Goal: Task Accomplishment & Management: Manage account settings

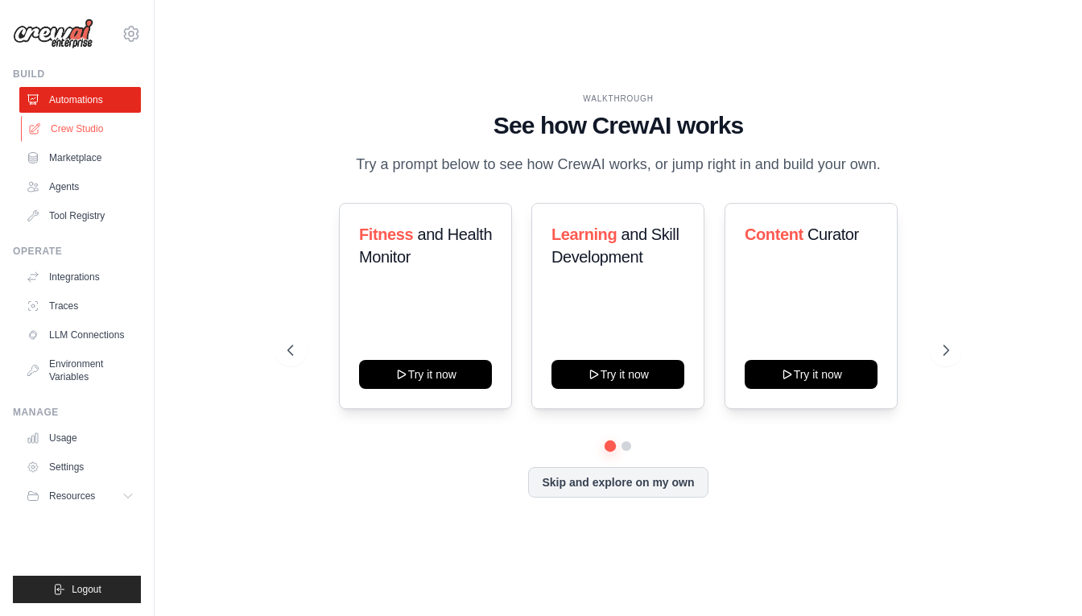
click at [60, 130] on link "Crew Studio" at bounding box center [82, 129] width 122 height 26
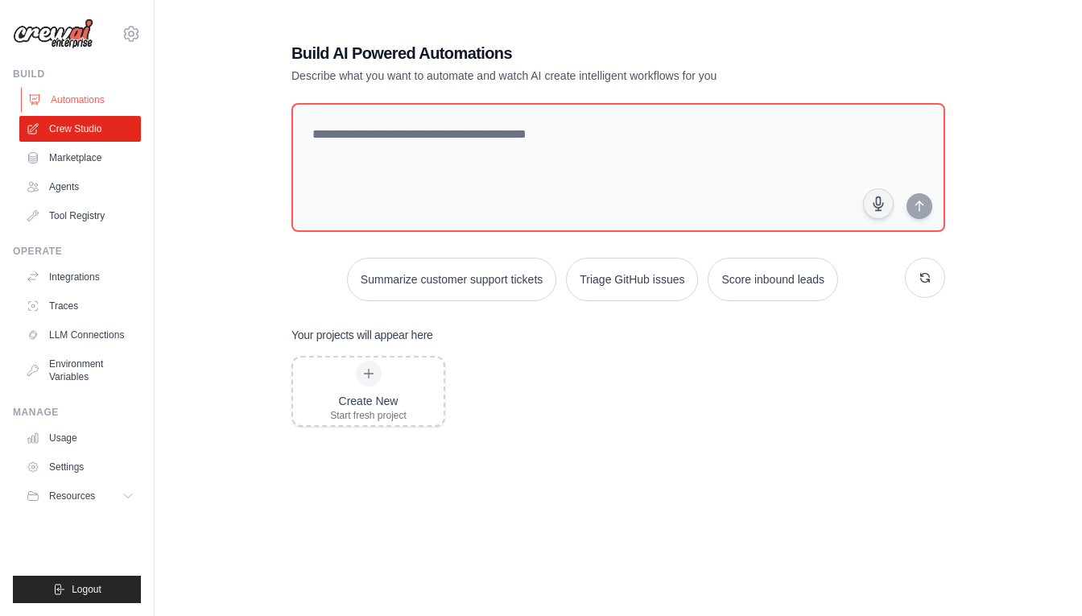
click at [101, 107] on link "Automations" at bounding box center [82, 100] width 122 height 26
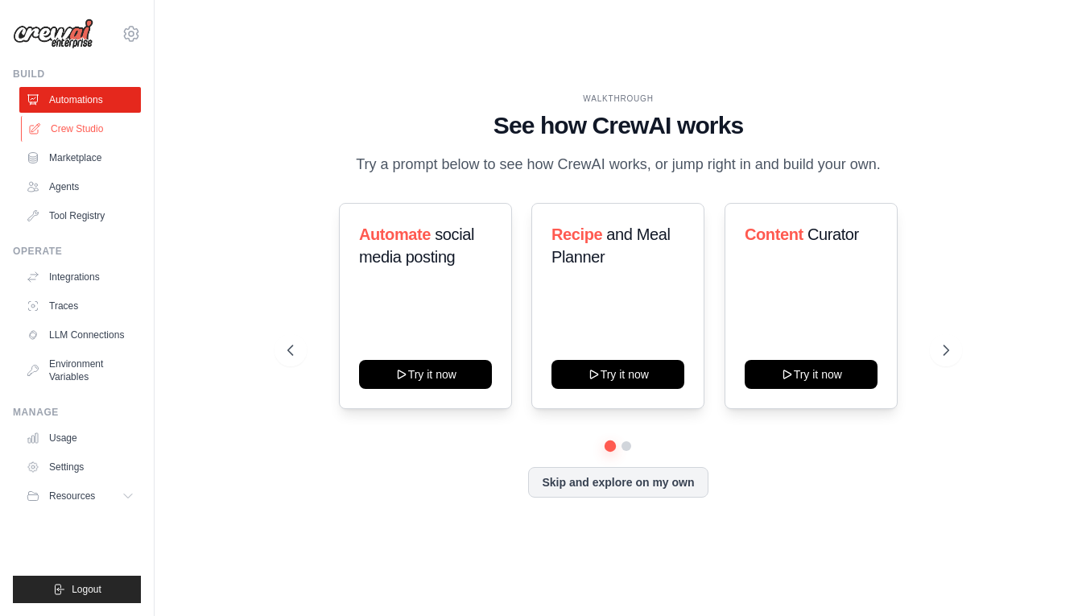
click at [48, 136] on link "Crew Studio" at bounding box center [82, 129] width 122 height 26
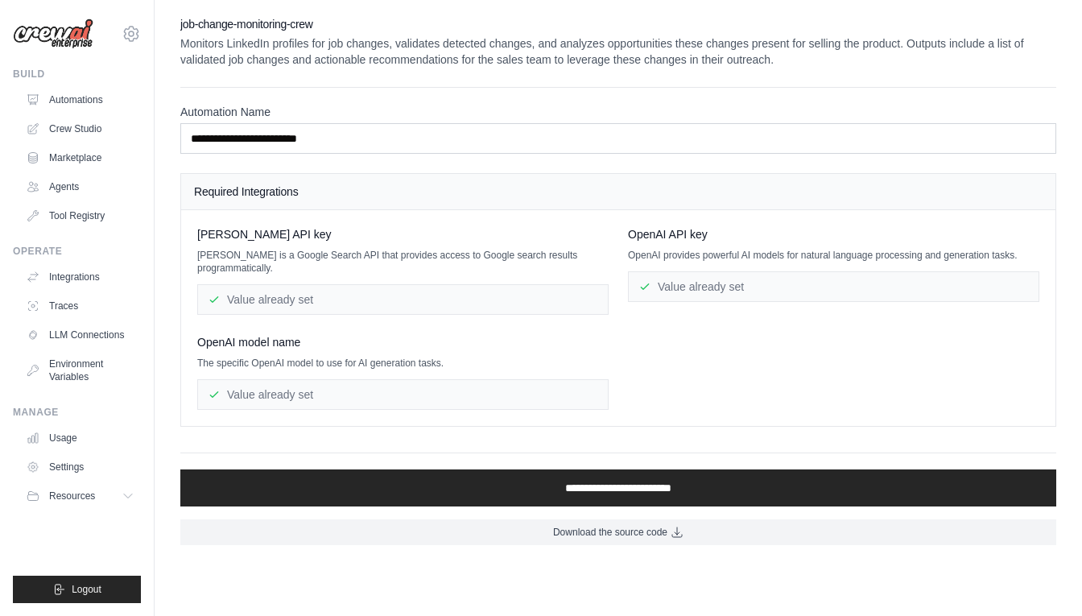
click at [406, 284] on div "Value already set" at bounding box center [403, 299] width 412 height 31
click at [268, 288] on div "Value already set" at bounding box center [403, 299] width 412 height 31
click at [312, 290] on div "Value already set" at bounding box center [403, 299] width 412 height 31
click at [751, 278] on div "Value already set" at bounding box center [834, 286] width 412 height 31
click at [624, 388] on div "Serper API key Serper is a Google Search API that provides access to Google sea…" at bounding box center [618, 318] width 842 height 184
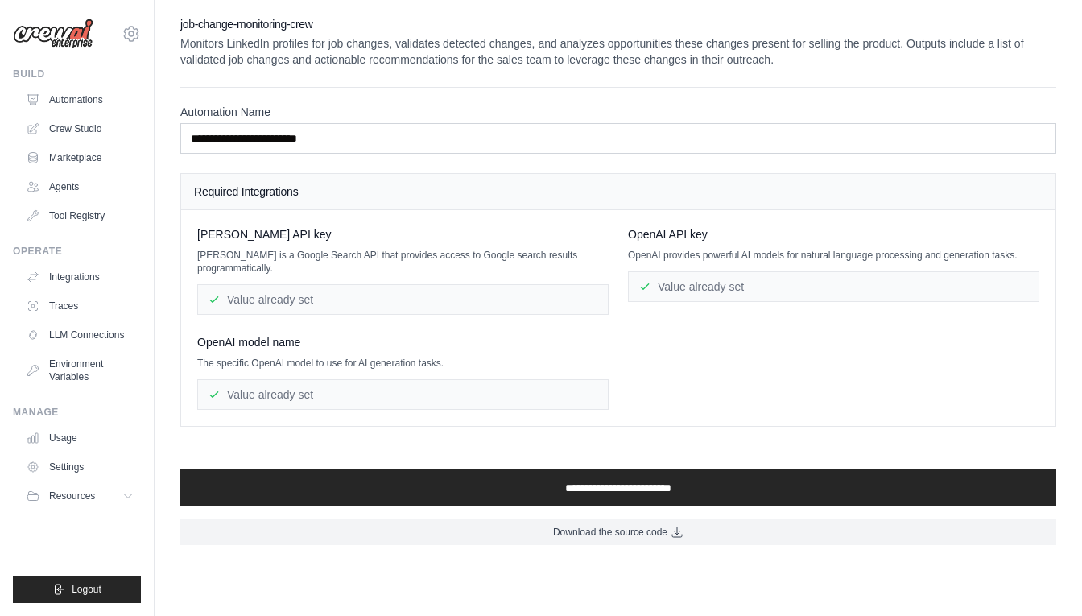
click at [322, 382] on div "Value already set" at bounding box center [403, 394] width 412 height 31
click at [279, 379] on div "Value already set" at bounding box center [403, 394] width 412 height 31
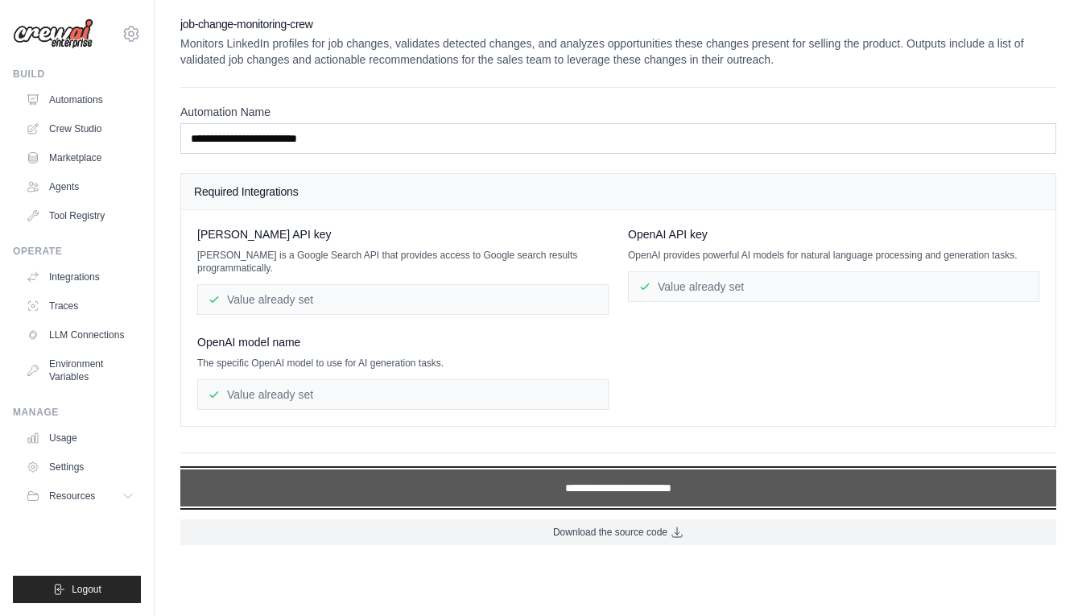
click at [502, 478] on input "**********" at bounding box center [618, 487] width 876 height 37
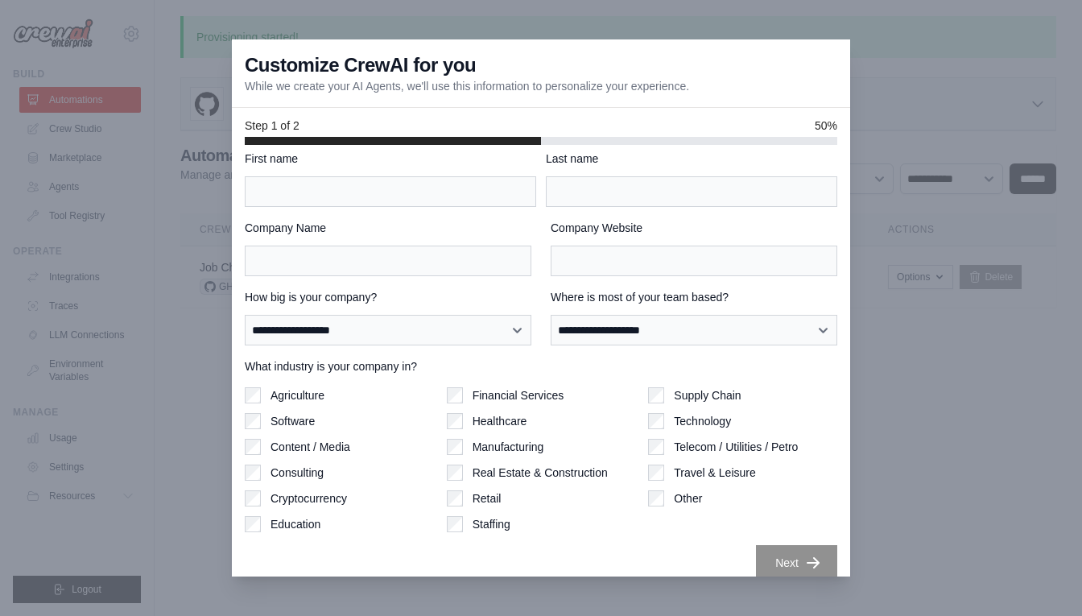
scroll to position [31, 0]
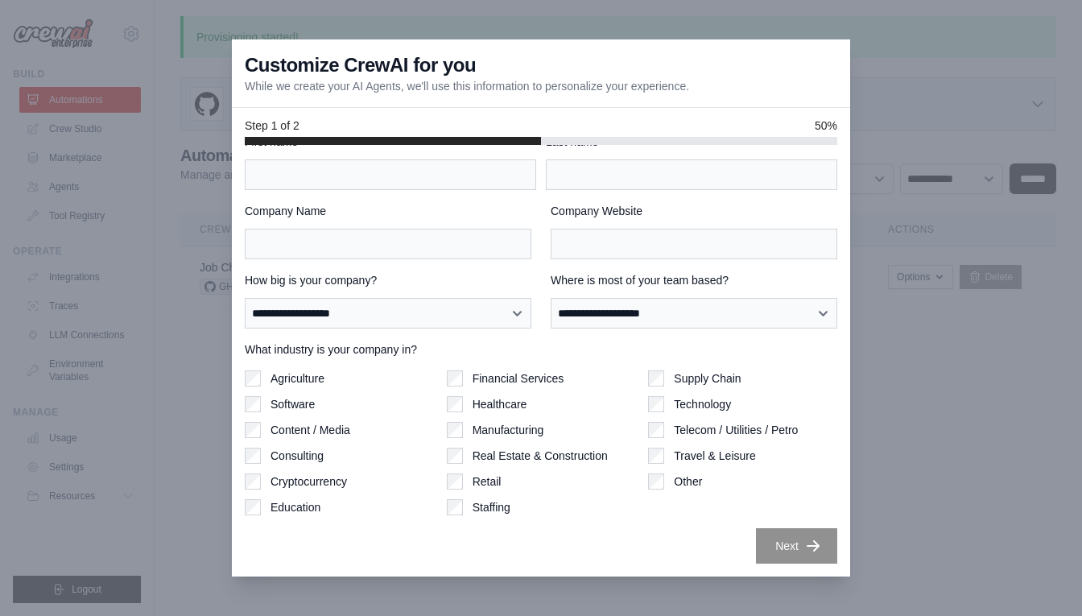
click at [673, 488] on div "Other" at bounding box center [742, 482] width 189 height 16
click at [636, 471] on div "Agriculture Software Content / Media Consulting Cryptocurrency Education Financ…" at bounding box center [541, 442] width 593 height 145
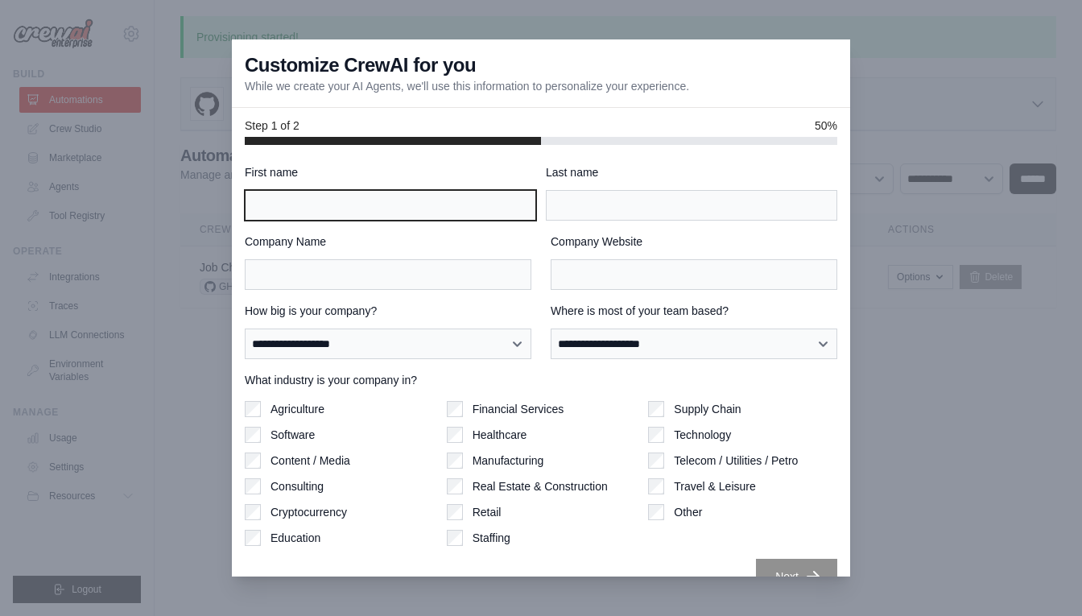
click at [370, 198] on input "First name" at bounding box center [391, 205] width 292 height 31
type input "*******"
type input "******"
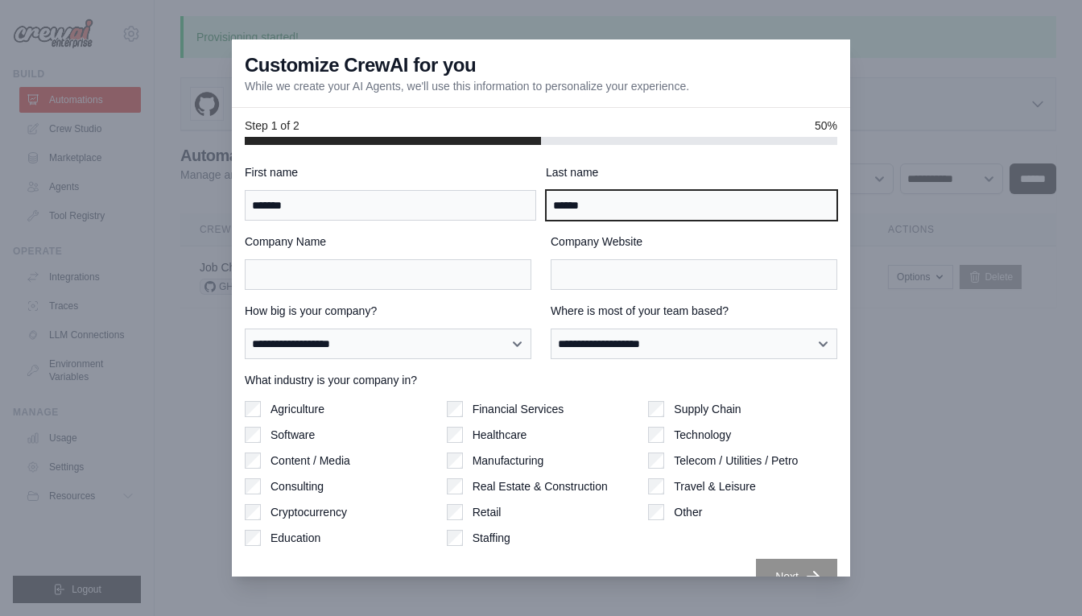
type input "**********"
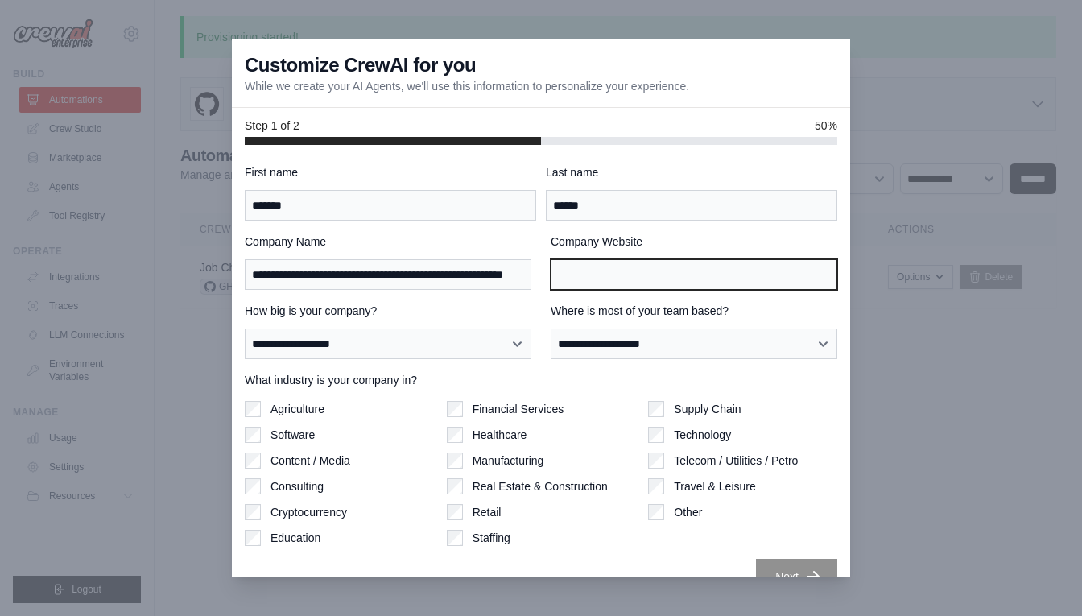
type input "**********"
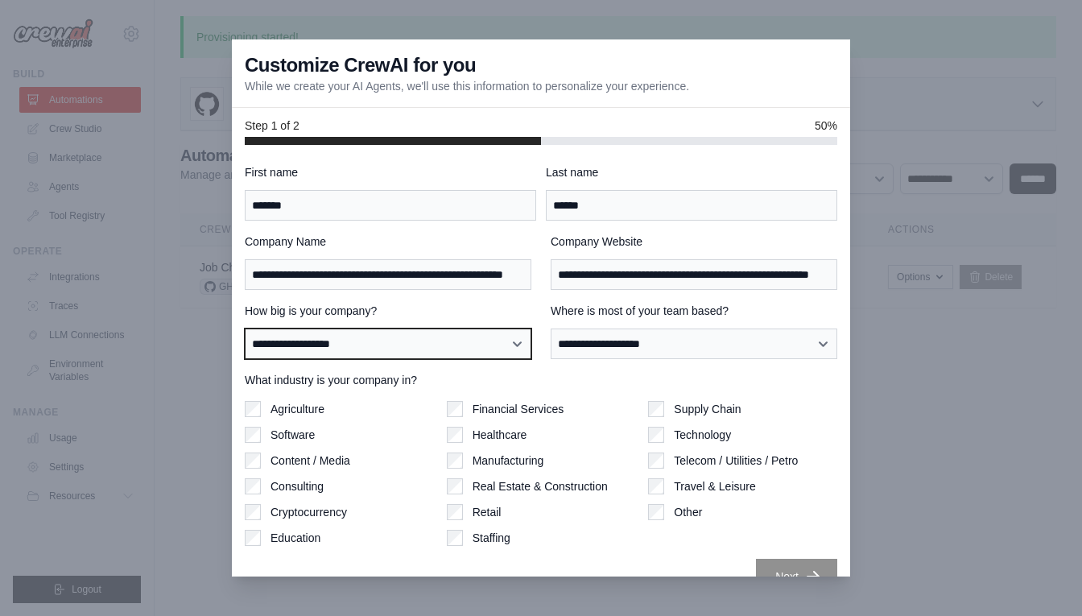
click at [516, 347] on select "**********" at bounding box center [388, 344] width 287 height 31
select select "**********"
click at [245, 329] on select "**********" at bounding box center [388, 344] width 287 height 31
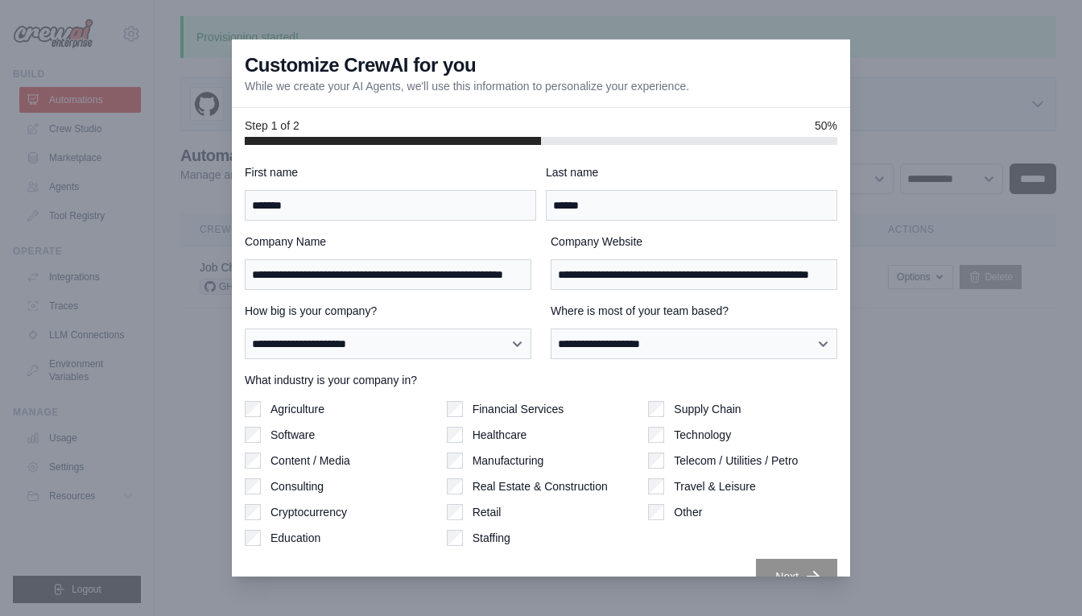
click at [631, 360] on div "**********" at bounding box center [541, 379] width 593 height 430
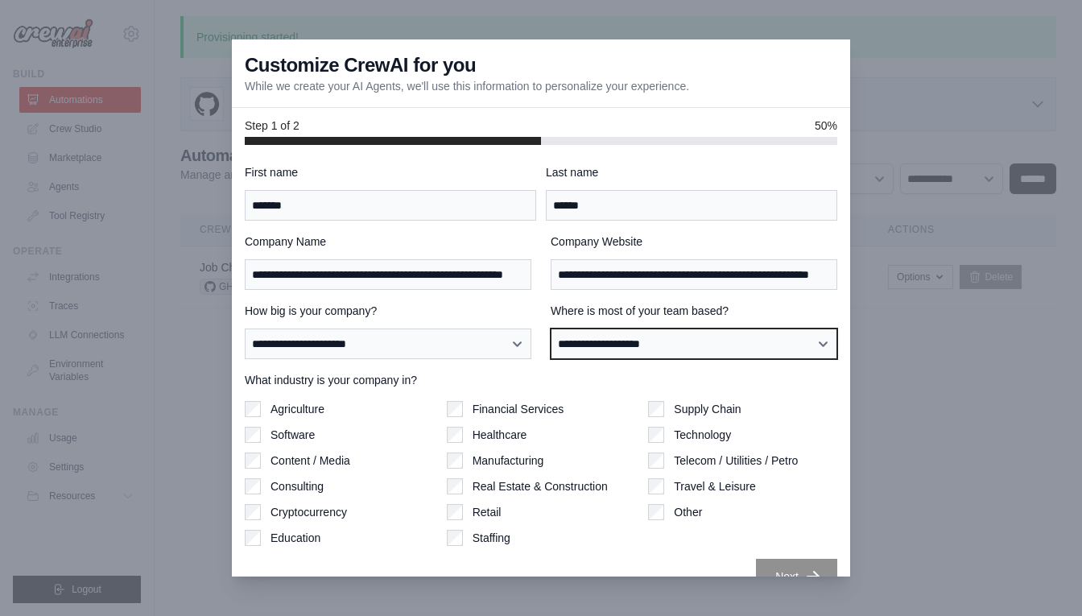
click at [623, 354] on select "**********" at bounding box center [694, 344] width 287 height 31
select select "**********"
click at [551, 329] on select "**********" at bounding box center [694, 344] width 287 height 31
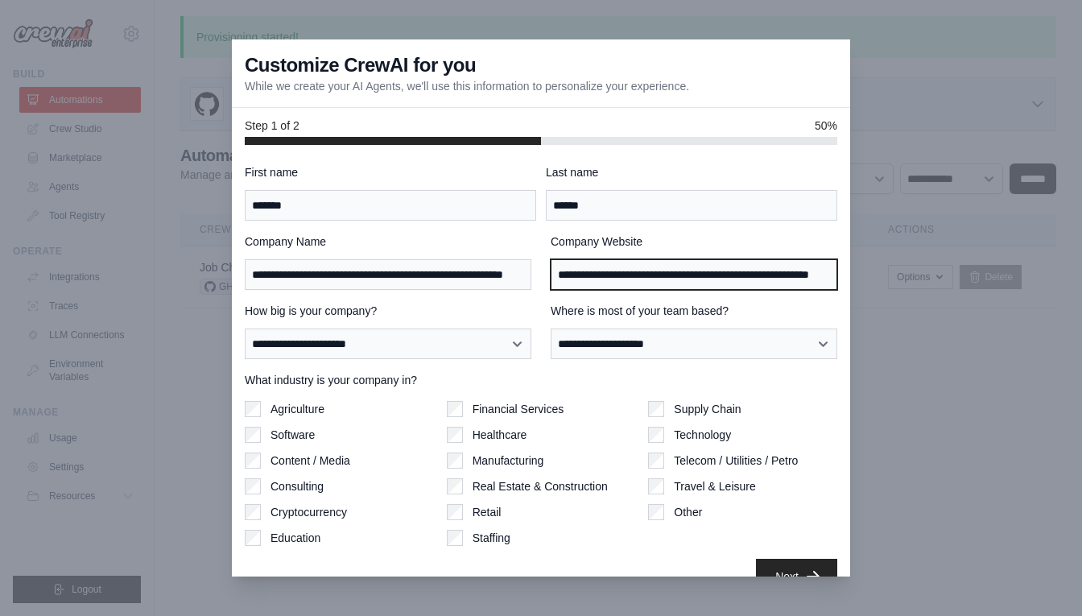
click at [606, 288] on input "**********" at bounding box center [694, 274] width 287 height 31
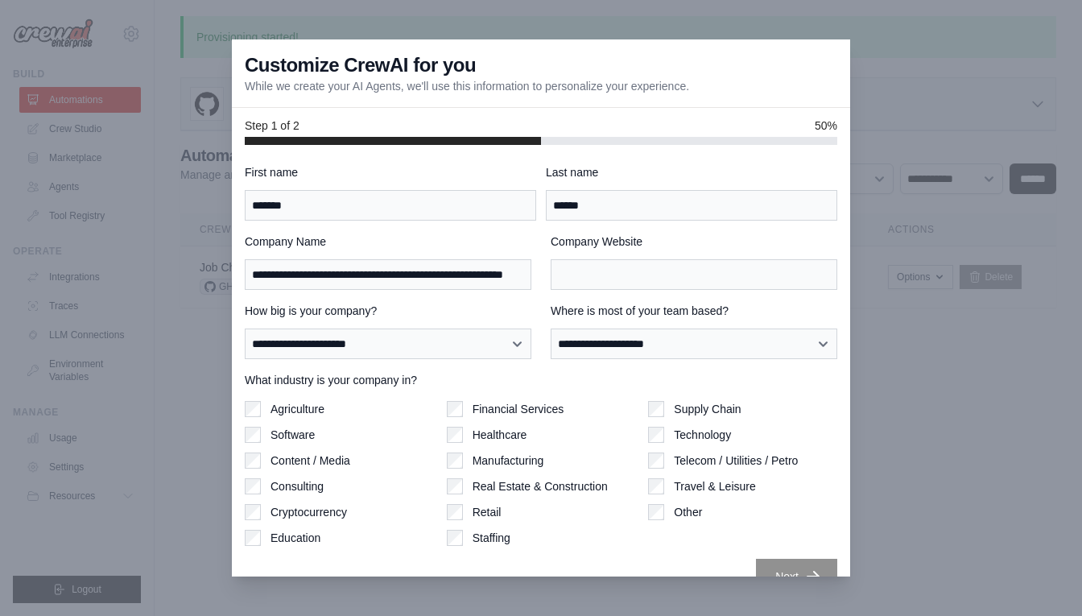
click at [462, 255] on div "**********" at bounding box center [388, 262] width 287 height 56
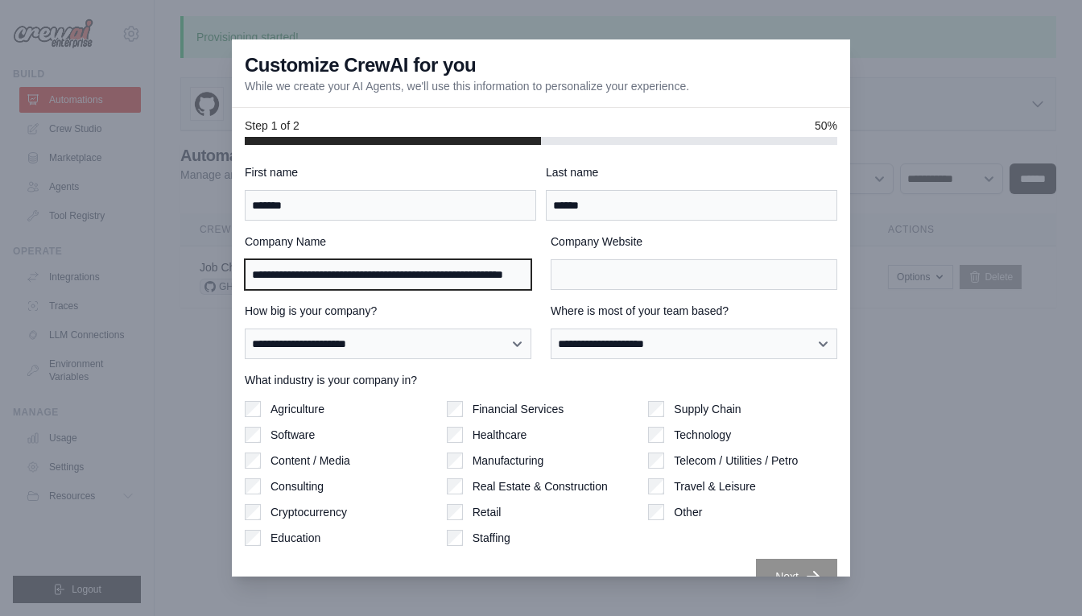
click at [453, 267] on input "**********" at bounding box center [388, 274] width 287 height 31
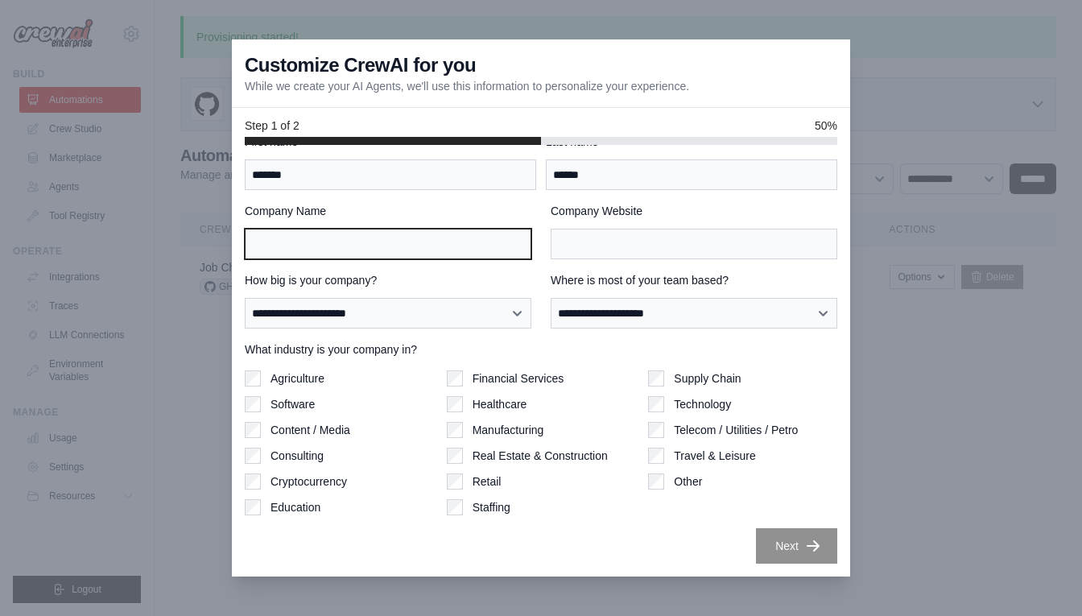
click at [419, 246] on input "Company Name" at bounding box center [388, 244] width 287 height 31
type input "****"
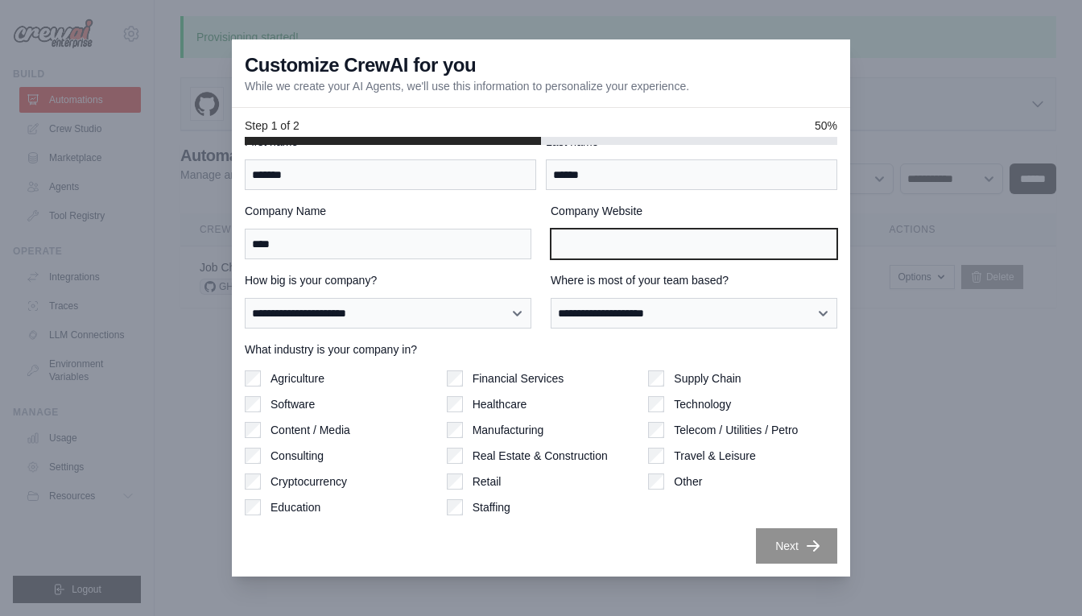
click at [627, 234] on input "Company Website" at bounding box center [694, 244] width 287 height 31
paste input "****"
type input "****"
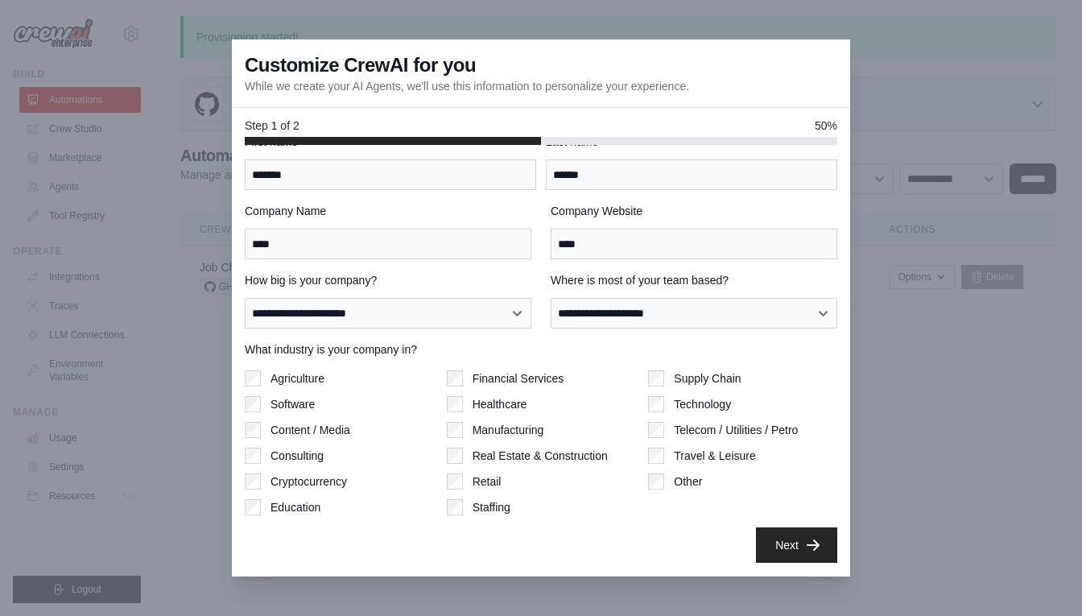
click at [780, 532] on button "Next" at bounding box center [796, 544] width 81 height 35
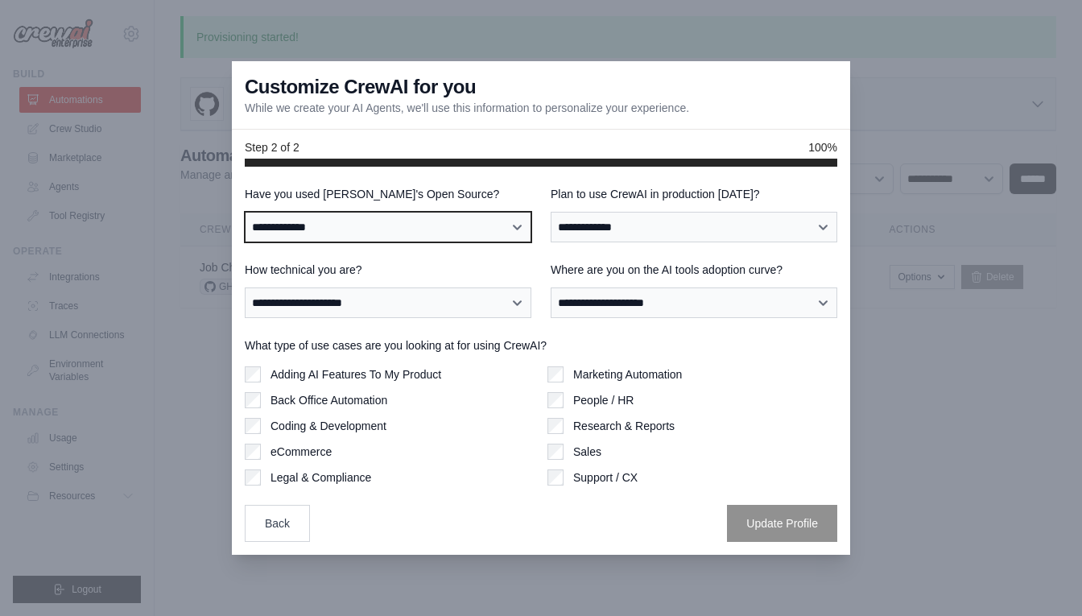
click at [405, 232] on select "**********" at bounding box center [388, 227] width 287 height 31
select select "**********"
click at [245, 212] on select "**********" at bounding box center [388, 227] width 287 height 31
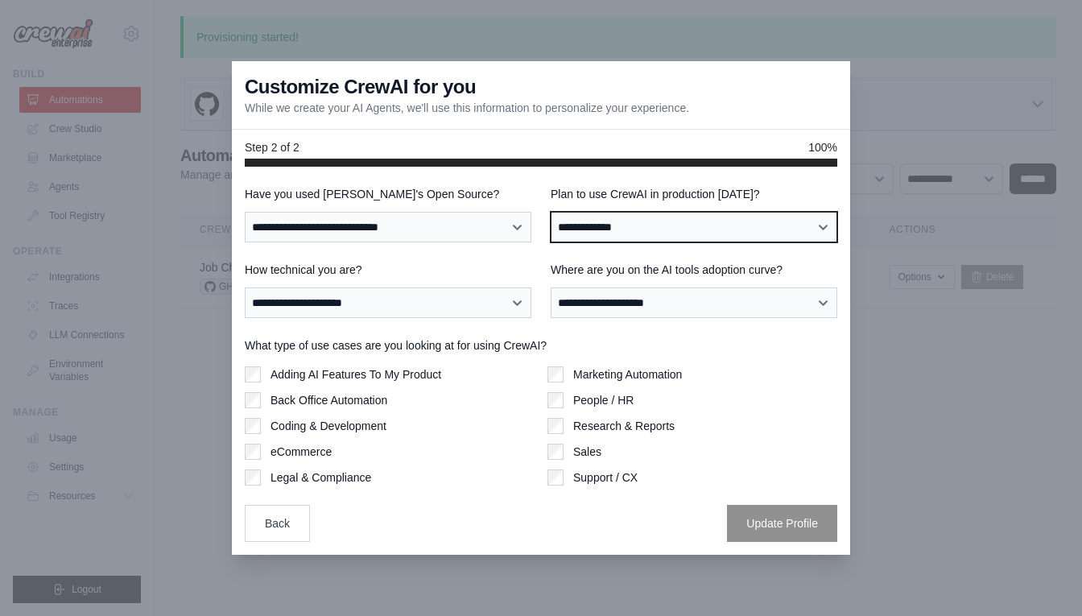
click at [624, 222] on select "**********" at bounding box center [694, 227] width 287 height 31
select select "*****"
click at [551, 212] on select "**********" at bounding box center [694, 227] width 287 height 31
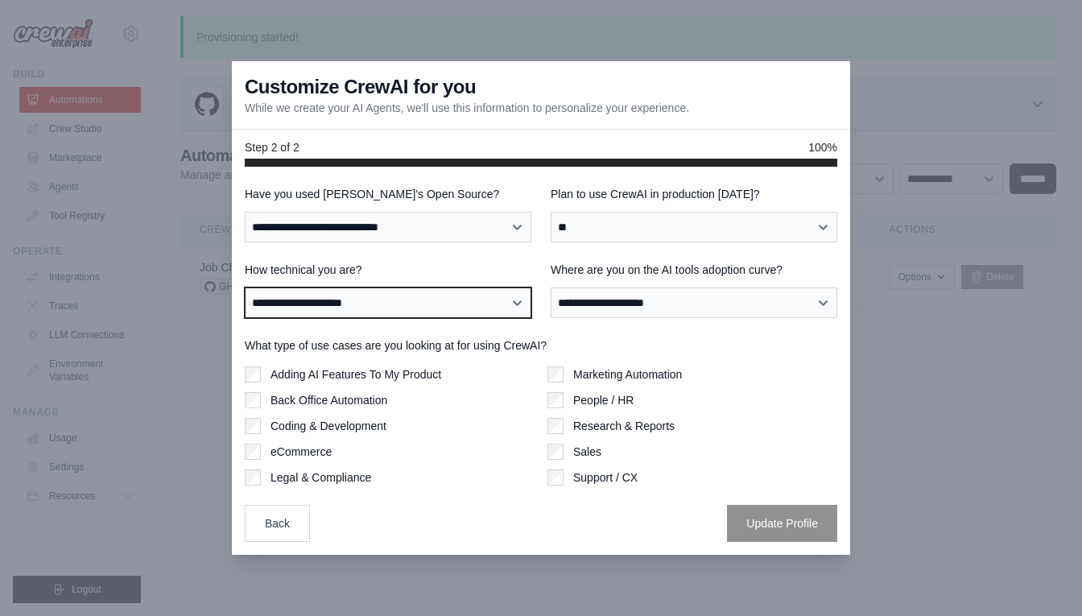
click at [395, 305] on select "**********" at bounding box center [388, 302] width 287 height 31
select select "**********"
click at [245, 287] on select "**********" at bounding box center [388, 302] width 287 height 31
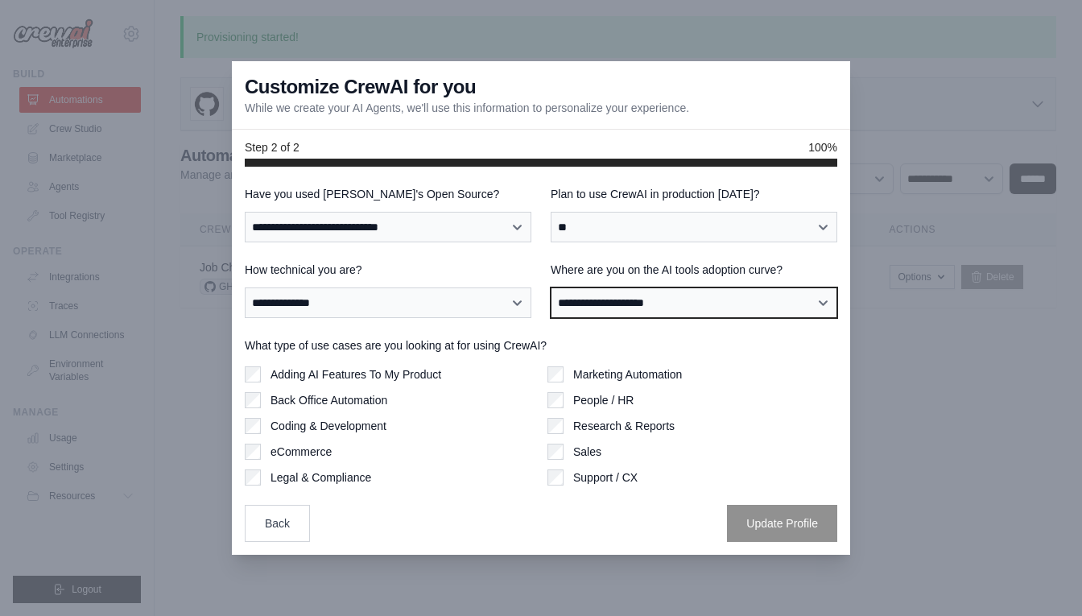
click at [597, 301] on select "**********" at bounding box center [694, 302] width 287 height 31
select select "**********"
click at [551, 287] on select "**********" at bounding box center [694, 302] width 287 height 31
click at [399, 369] on label "Adding AI Features To My Product" at bounding box center [356, 374] width 171 height 16
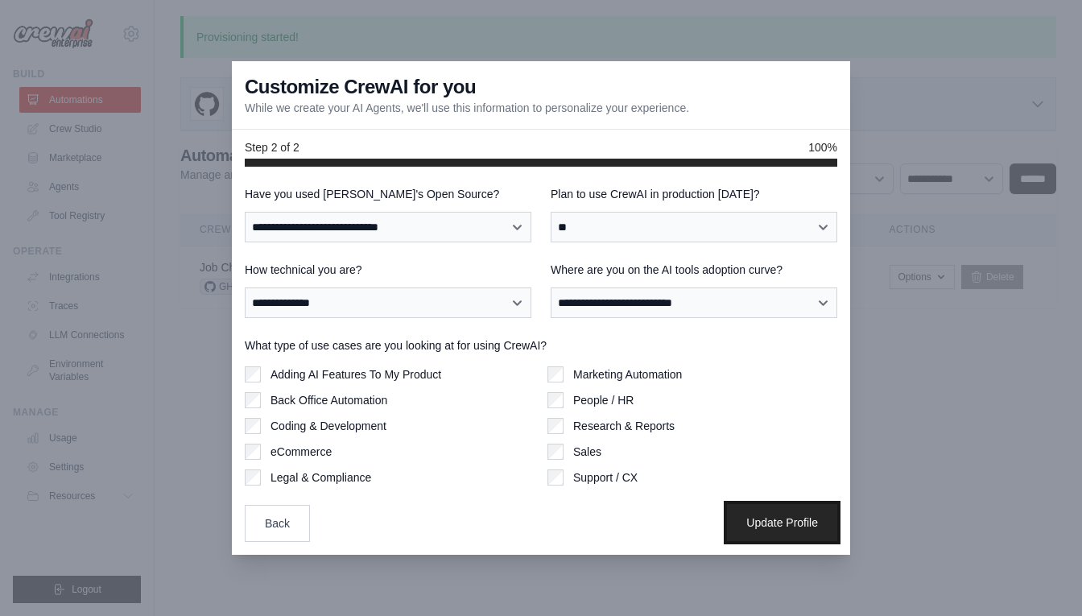
click at [755, 507] on button "Update Profile" at bounding box center [782, 522] width 110 height 37
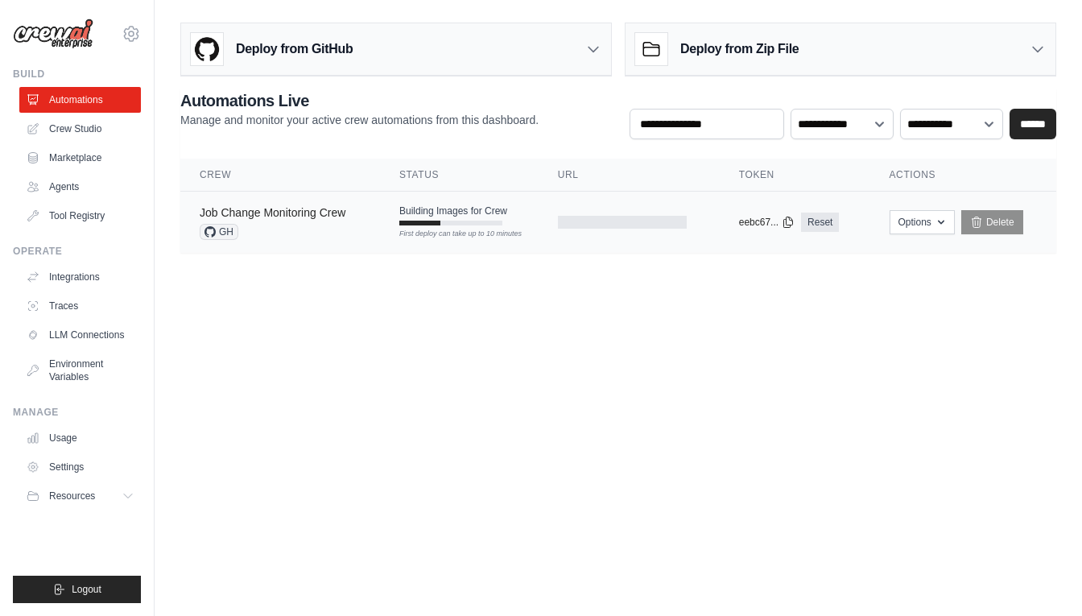
click at [300, 213] on link "Job Change Monitoring Crew" at bounding box center [273, 212] width 146 height 13
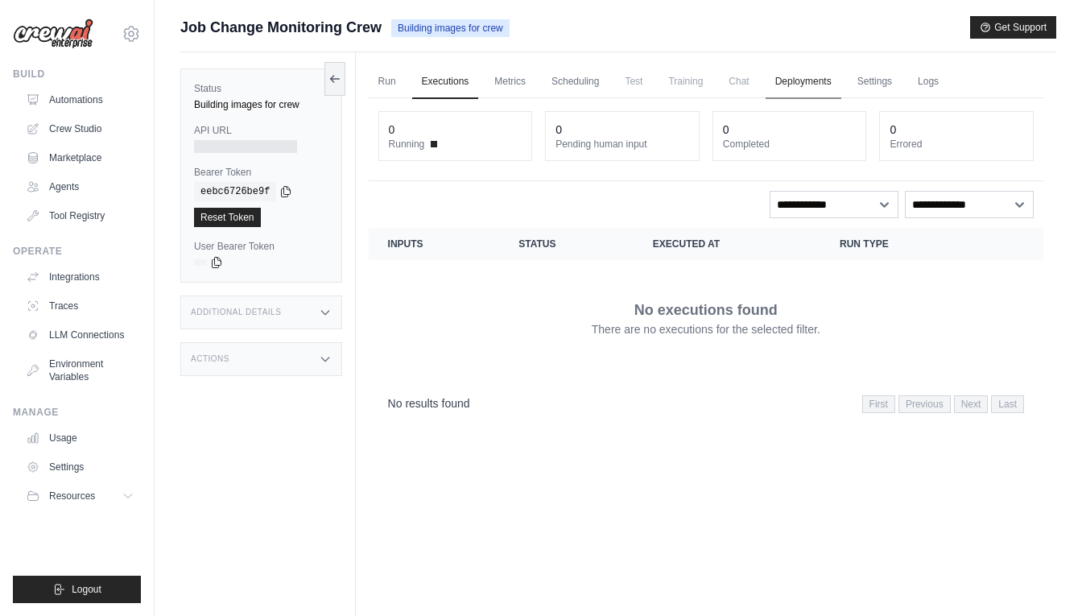
click at [835, 85] on link "Deployments" at bounding box center [804, 82] width 76 height 34
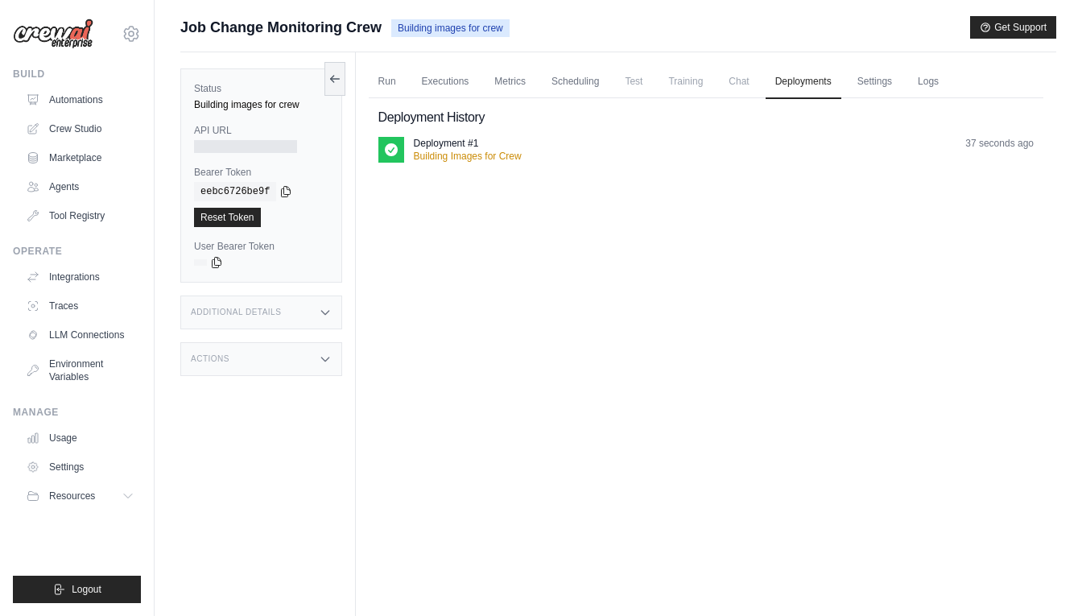
click at [304, 308] on div "Additional Details" at bounding box center [261, 313] width 162 height 34
click at [212, 257] on div "copied" at bounding box center [218, 249] width 35 height 19
click at [218, 259] on icon at bounding box center [217, 262] width 9 height 10
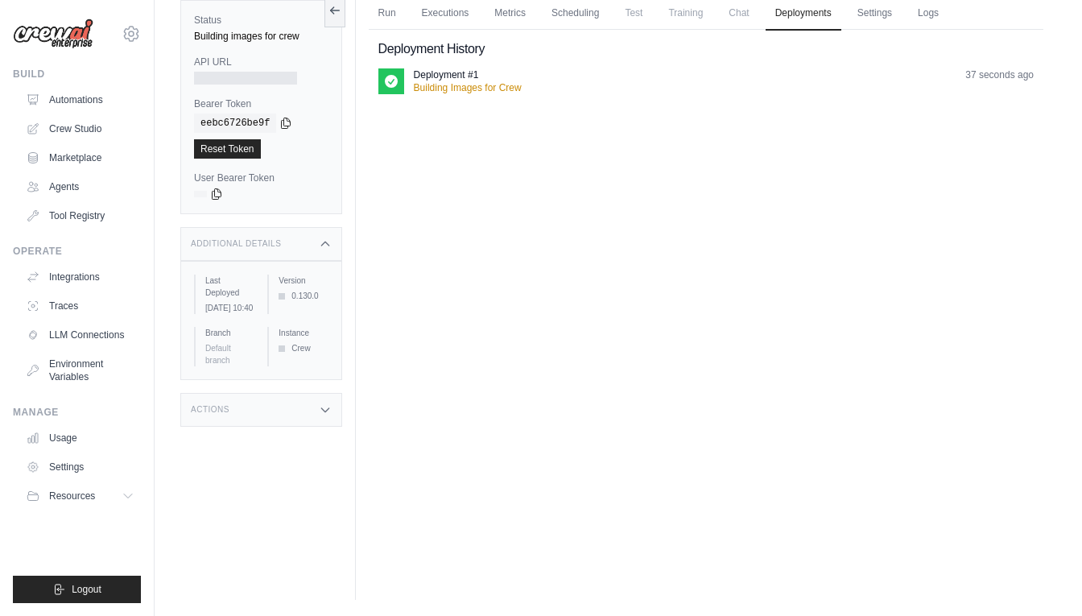
click at [292, 453] on div "Status Building images for crew API URL Bearer Token copied eebc6726be9f Reset …" at bounding box center [268, 292] width 176 height 616
click at [298, 420] on div "Actions" at bounding box center [261, 410] width 162 height 34
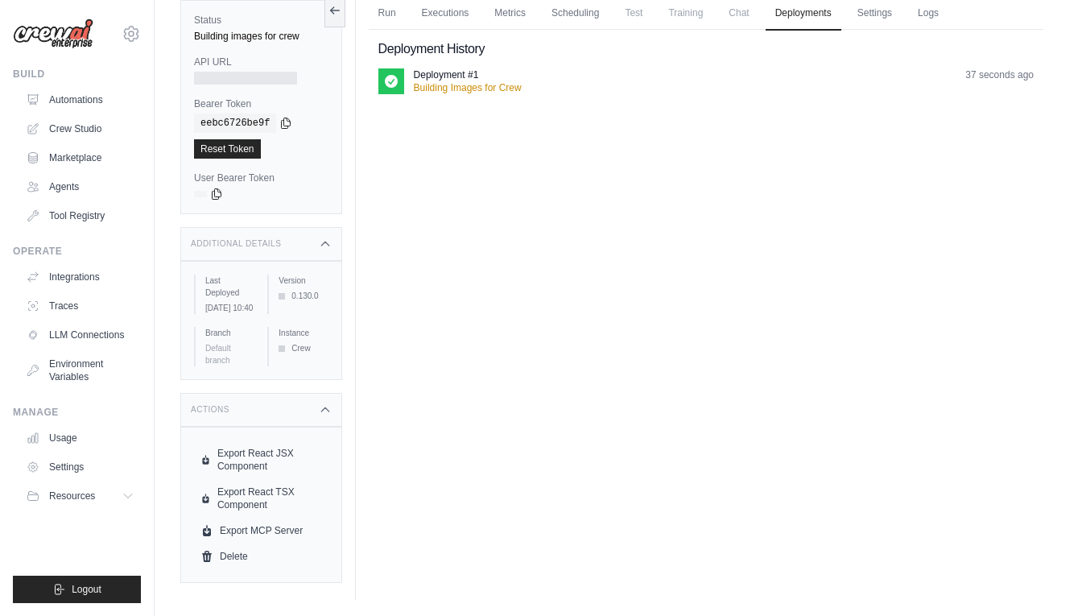
scroll to position [0, 0]
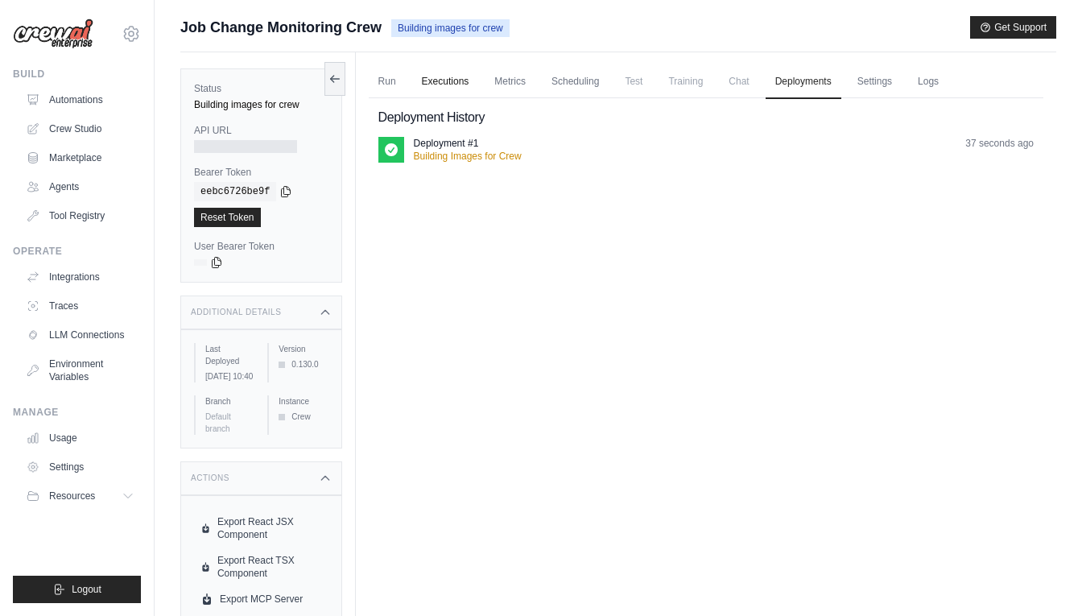
click at [466, 80] on link "Executions" at bounding box center [445, 82] width 67 height 34
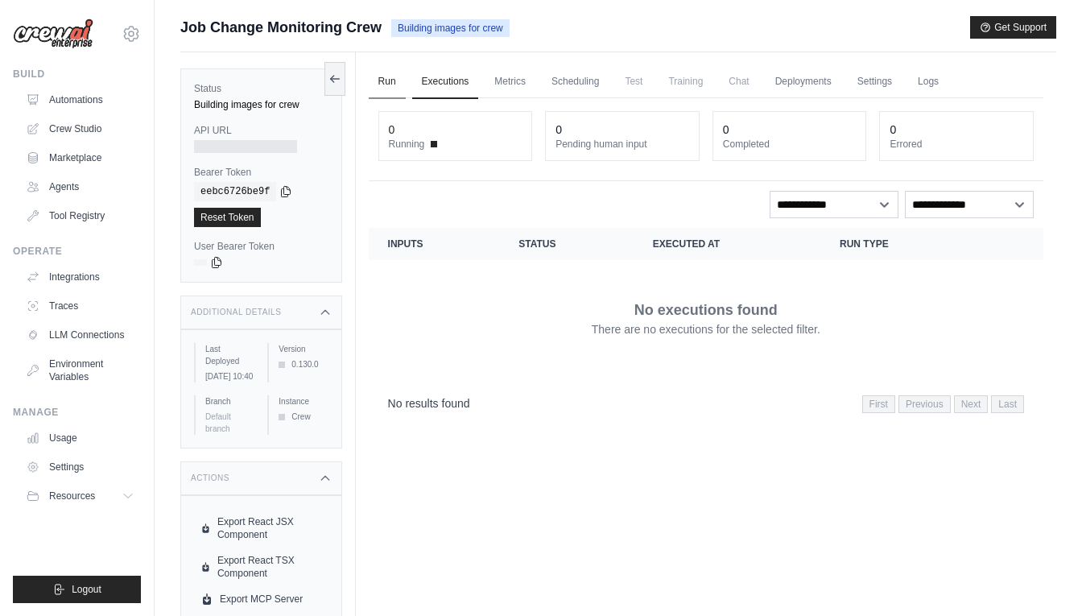
click at [378, 81] on link "Run" at bounding box center [387, 82] width 37 height 34
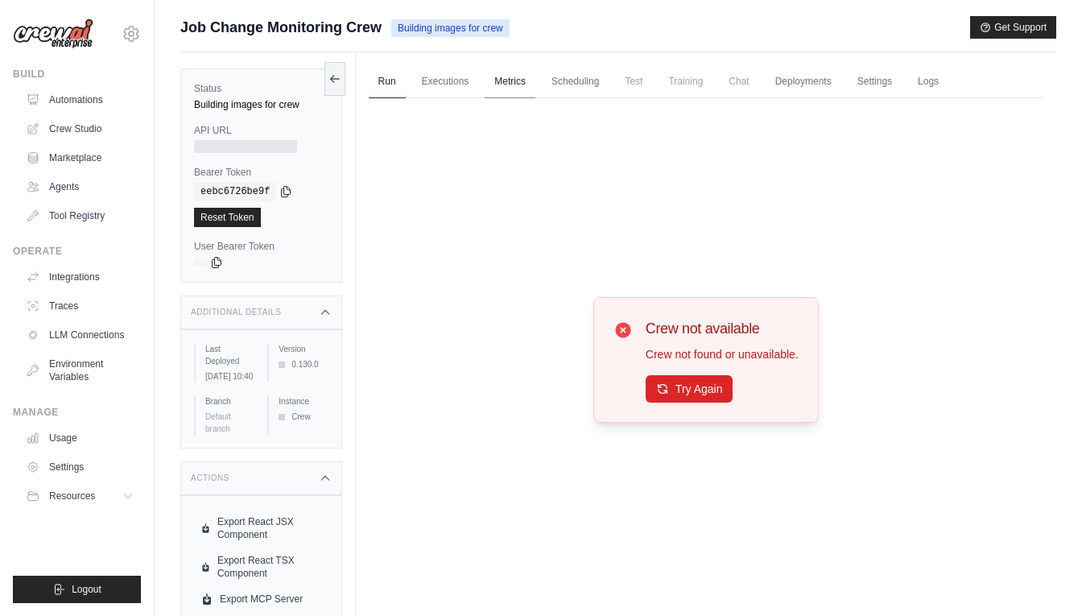
click at [515, 87] on link "Metrics" at bounding box center [510, 82] width 51 height 34
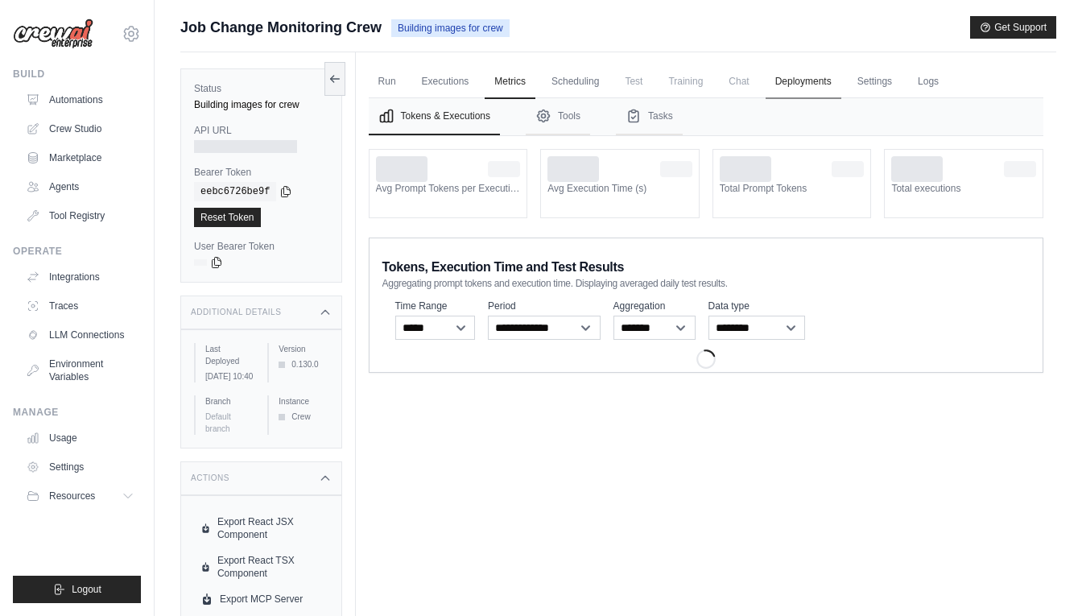
click at [814, 88] on link "Deployments" at bounding box center [804, 82] width 76 height 34
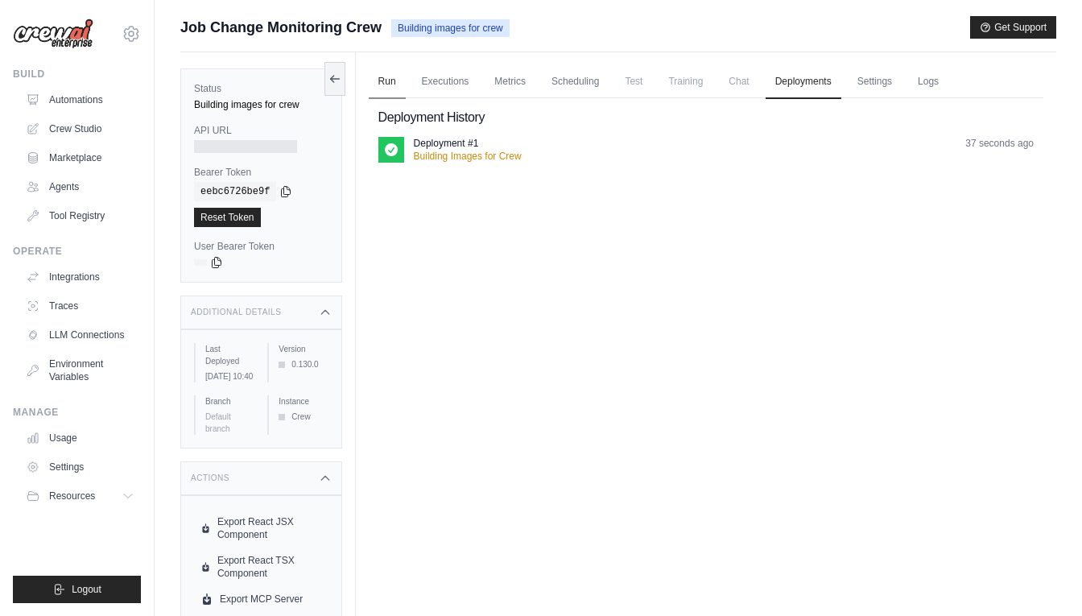
click at [394, 78] on link "Run" at bounding box center [387, 82] width 37 height 34
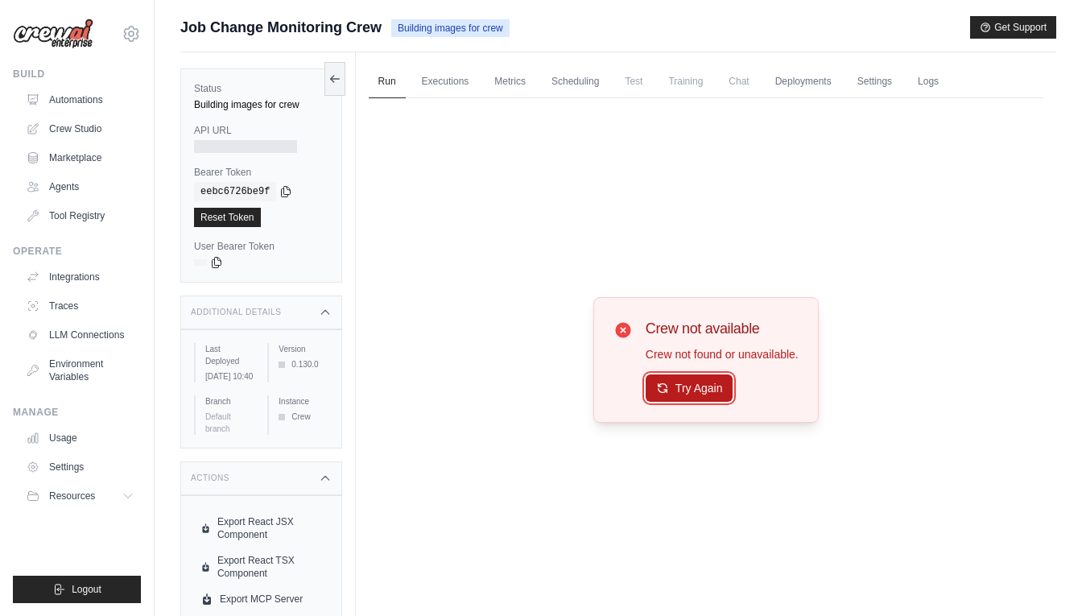
click at [689, 387] on button "Try Again" at bounding box center [690, 387] width 88 height 27
click at [811, 81] on link "Deployments" at bounding box center [804, 82] width 76 height 34
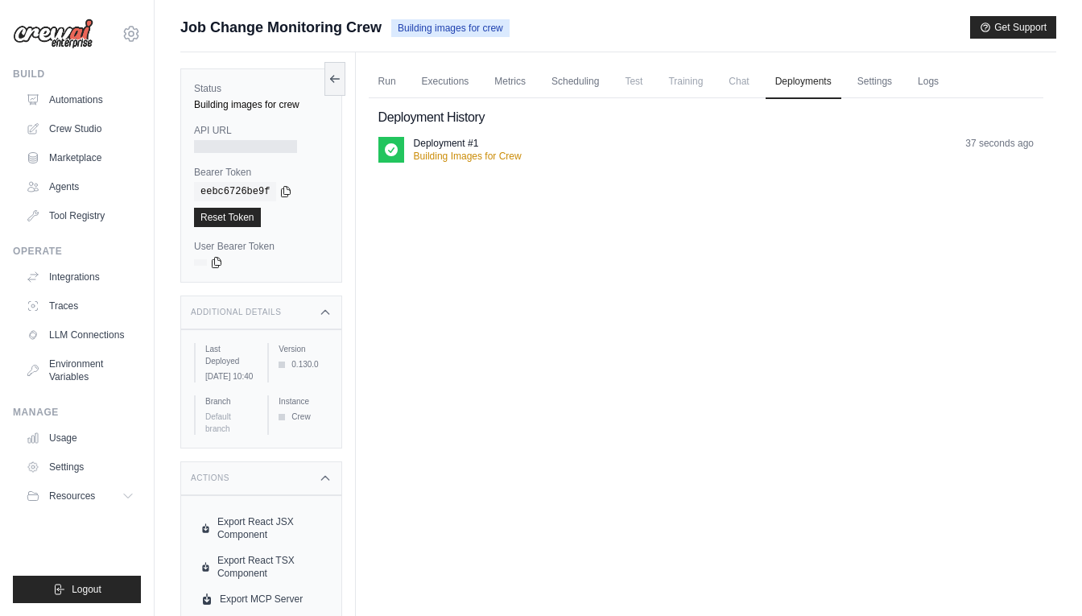
scroll to position [68, 0]
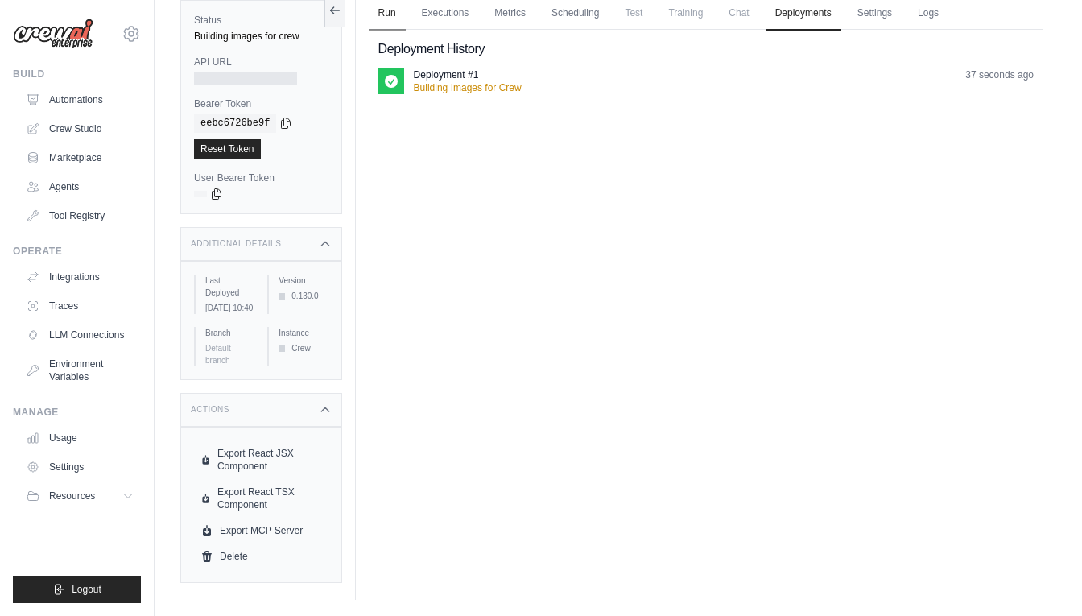
click at [391, 4] on link "Run" at bounding box center [387, 14] width 37 height 34
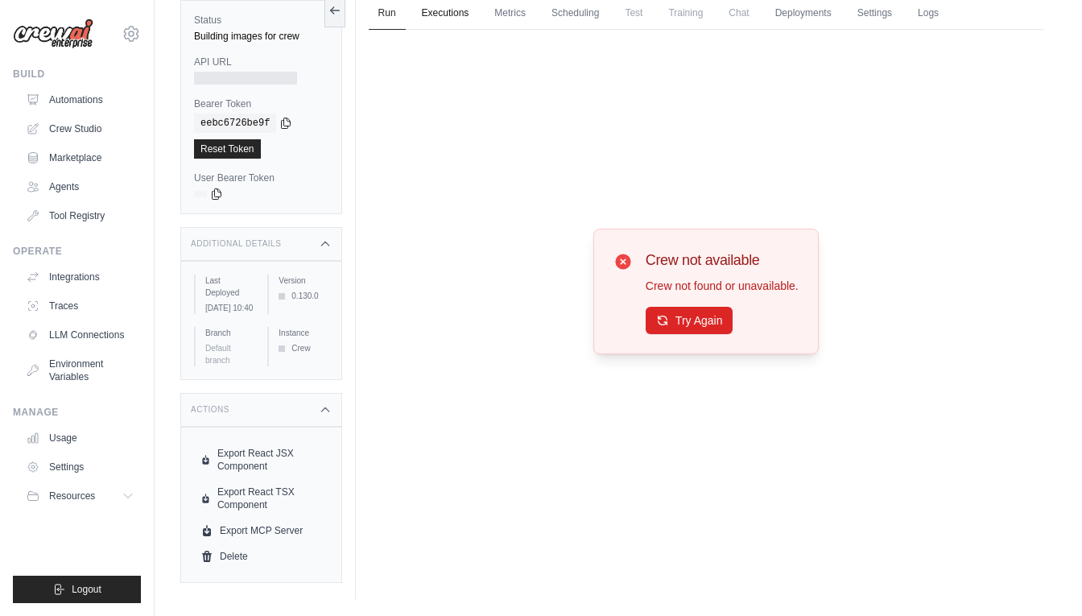
click at [454, 10] on link "Executions" at bounding box center [445, 14] width 67 height 34
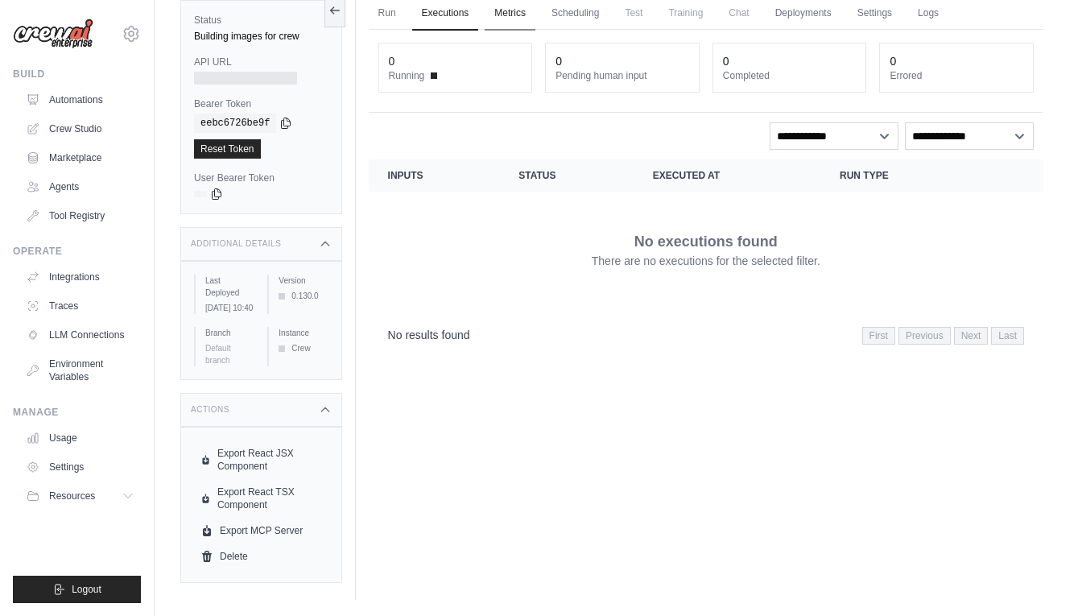
click at [509, 10] on link "Metrics" at bounding box center [510, 14] width 51 height 34
click at [563, 10] on link "Scheduling" at bounding box center [575, 14] width 67 height 34
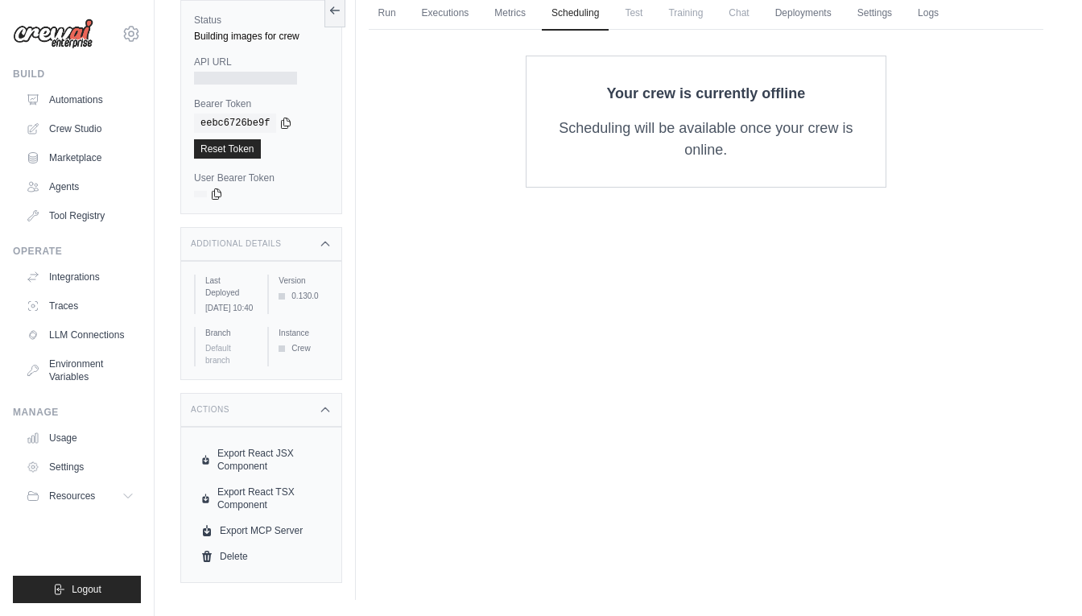
click at [662, 11] on span "Training" at bounding box center [686, 13] width 54 height 32
click at [556, 5] on link "Scheduling" at bounding box center [575, 14] width 67 height 34
click at [507, 13] on link "Metrics" at bounding box center [510, 14] width 51 height 34
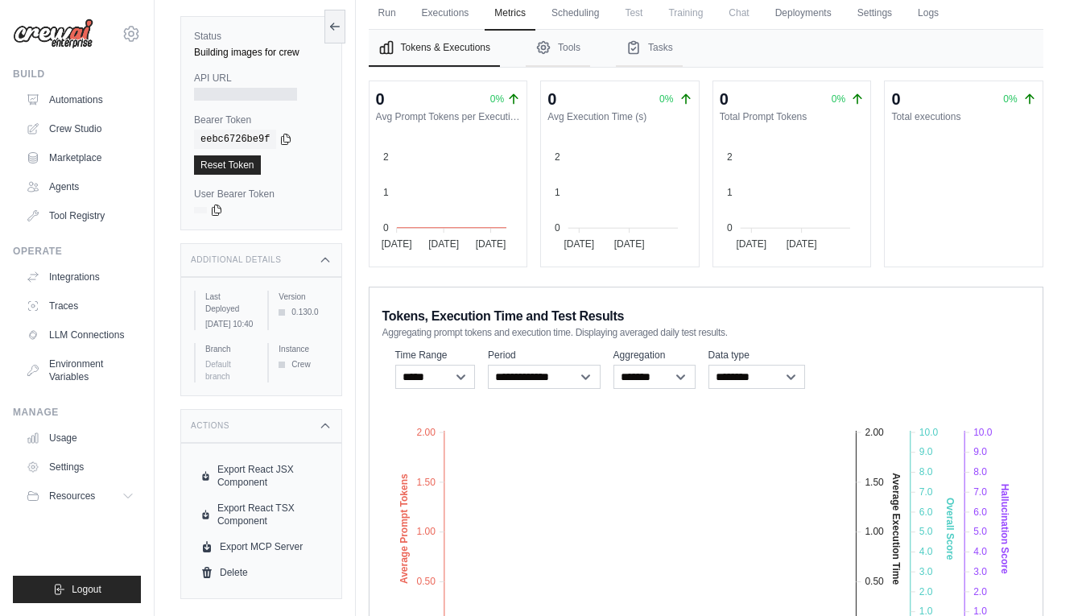
click at [743, 14] on span "Chat" at bounding box center [738, 13] width 39 height 32
click at [738, 14] on span "Chat" at bounding box center [738, 13] width 39 height 32
click at [803, 14] on link "Deployments" at bounding box center [804, 14] width 76 height 34
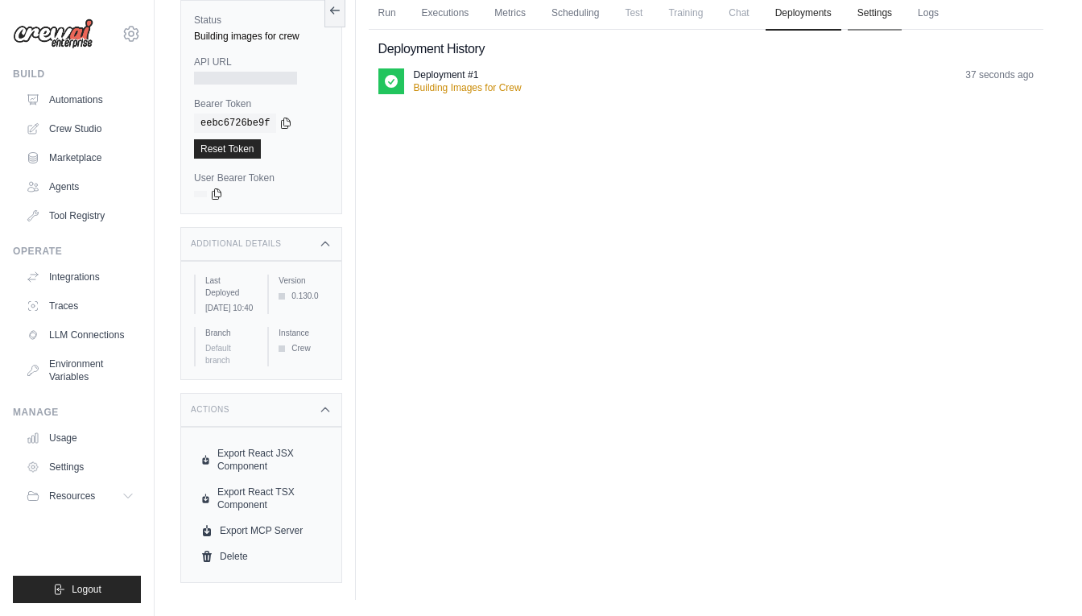
click at [875, 20] on link "Settings" at bounding box center [875, 14] width 54 height 34
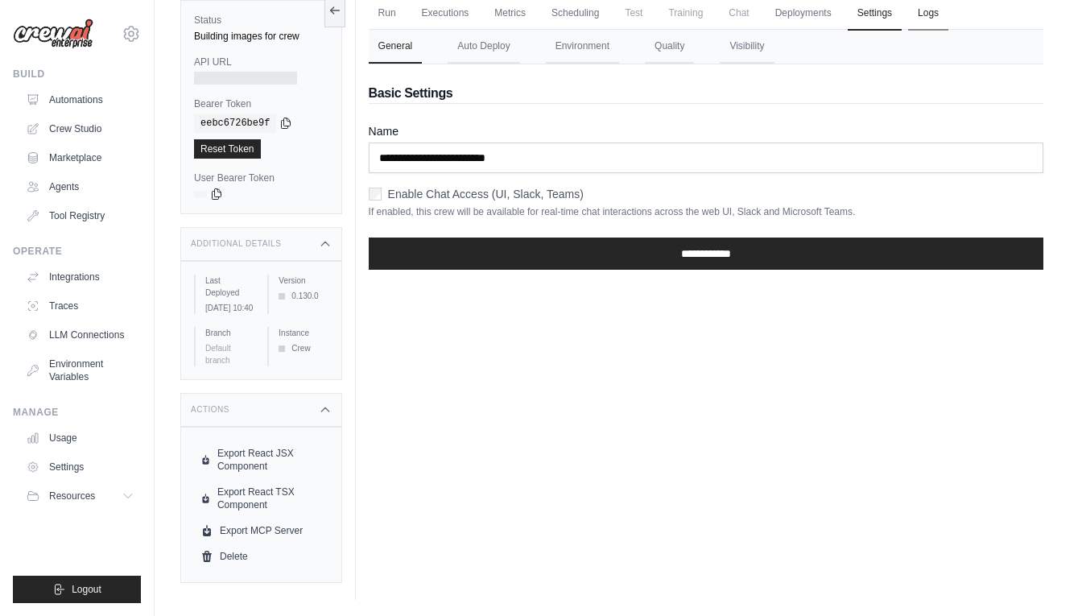
click at [929, 28] on link "Logs" at bounding box center [928, 14] width 40 height 34
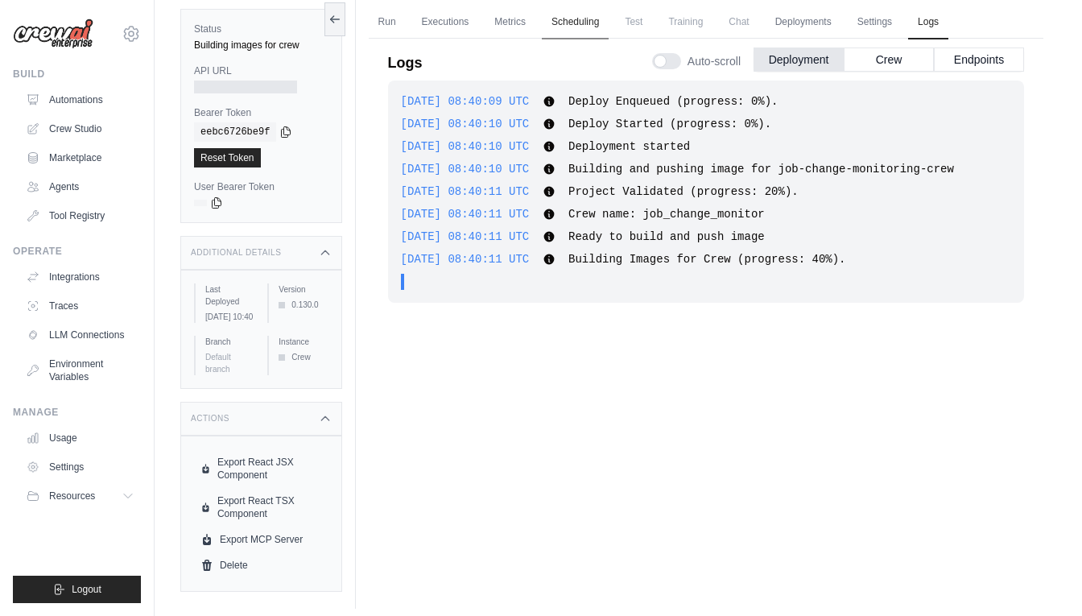
scroll to position [68, 0]
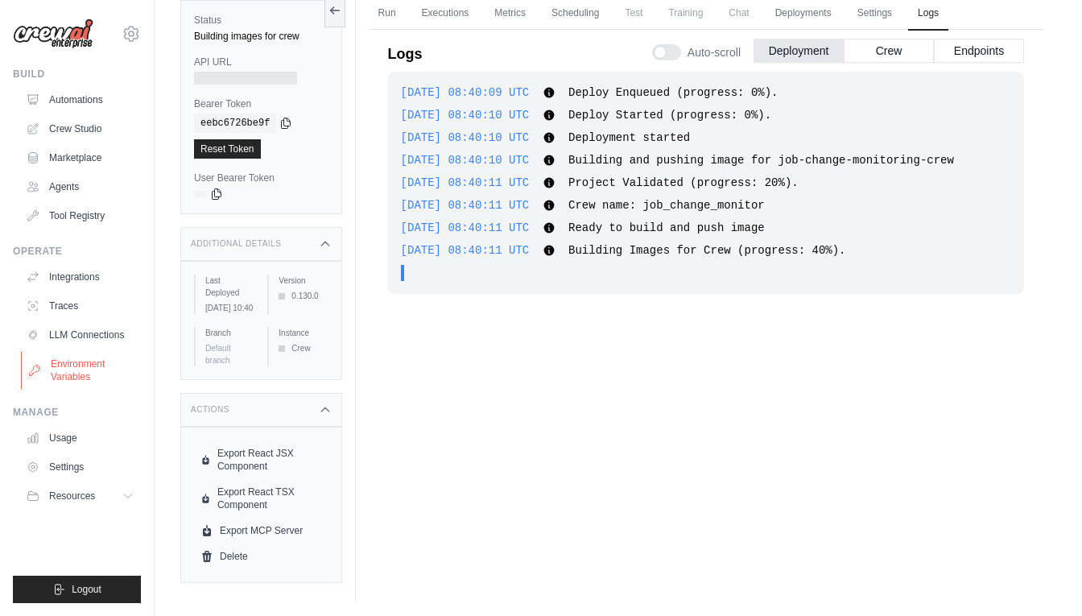
click at [73, 371] on link "Environment Variables" at bounding box center [82, 370] width 122 height 39
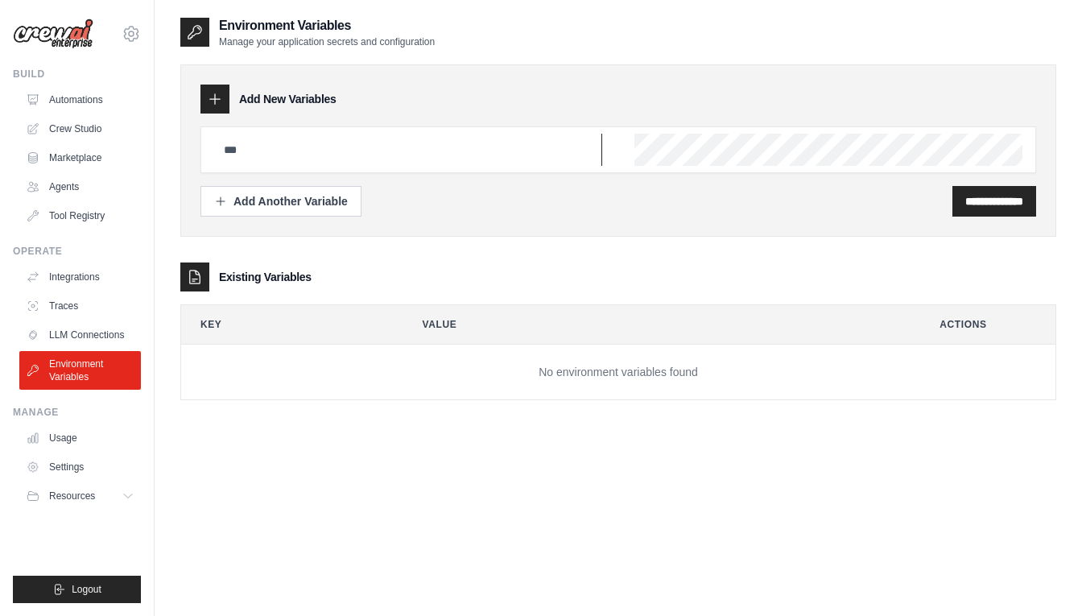
click at [259, 155] on input "text" at bounding box center [408, 150] width 388 height 32
click at [410, 254] on div "**********" at bounding box center [618, 224] width 876 height 352
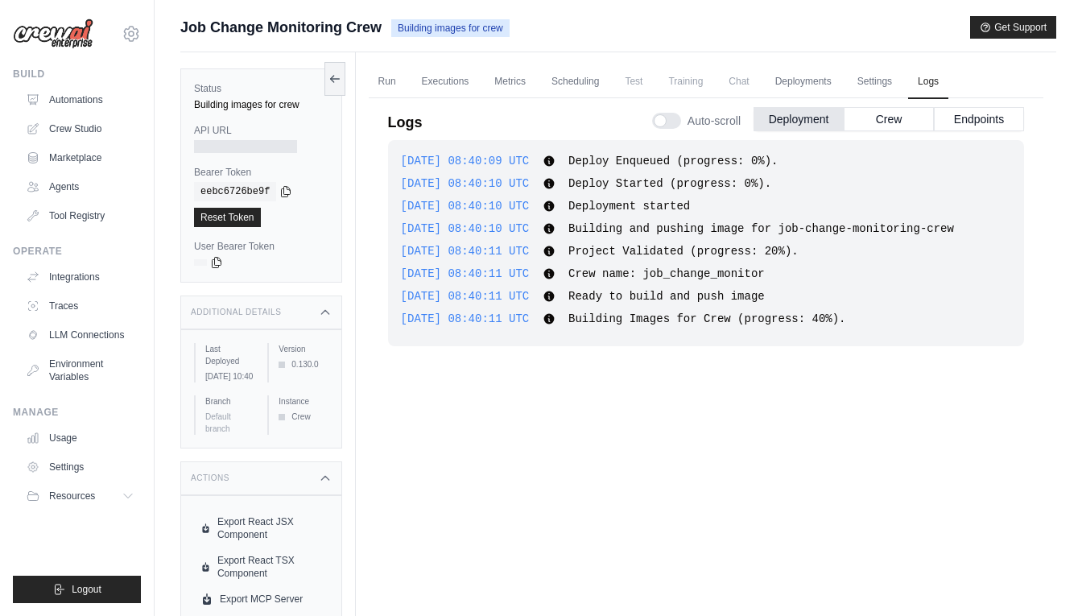
scroll to position [68, 0]
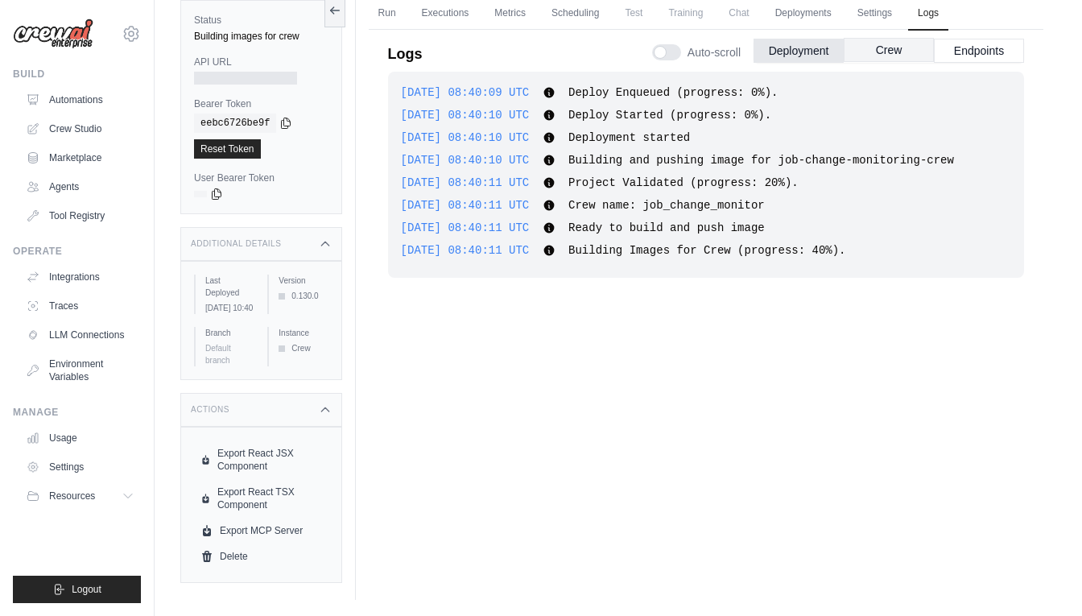
click at [894, 56] on button "Crew" at bounding box center [889, 50] width 90 height 24
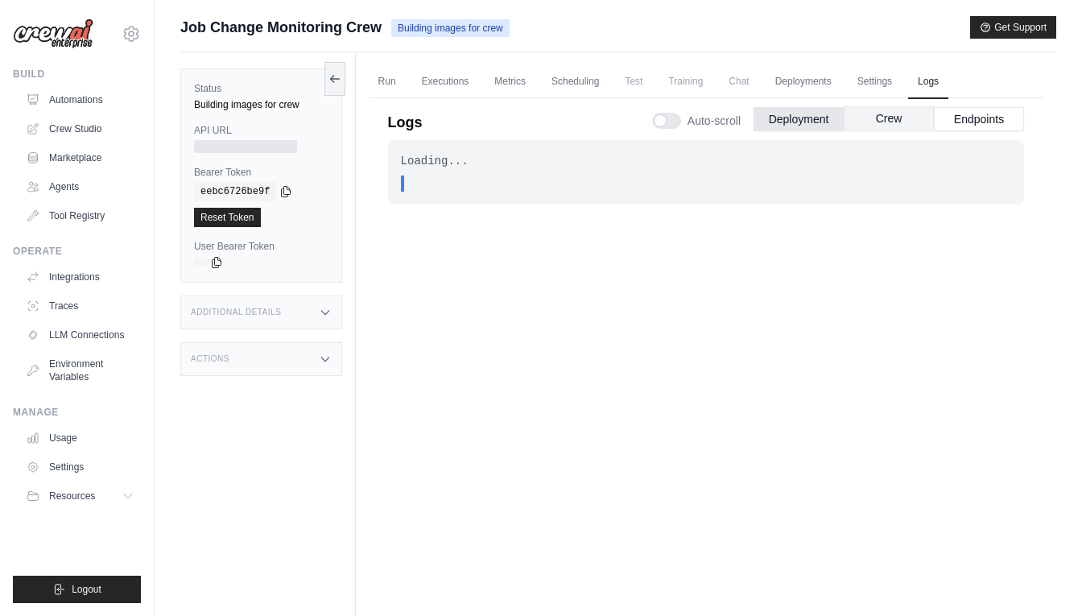
click at [849, 122] on button "Crew" at bounding box center [889, 118] width 90 height 24
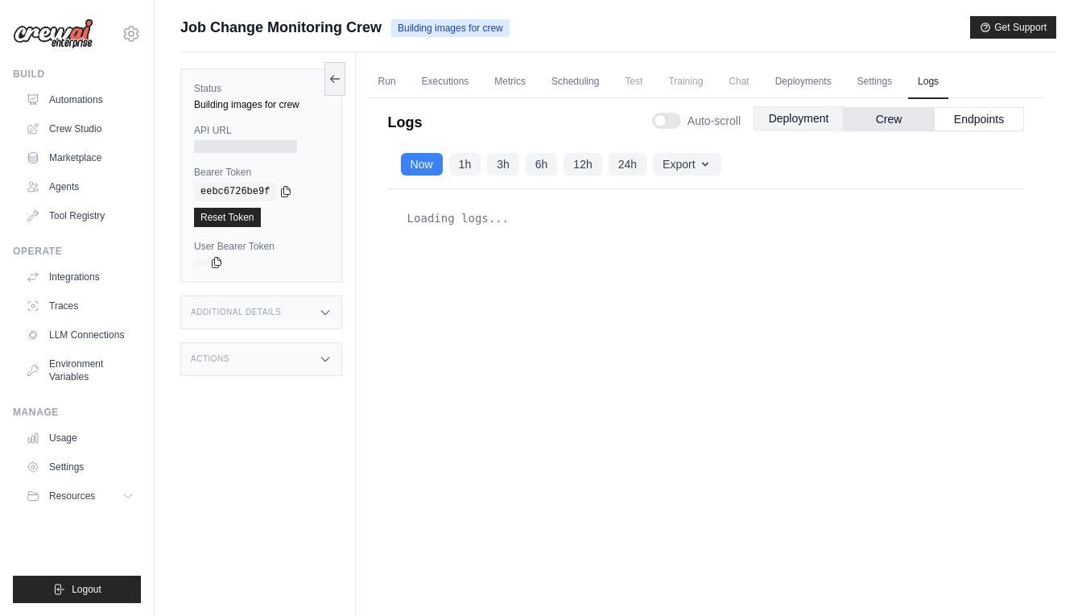
click at [821, 115] on button "Deployment" at bounding box center [799, 118] width 90 height 24
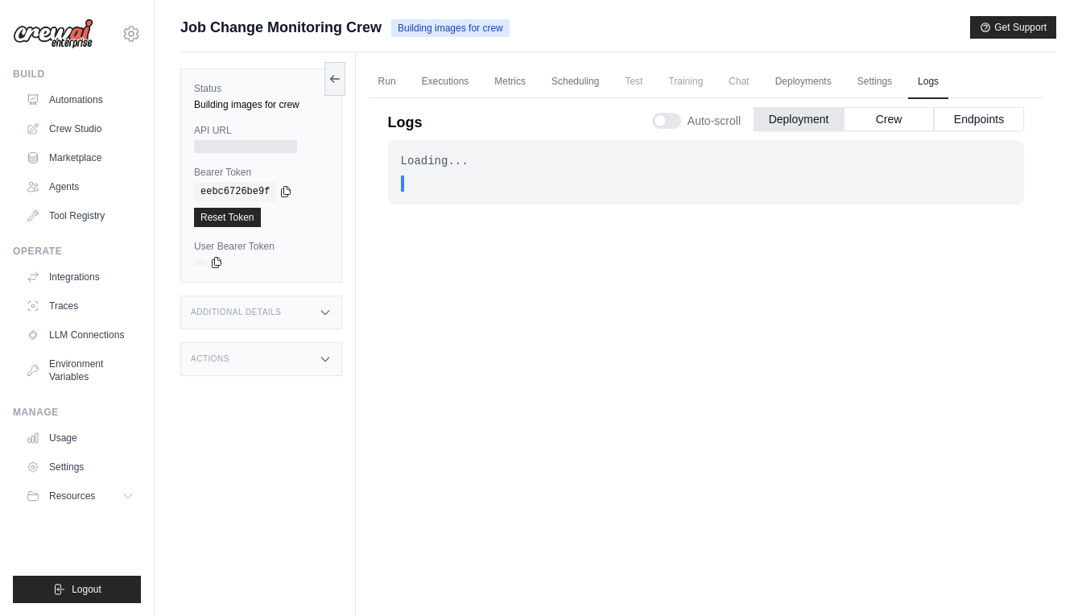
click at [682, 113] on label "Auto-scroll" at bounding box center [696, 121] width 89 height 16
click at [646, 76] on span "Test" at bounding box center [633, 81] width 37 height 32
click at [451, 84] on link "Executions" at bounding box center [445, 82] width 67 height 34
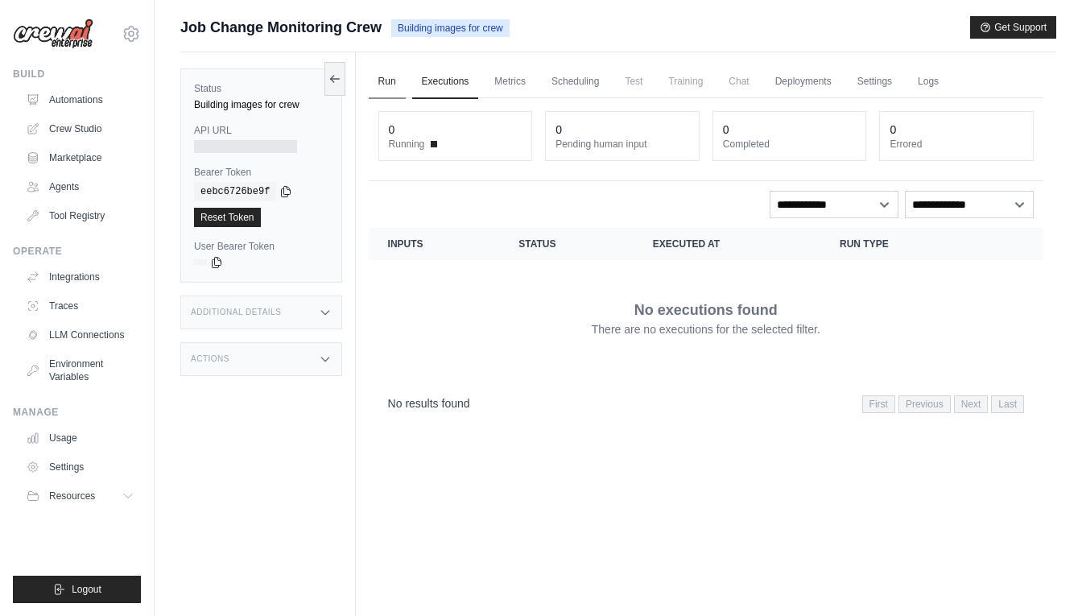
click at [385, 77] on link "Run" at bounding box center [387, 82] width 37 height 34
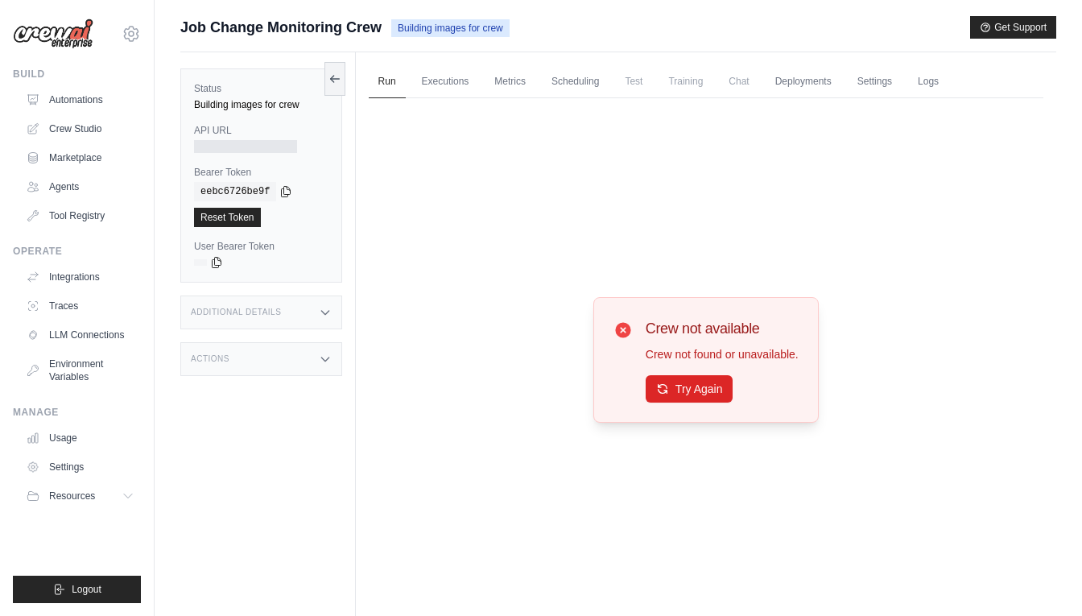
click at [738, 72] on span "Chat" at bounding box center [738, 81] width 39 height 32
click at [696, 381] on button "Try Again" at bounding box center [690, 387] width 88 height 27
click at [585, 93] on link "Scheduling" at bounding box center [575, 82] width 67 height 34
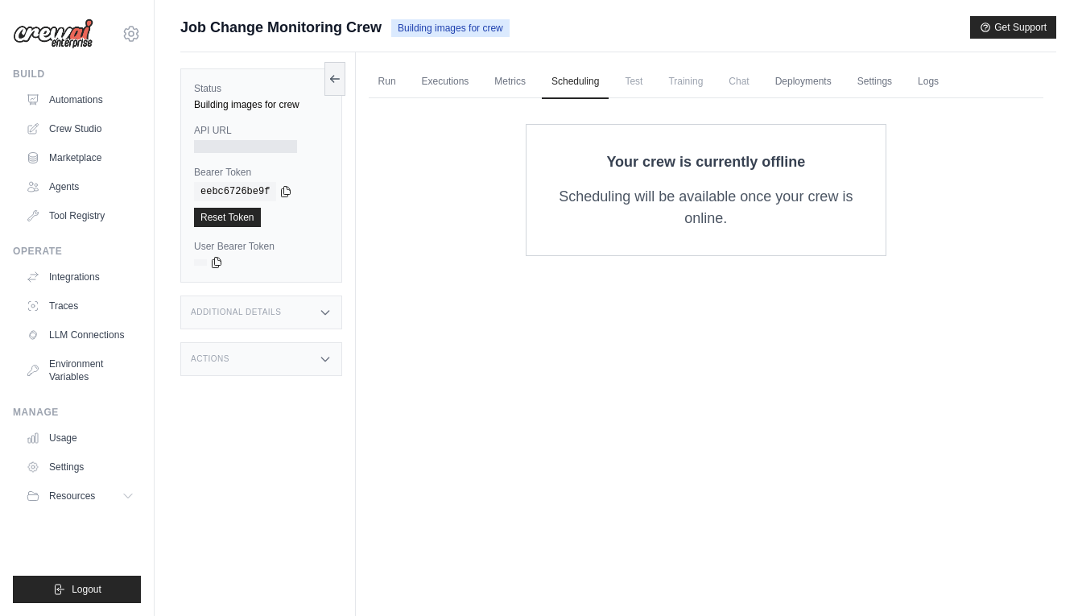
click at [753, 90] on span "Chat" at bounding box center [738, 81] width 39 height 32
click at [785, 83] on link "Deployments" at bounding box center [804, 82] width 76 height 34
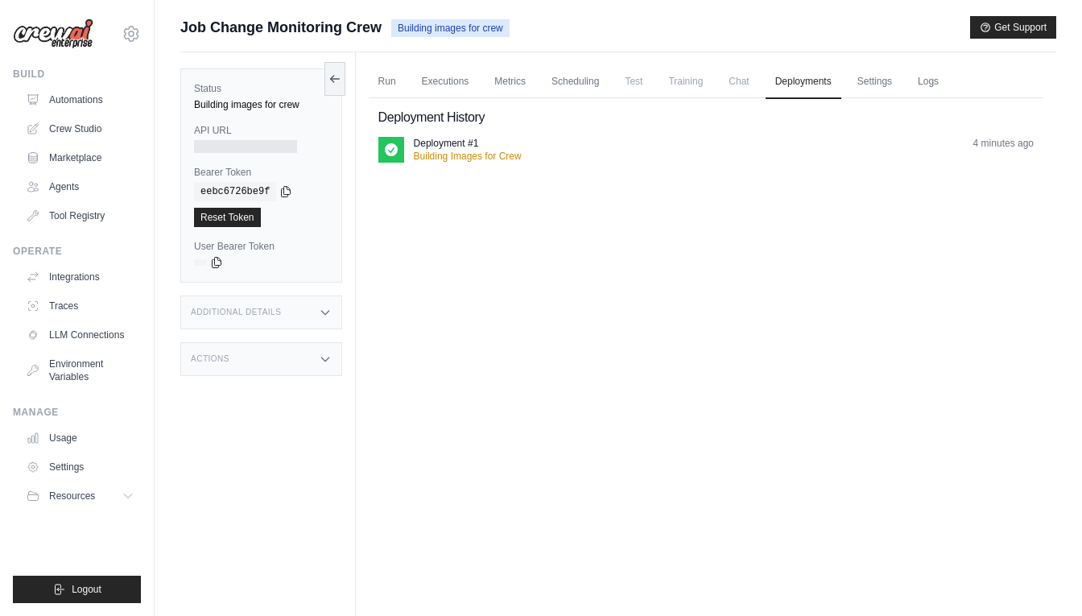
click at [406, 146] on div "Deployment #1 Building Images for Crew 4 minutes ago" at bounding box center [706, 150] width 656 height 26
click at [446, 143] on p "Deployment #1" at bounding box center [446, 143] width 65 height 13
click at [871, 85] on link "Settings" at bounding box center [875, 82] width 54 height 34
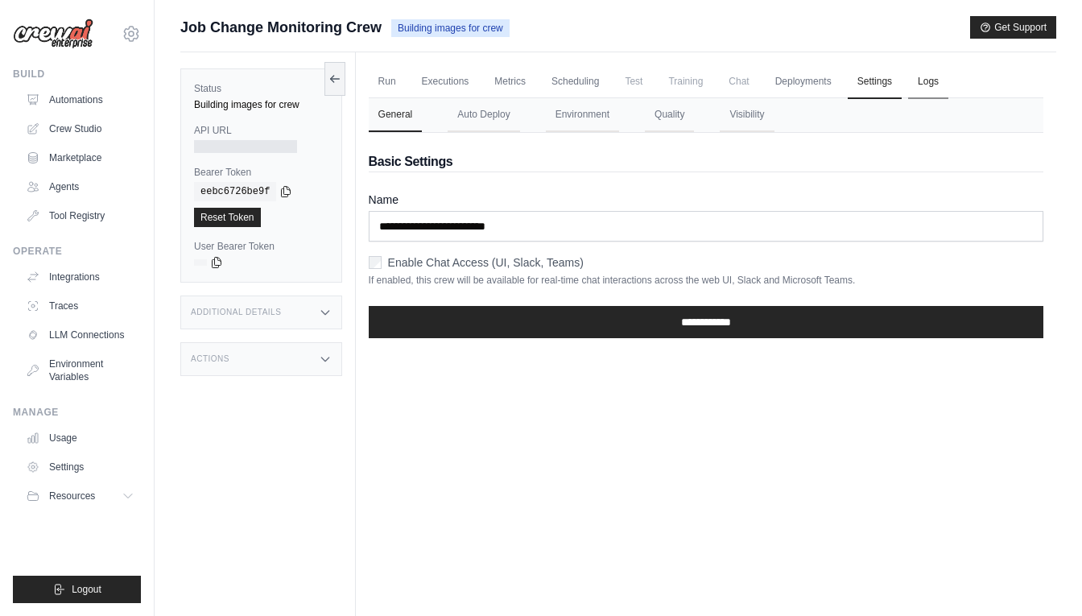
click at [943, 88] on link "Logs" at bounding box center [928, 82] width 40 height 34
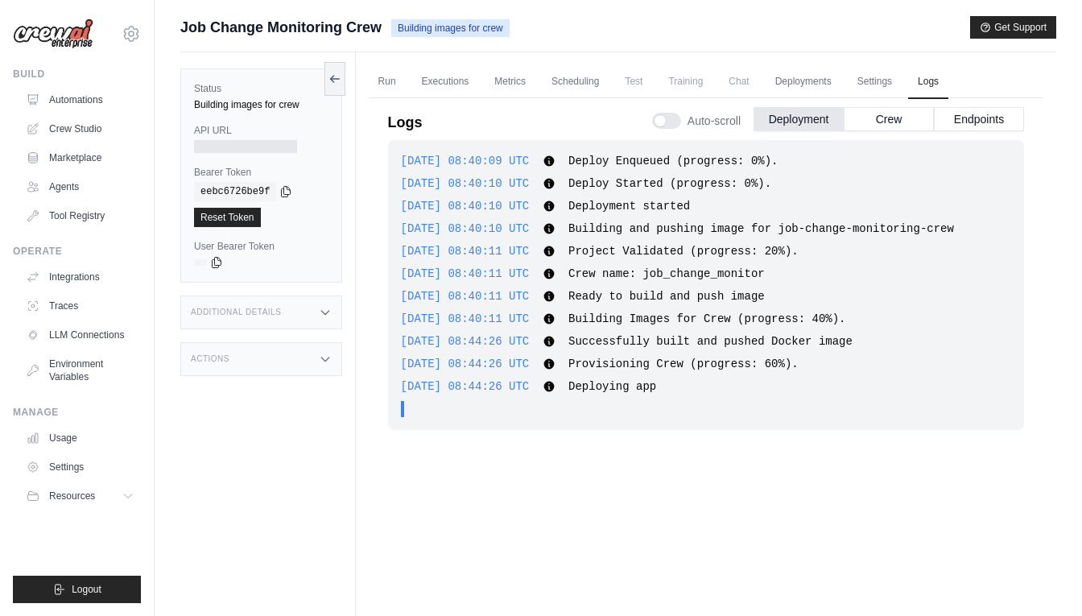
click at [757, 428] on div "2025-09-17 08:40:09 UTC Deploy Enqueued (progress: 0%). Show more Show less 202…" at bounding box center [706, 285] width 636 height 290
click at [284, 191] on icon at bounding box center [286, 191] width 9 height 10
click at [341, 83] on button at bounding box center [335, 78] width 21 height 34
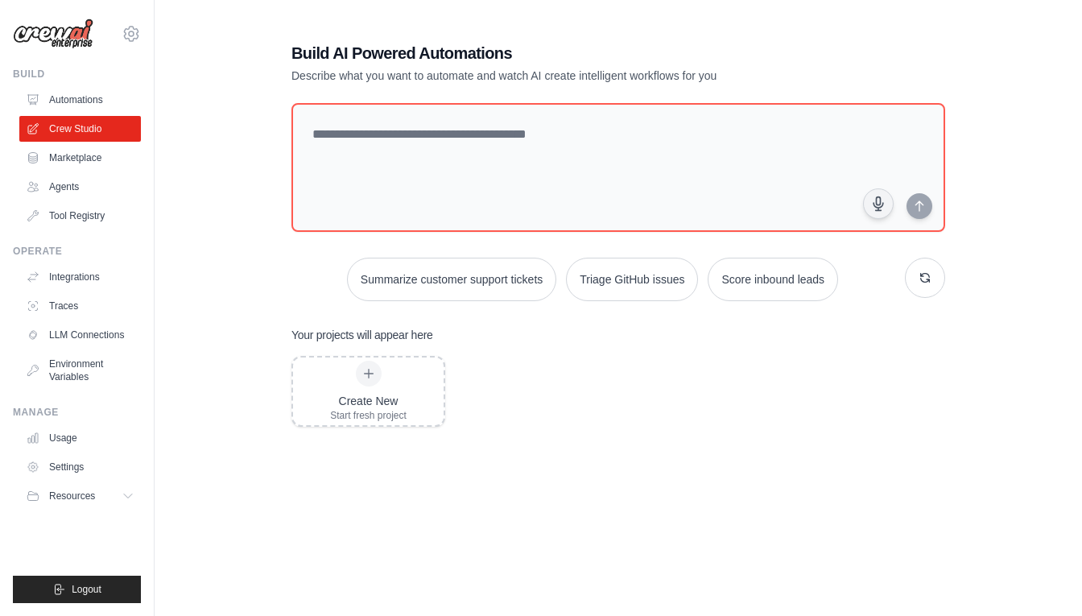
click at [88, 101] on link "Automations" at bounding box center [80, 100] width 122 height 26
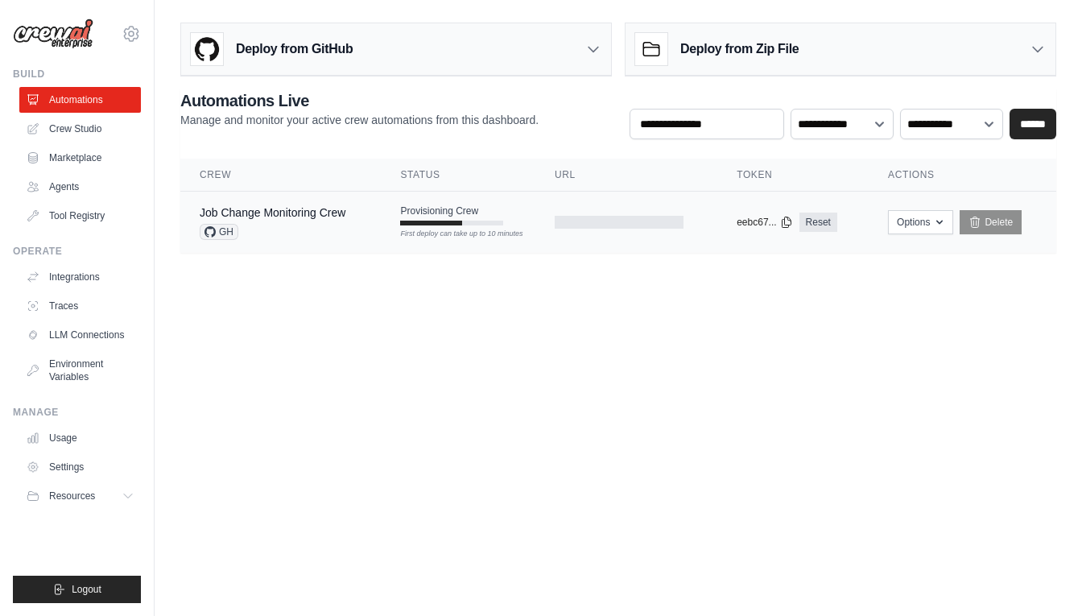
click at [440, 211] on span "Provisioning Crew" at bounding box center [439, 211] width 78 height 13
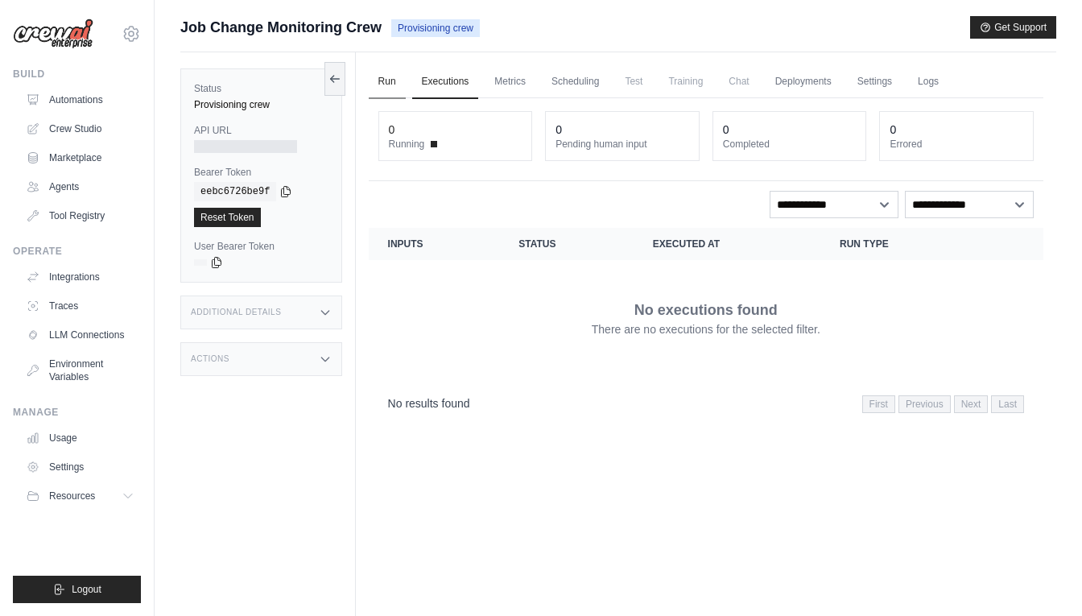
click at [403, 96] on link "Run" at bounding box center [387, 82] width 37 height 34
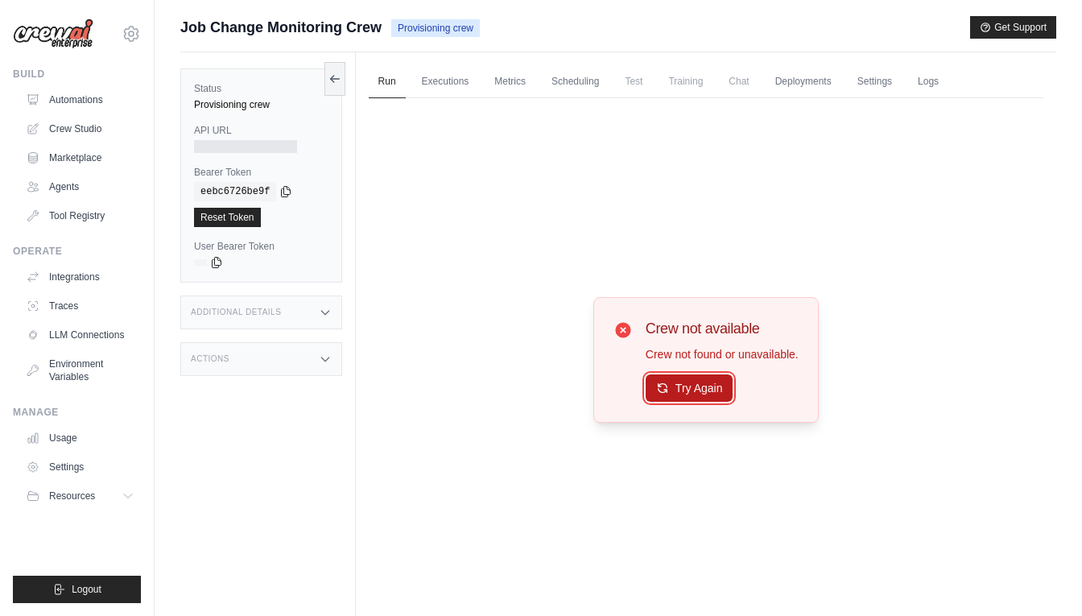
click at [716, 391] on button "Try Again" at bounding box center [690, 387] width 88 height 27
click at [469, 24] on span "Provisioning crew" at bounding box center [435, 28] width 89 height 18
click at [753, 88] on span "Chat" at bounding box center [738, 81] width 39 height 32
click at [587, 2] on main "Submit a support request Describe your issue or question * Please be specific a…" at bounding box center [619, 342] width 928 height 685
click at [405, 36] on span "Provisioning crew" at bounding box center [435, 28] width 89 height 18
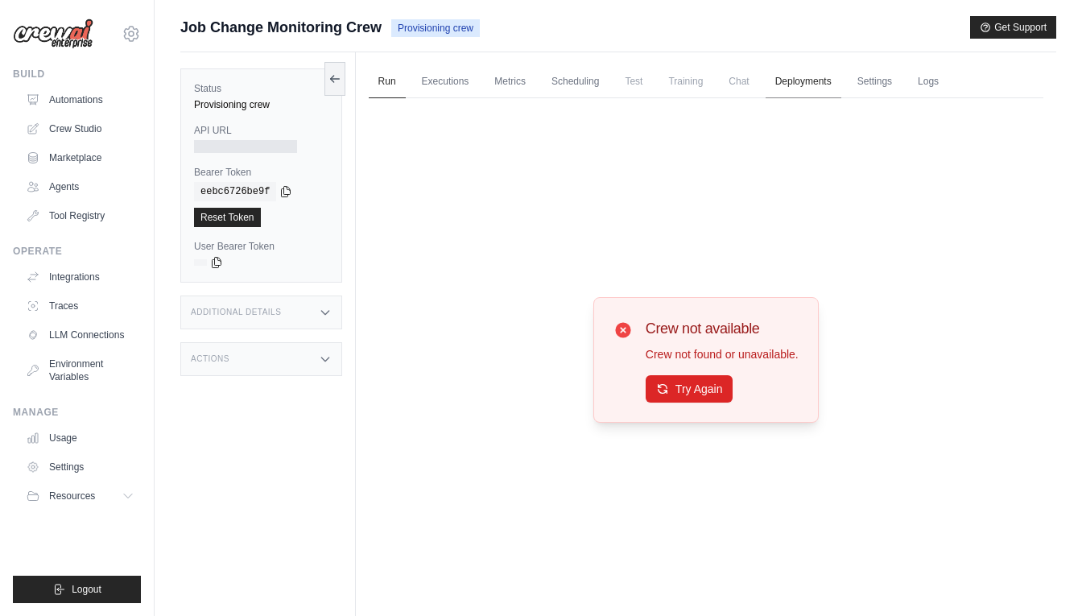
click at [817, 85] on link "Deployments" at bounding box center [804, 82] width 76 height 34
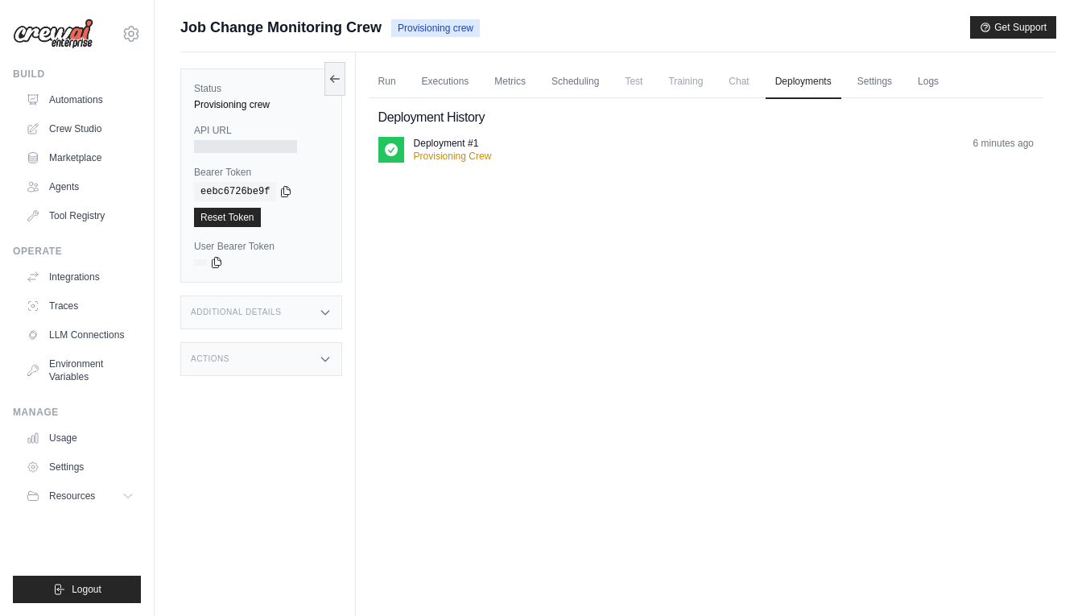
click at [465, 157] on p "Provisioning Crew" at bounding box center [453, 156] width 78 height 13
click at [929, 83] on link "Logs" at bounding box center [928, 82] width 40 height 34
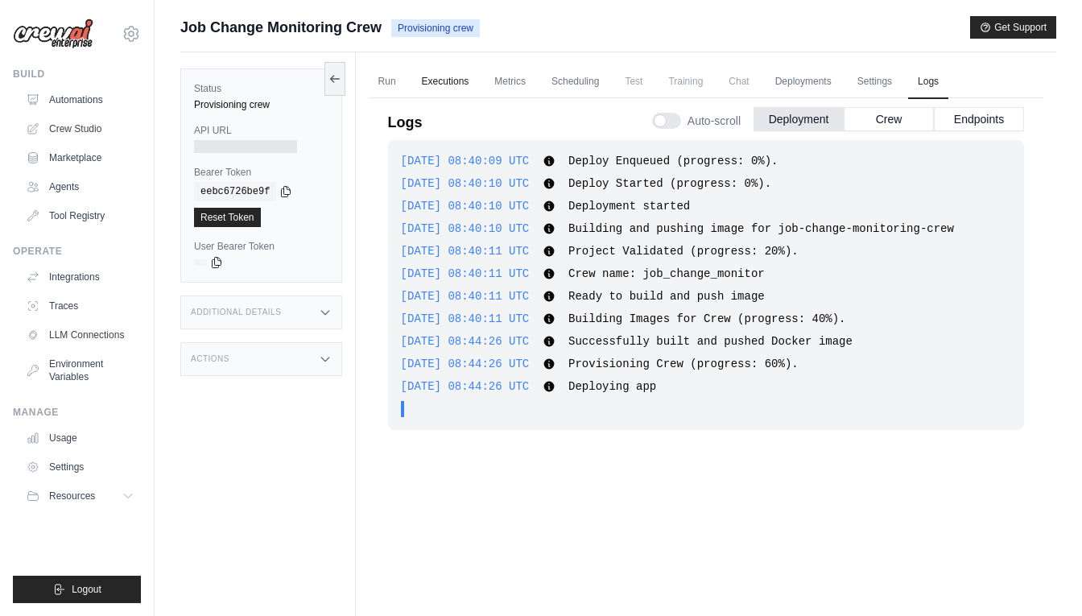
click at [445, 83] on link "Executions" at bounding box center [445, 82] width 67 height 34
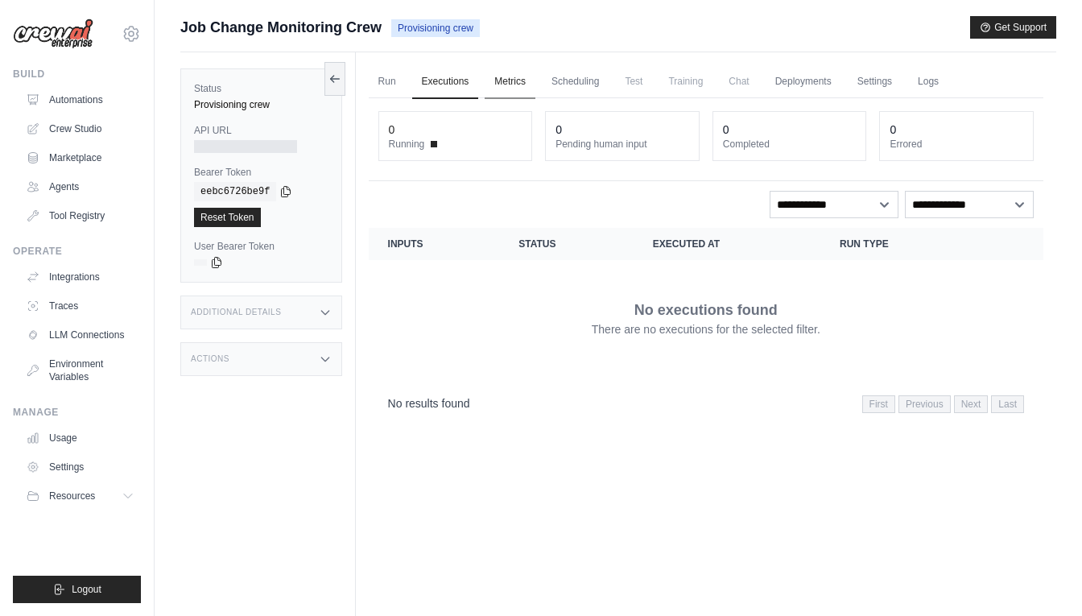
click at [501, 85] on link "Metrics" at bounding box center [510, 82] width 51 height 34
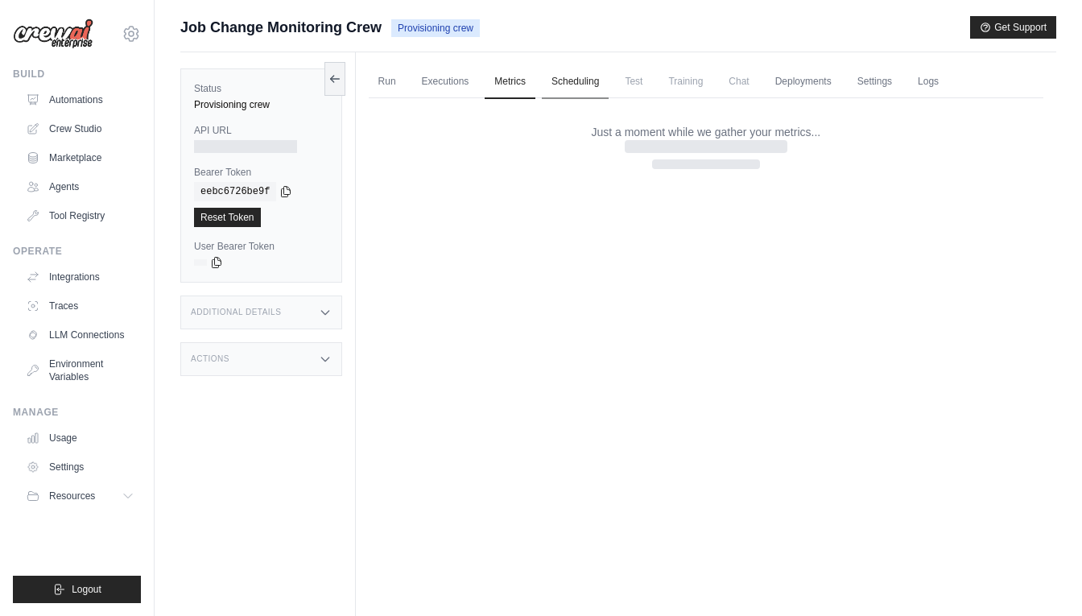
click at [573, 83] on link "Scheduling" at bounding box center [575, 82] width 67 height 34
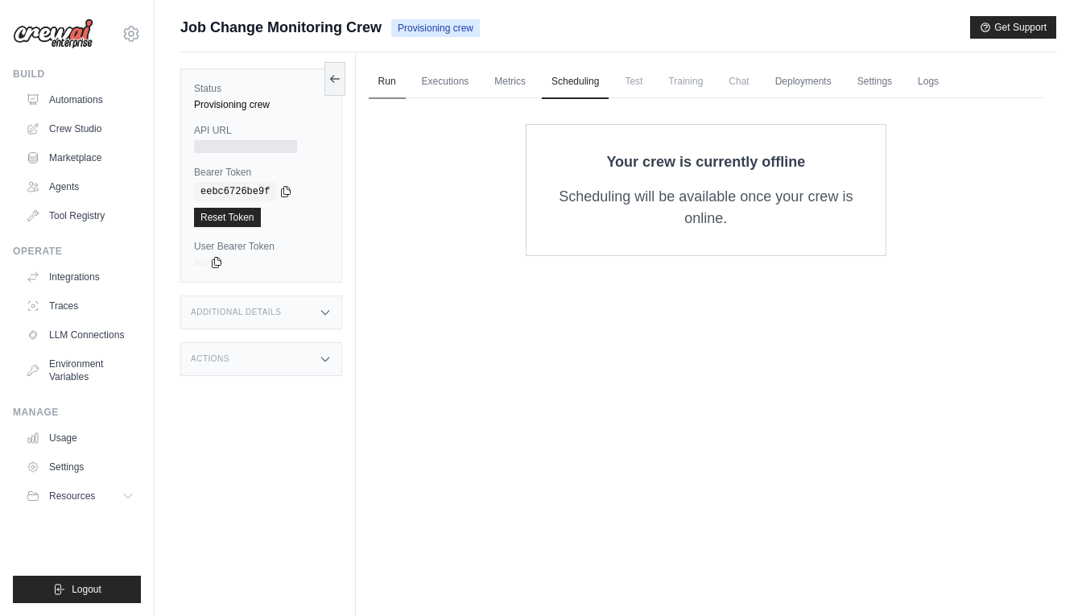
click at [379, 85] on link "Run" at bounding box center [387, 82] width 37 height 34
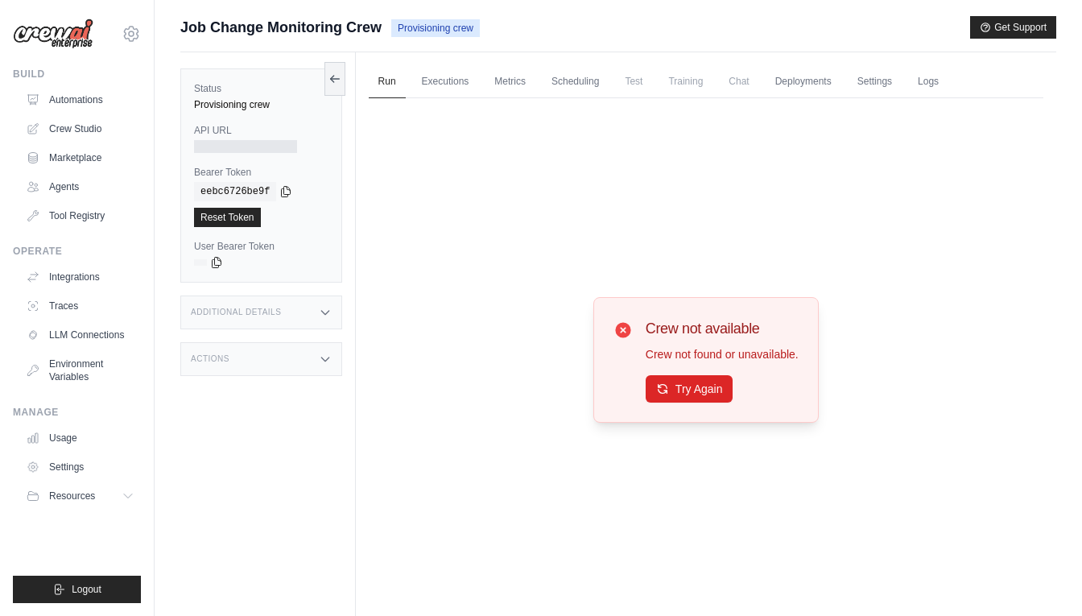
click at [304, 310] on div "Additional Details" at bounding box center [261, 313] width 162 height 34
click at [316, 416] on div "Last Deployed September 17, 2025 at 10:40 Version 0.130.0 Branch Default branch…" at bounding box center [261, 389] width 134 height 92
click at [332, 77] on icon at bounding box center [335, 78] width 13 height 13
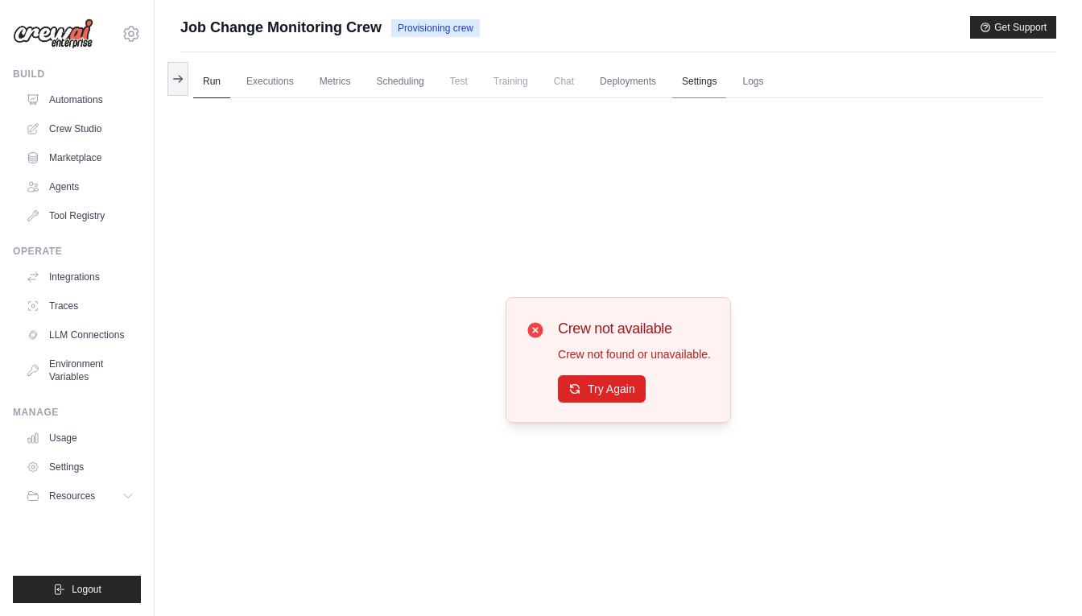
click at [710, 79] on link "Settings" at bounding box center [699, 82] width 54 height 34
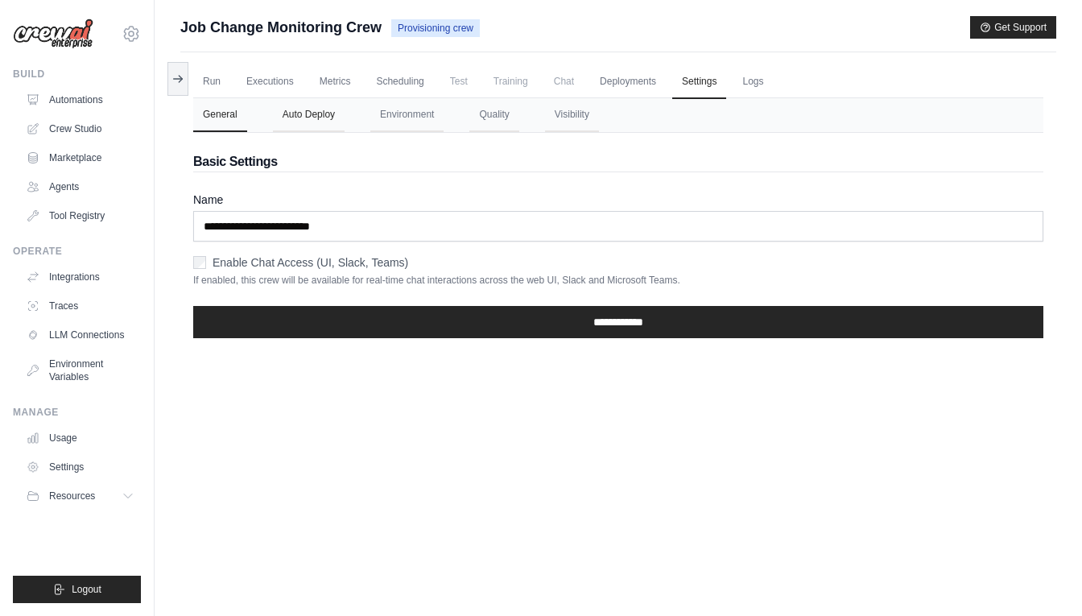
click at [307, 128] on button "Auto Deploy" at bounding box center [309, 115] width 72 height 34
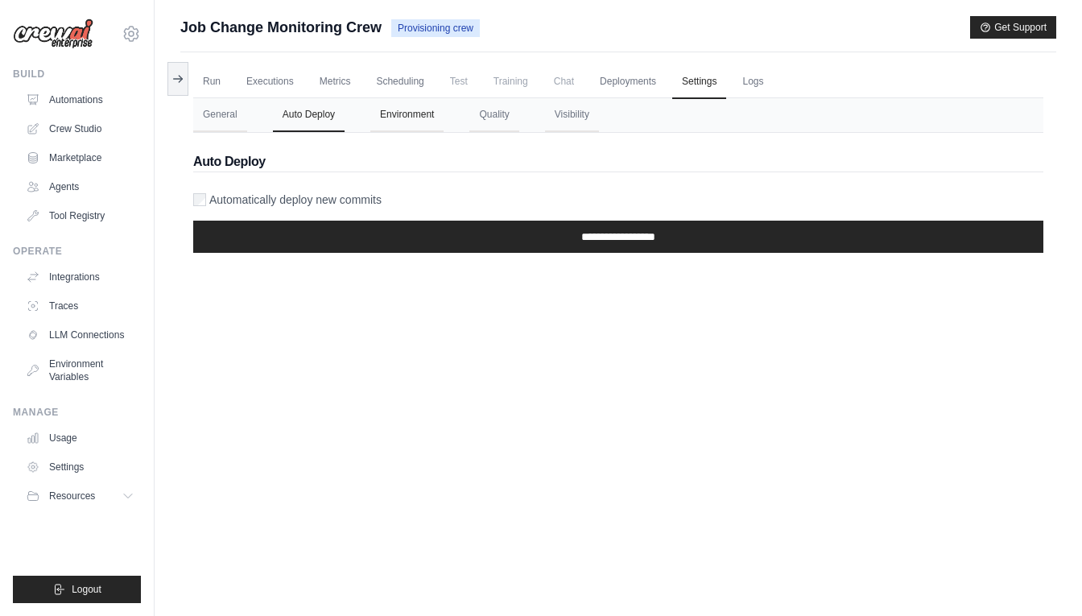
click at [410, 125] on button "Environment" at bounding box center [406, 115] width 73 height 34
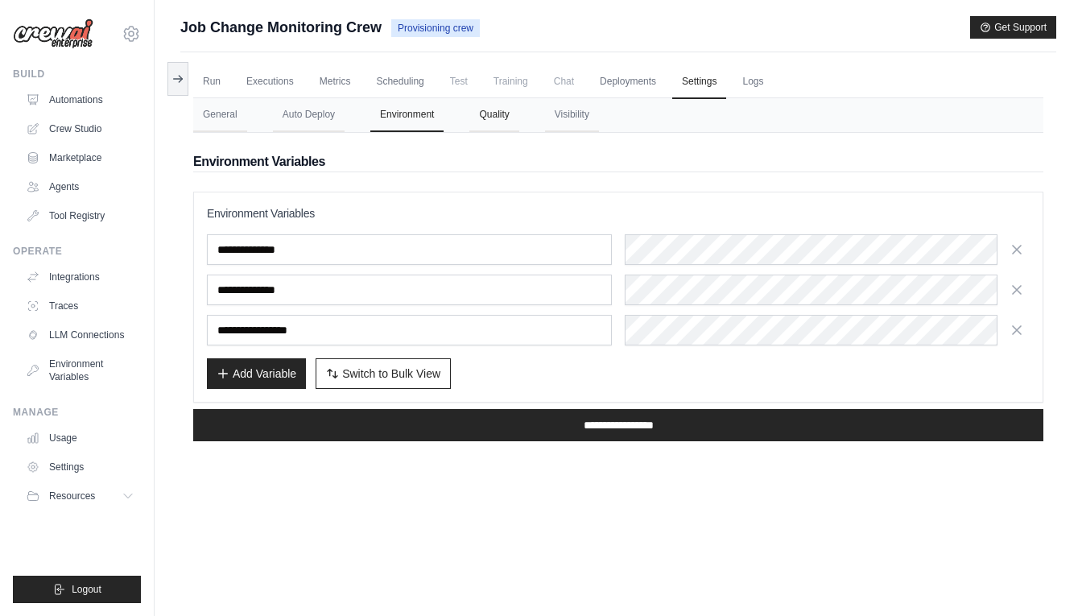
click at [496, 123] on button "Quality" at bounding box center [493, 115] width 49 height 34
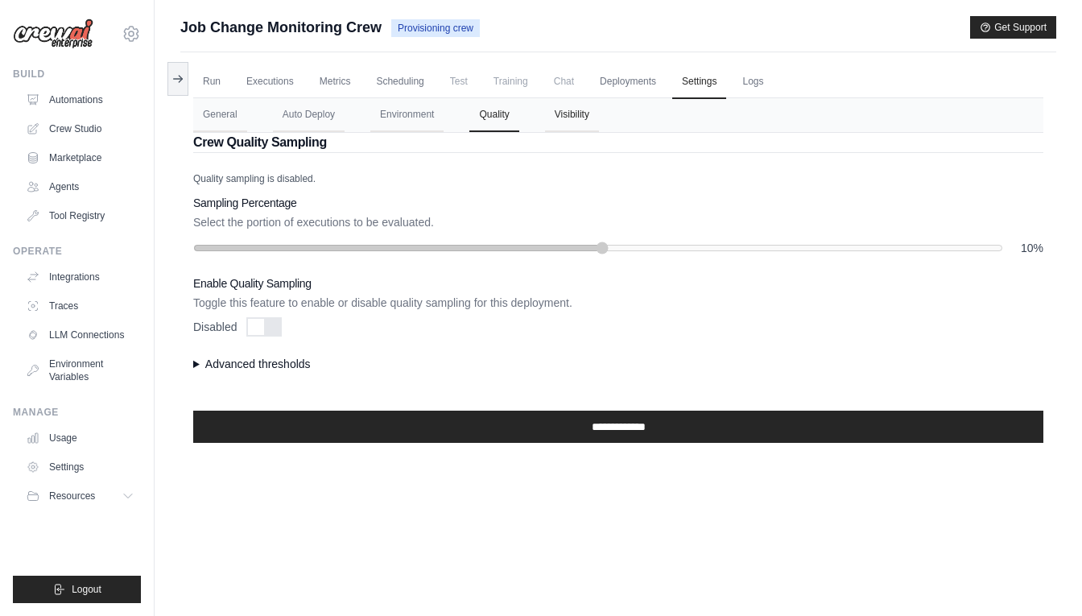
click at [564, 122] on button "Visibility" at bounding box center [572, 115] width 54 height 34
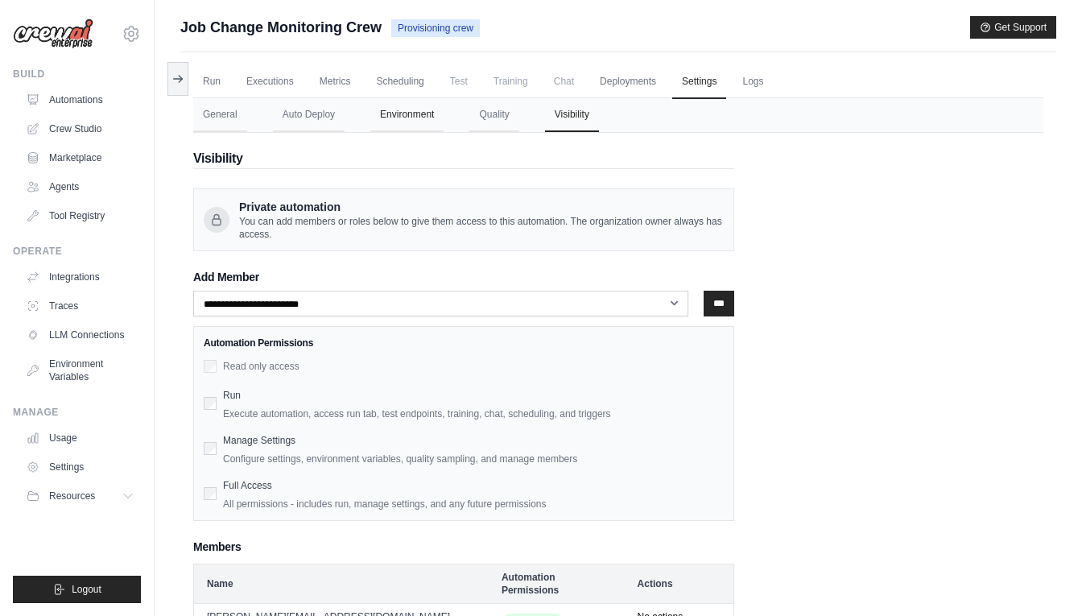
click at [392, 113] on button "Environment" at bounding box center [406, 115] width 73 height 34
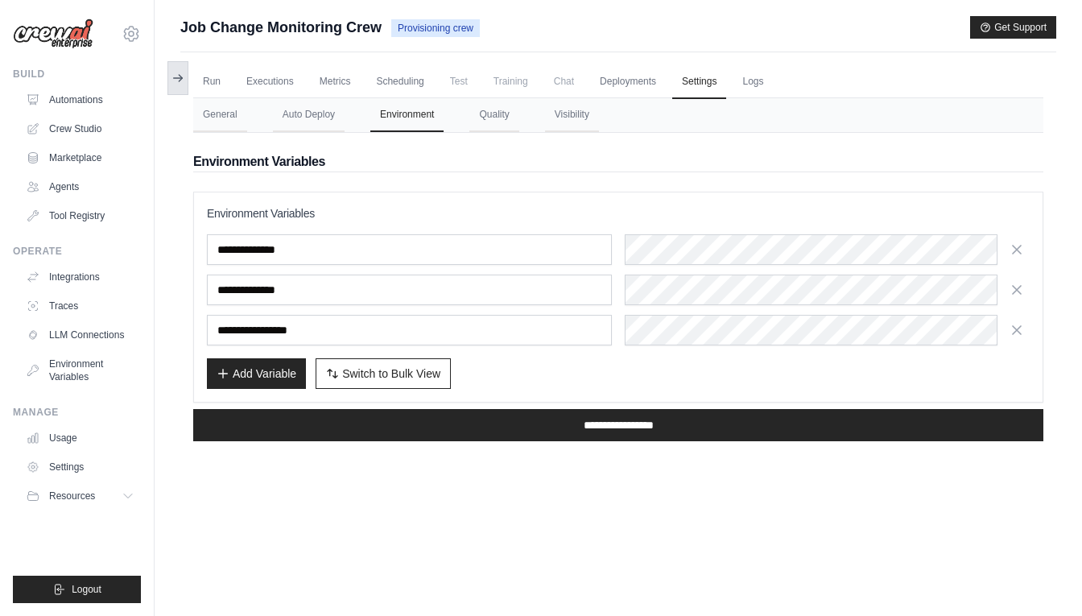
click at [168, 81] on button at bounding box center [178, 78] width 21 height 34
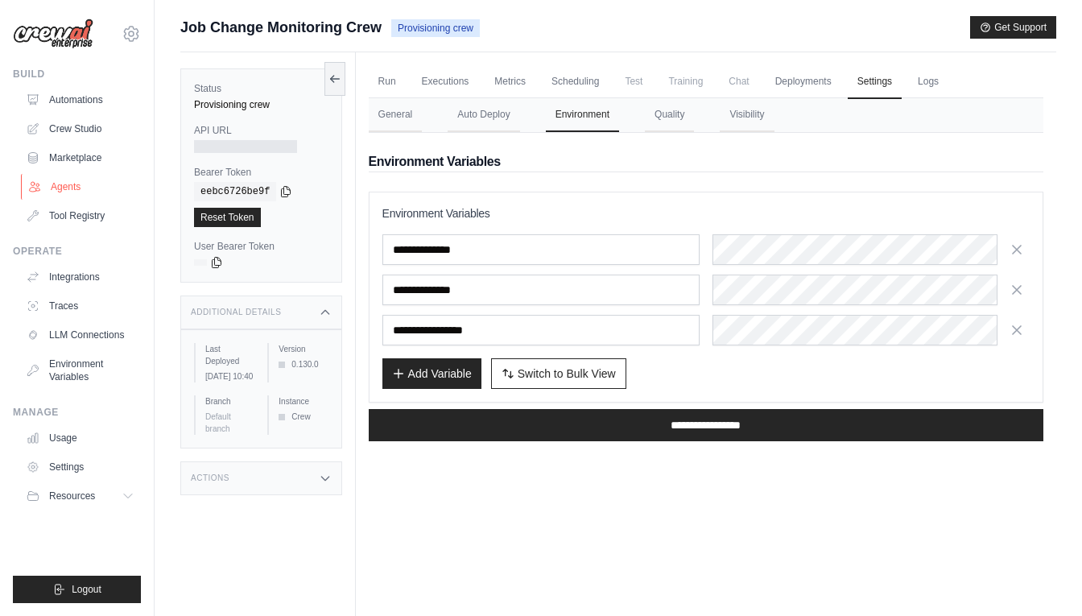
scroll to position [13, 0]
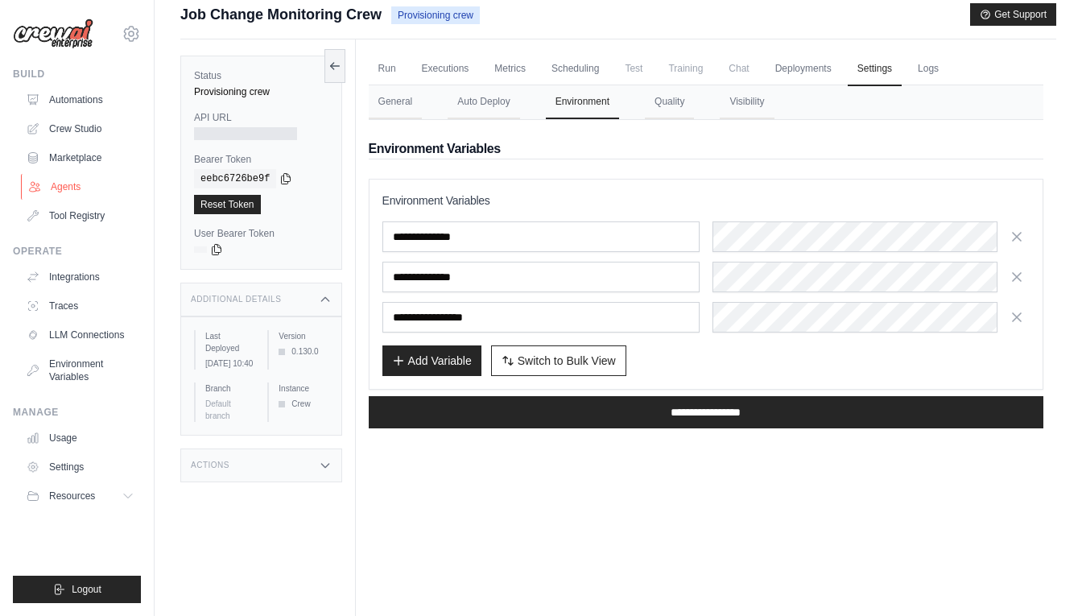
click at [82, 193] on link "Agents" at bounding box center [82, 187] width 122 height 26
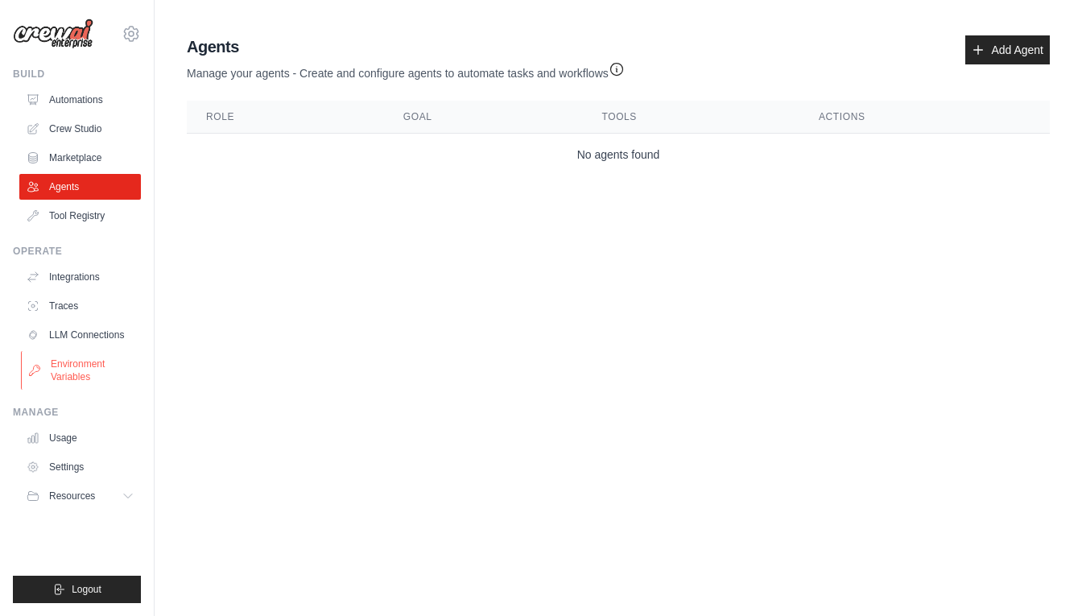
click at [97, 366] on link "Environment Variables" at bounding box center [82, 370] width 122 height 39
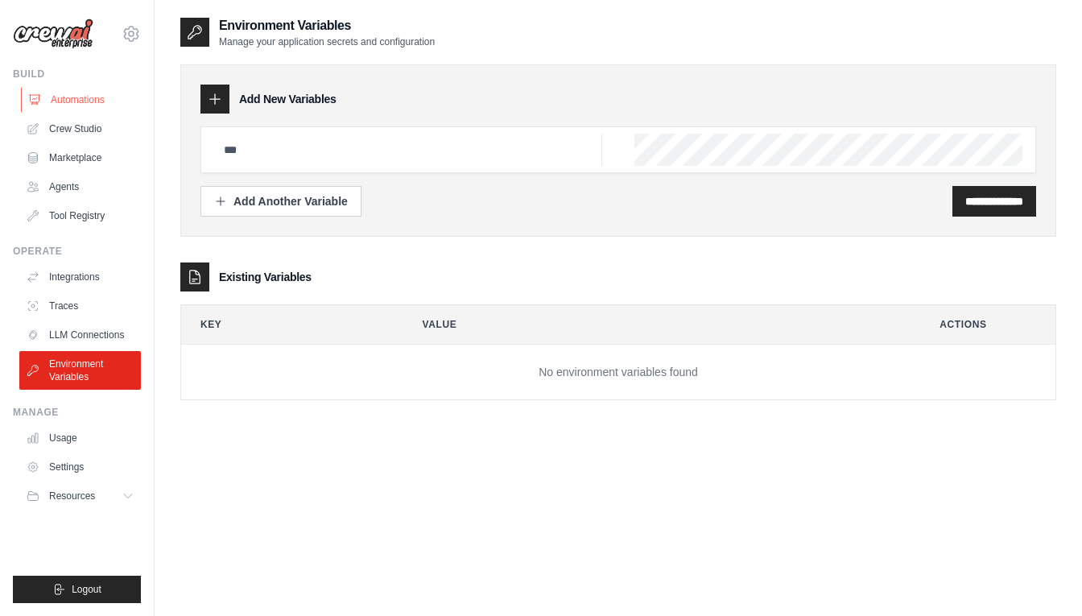
click at [73, 103] on link "Automations" at bounding box center [82, 100] width 122 height 26
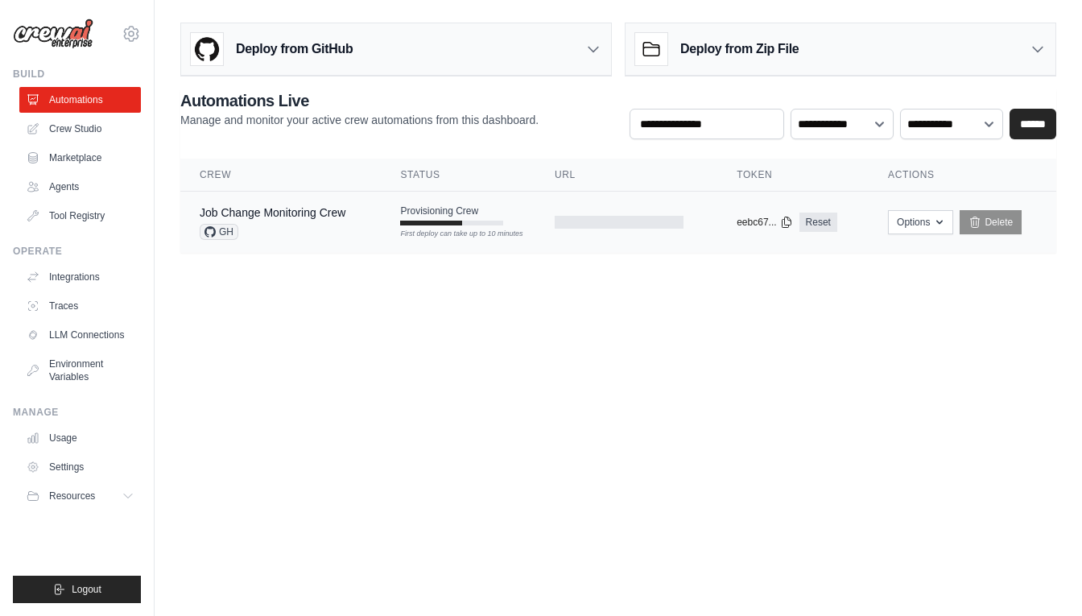
click at [221, 234] on span "GH" at bounding box center [219, 232] width 39 height 16
click at [919, 233] on button "Options" at bounding box center [920, 221] width 65 height 24
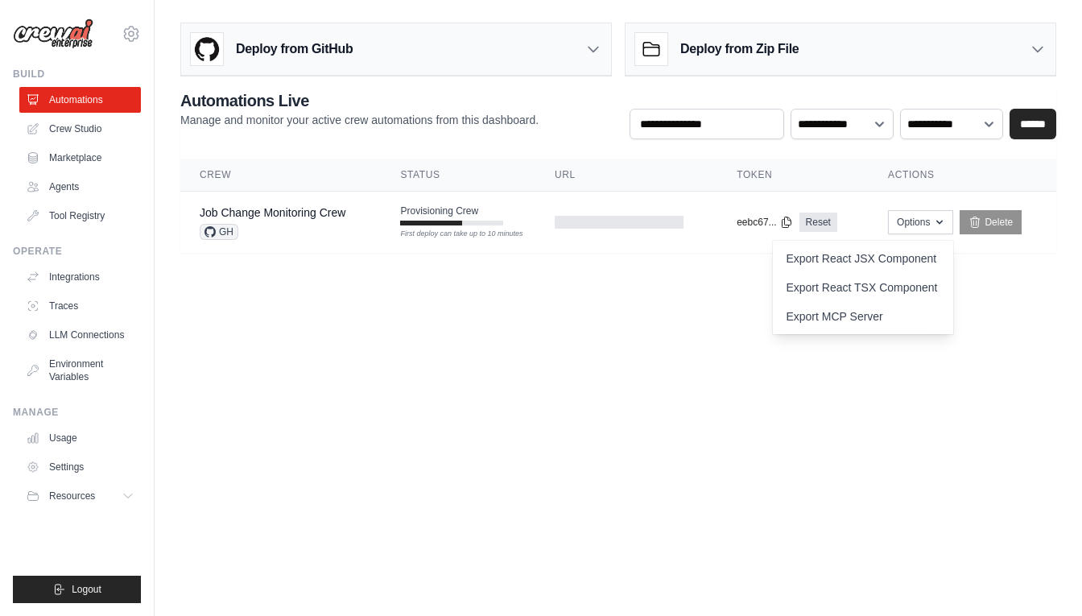
click at [889, 400] on body "[PERSON_NAME][EMAIL_ADDRESS][DOMAIN_NAME] Settings Build Automations Crew Studio" at bounding box center [541, 308] width 1082 height 616
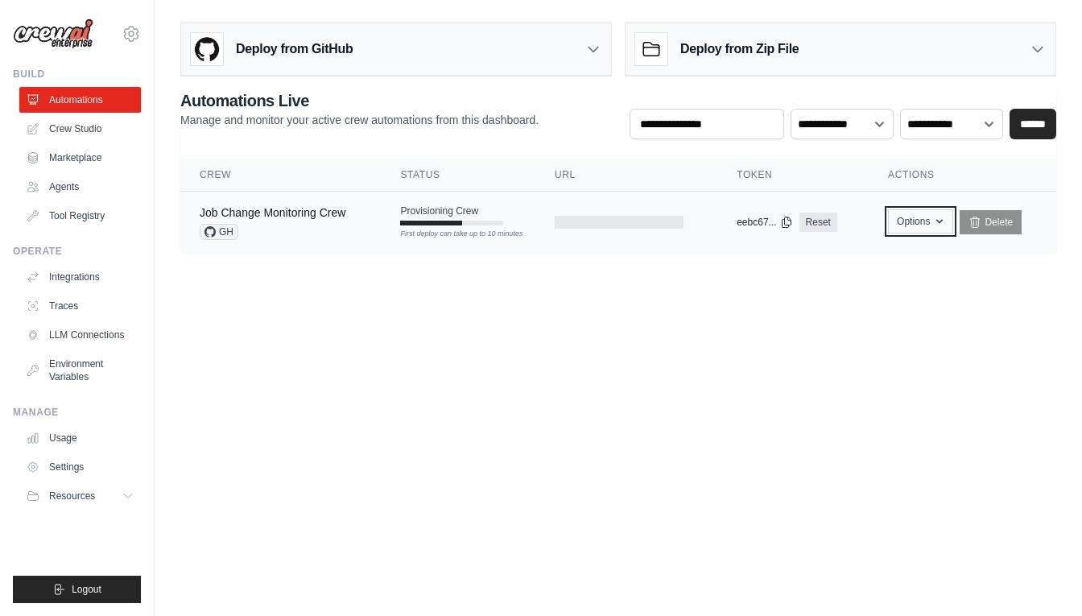
click at [933, 220] on button "Options" at bounding box center [920, 221] width 65 height 24
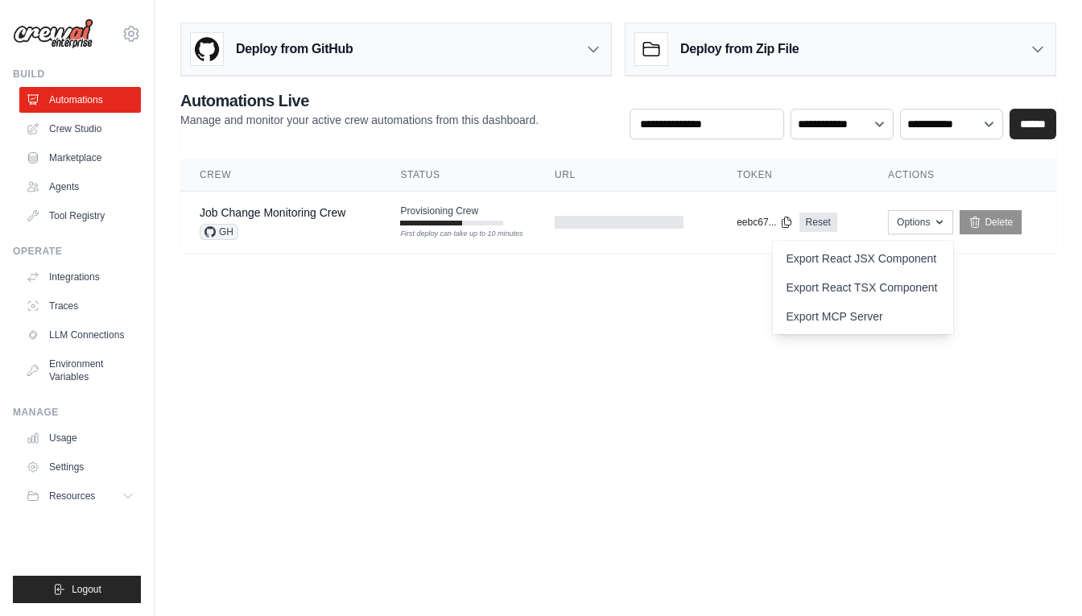
click at [868, 407] on body "[PERSON_NAME][EMAIL_ADDRESS][DOMAIN_NAME] Settings Build Automations Crew Studio" at bounding box center [541, 308] width 1082 height 616
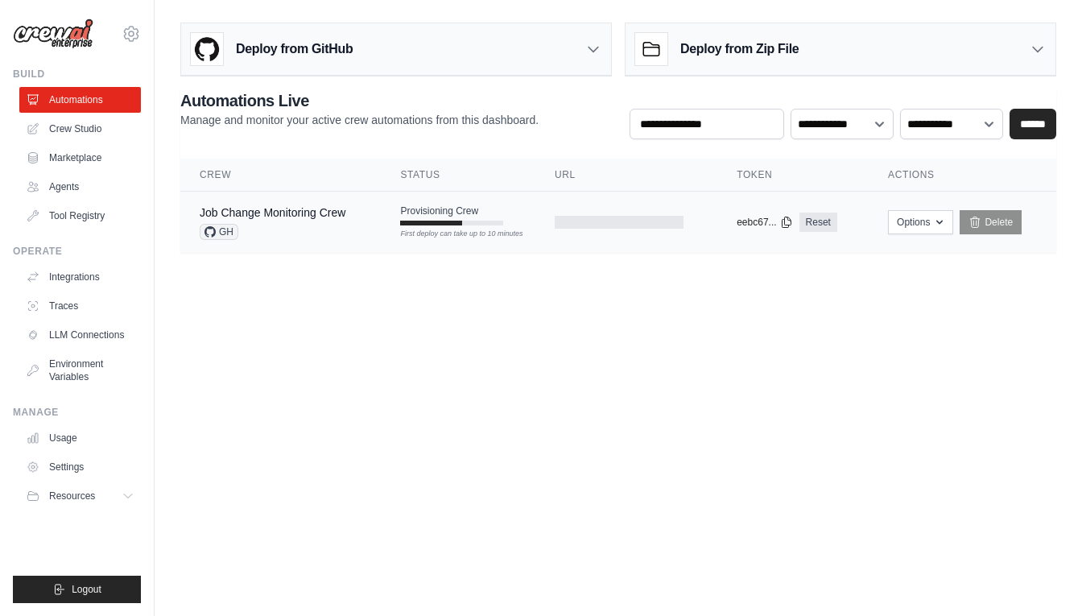
click at [781, 231] on div "eebc67... Reset" at bounding box center [793, 222] width 113 height 19
click at [918, 233] on button "Options" at bounding box center [920, 221] width 65 height 24
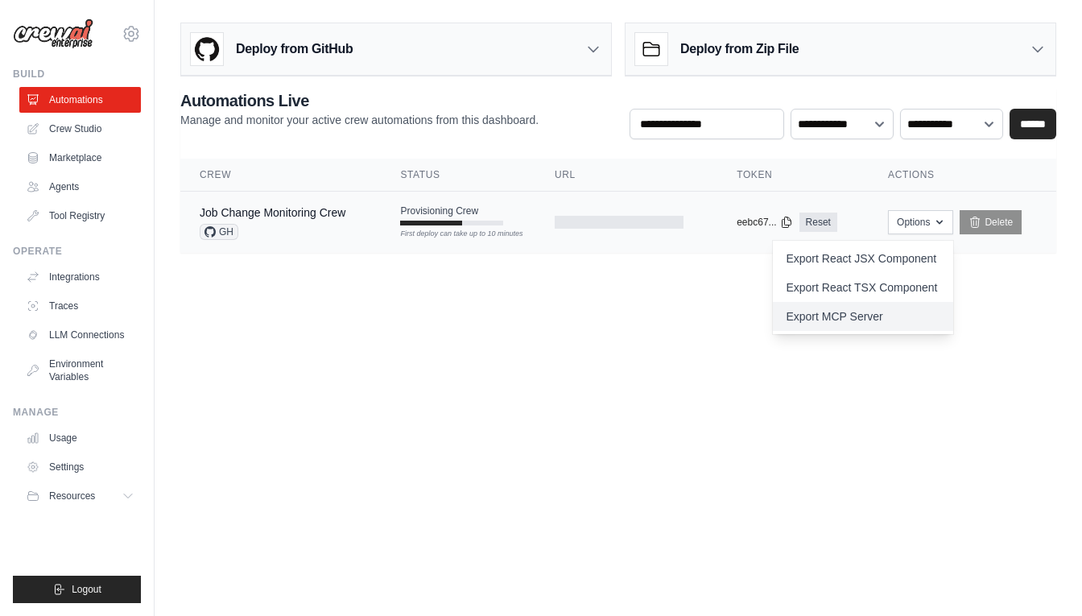
click at [915, 319] on link "Export MCP Server" at bounding box center [863, 316] width 180 height 29
click at [511, 199] on td "Provisioning Crew First deploy can take up to 10 minutes" at bounding box center [458, 215] width 154 height 47
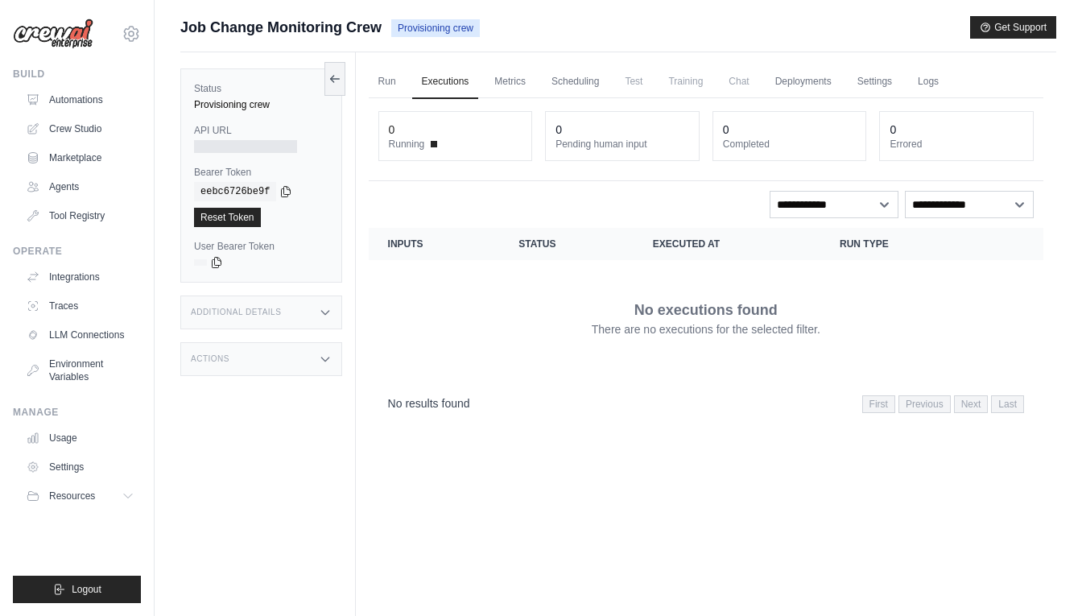
click at [277, 330] on div "Status Provisioning crew API URL Bearer Token copied eebc6726be9f Reset Token U…" at bounding box center [268, 360] width 176 height 616
click at [279, 326] on div "Additional Details" at bounding box center [261, 313] width 162 height 34
click at [312, 314] on div "Additional Details" at bounding box center [261, 313] width 162 height 34
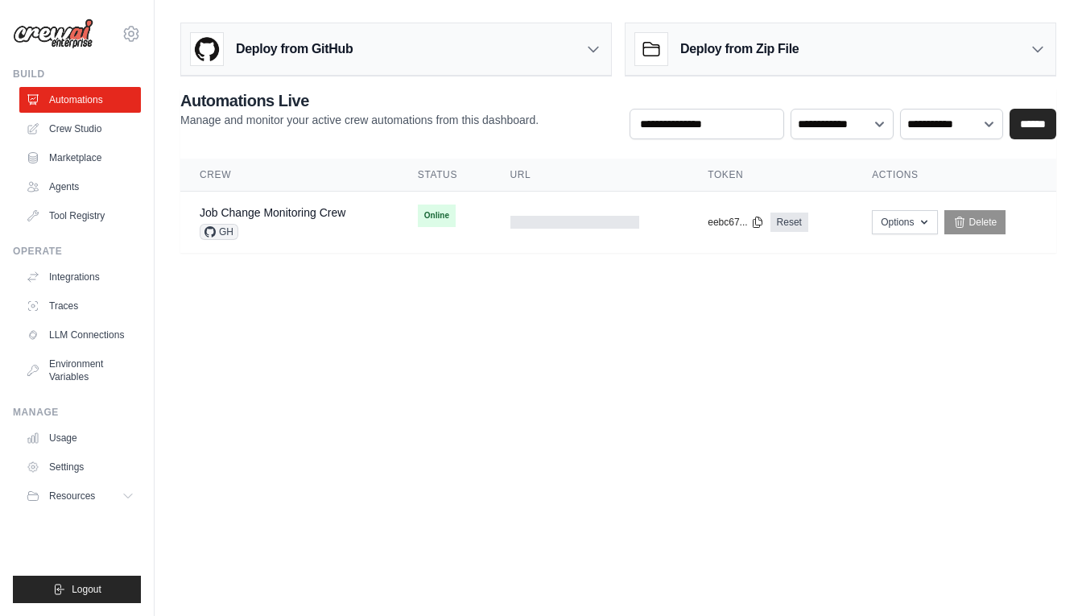
click at [539, 300] on body "[PERSON_NAME][EMAIL_ADDRESS][DOMAIN_NAME] Settings Build Automations Crew Studio" at bounding box center [541, 308] width 1082 height 616
click at [313, 210] on link "Job Change Monitoring Crew" at bounding box center [273, 212] width 146 height 13
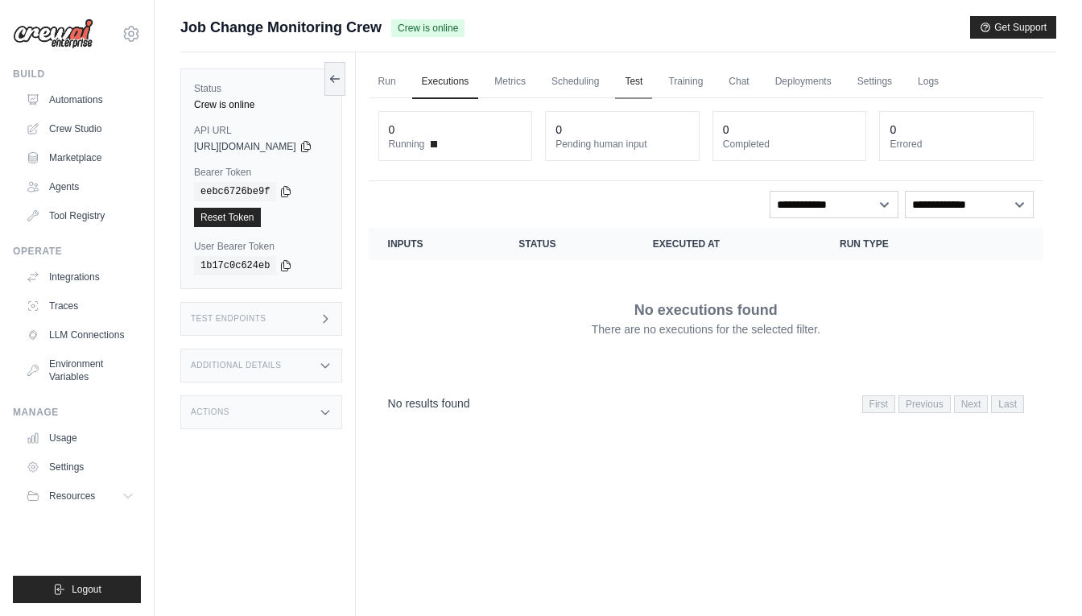
click at [652, 72] on link "Test" at bounding box center [633, 82] width 37 height 34
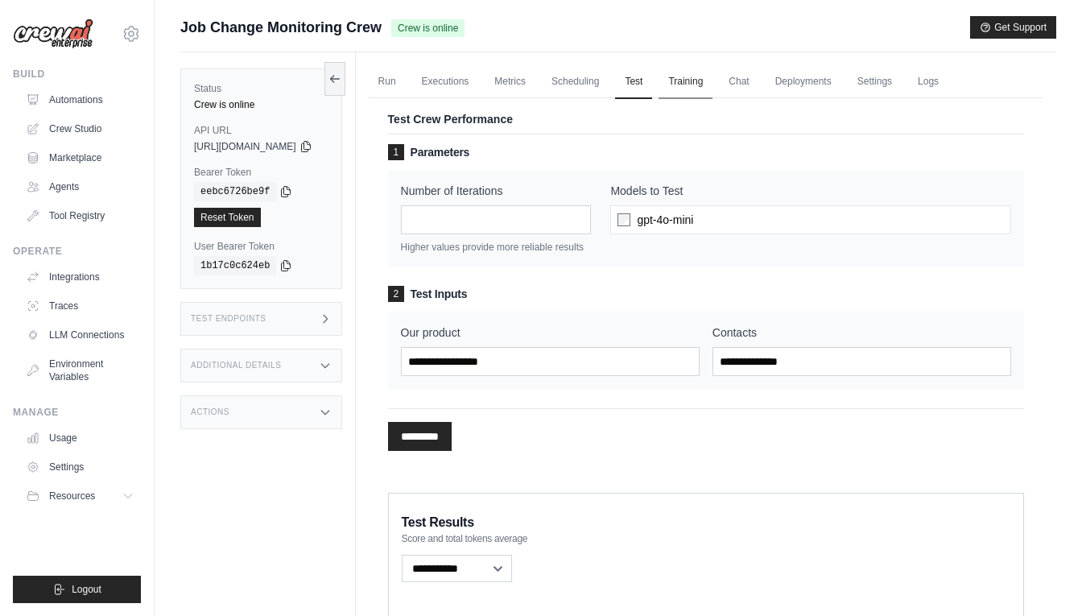
click at [705, 80] on link "Training" at bounding box center [686, 82] width 54 height 34
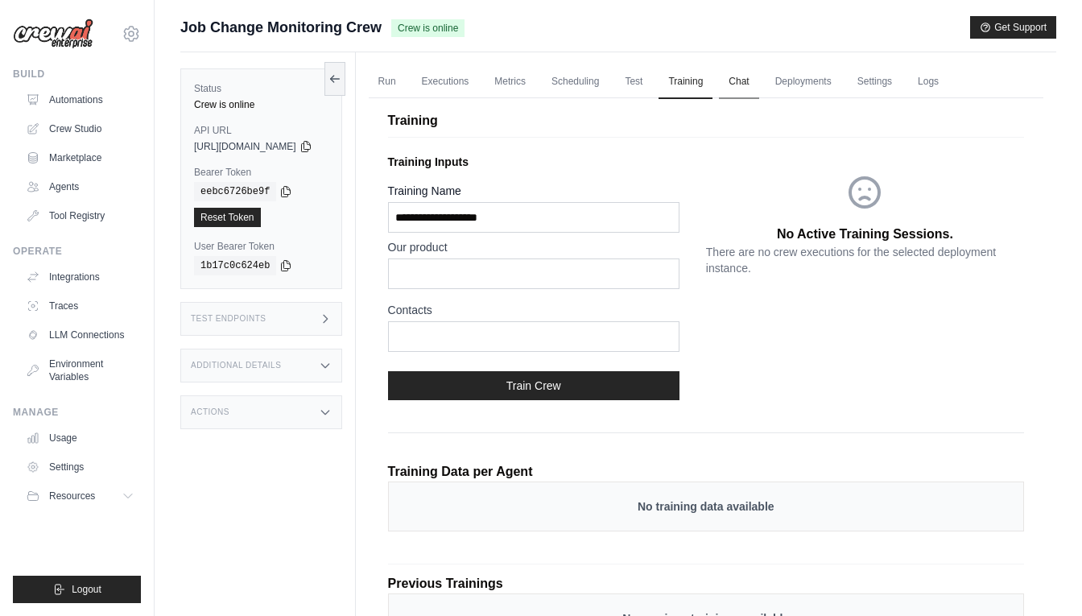
click at [759, 80] on link "Chat" at bounding box center [738, 82] width 39 height 34
click at [829, 86] on link "Deployments" at bounding box center [804, 82] width 76 height 34
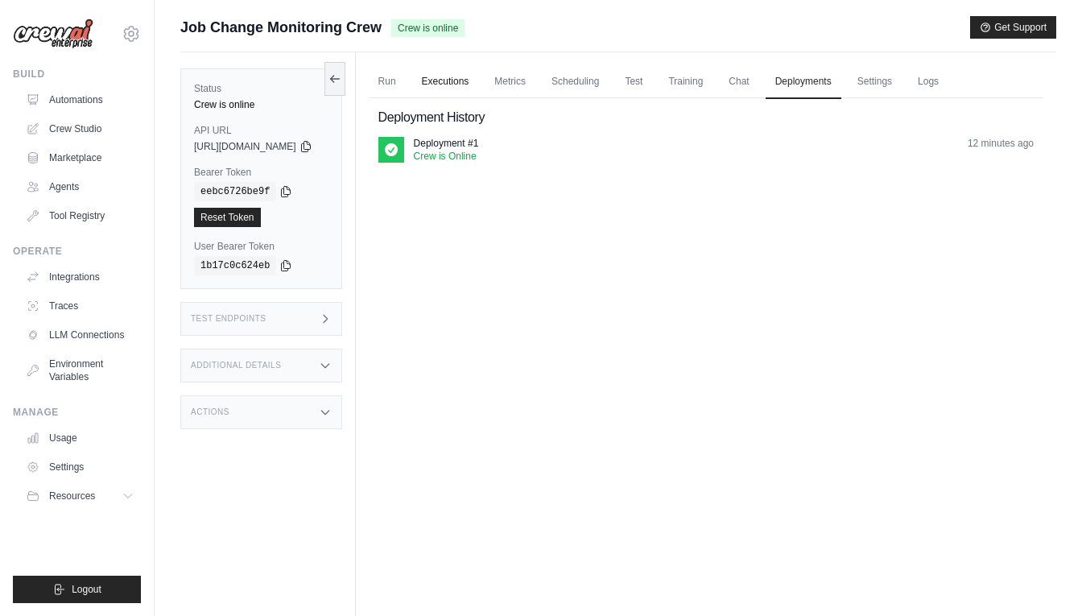
click at [479, 89] on link "Executions" at bounding box center [445, 82] width 67 height 34
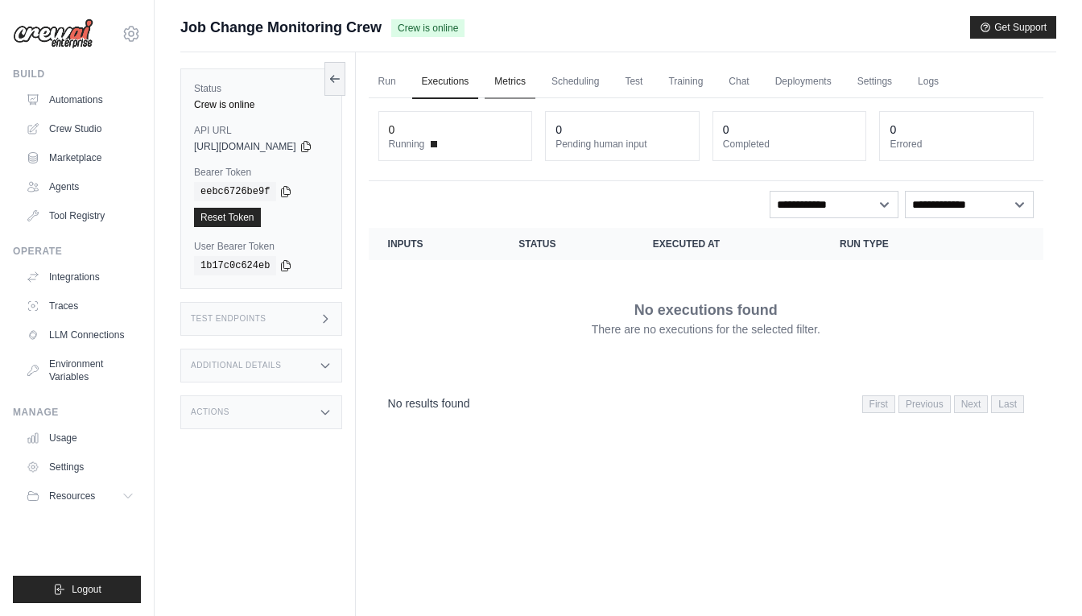
click at [536, 86] on link "Metrics" at bounding box center [510, 82] width 51 height 34
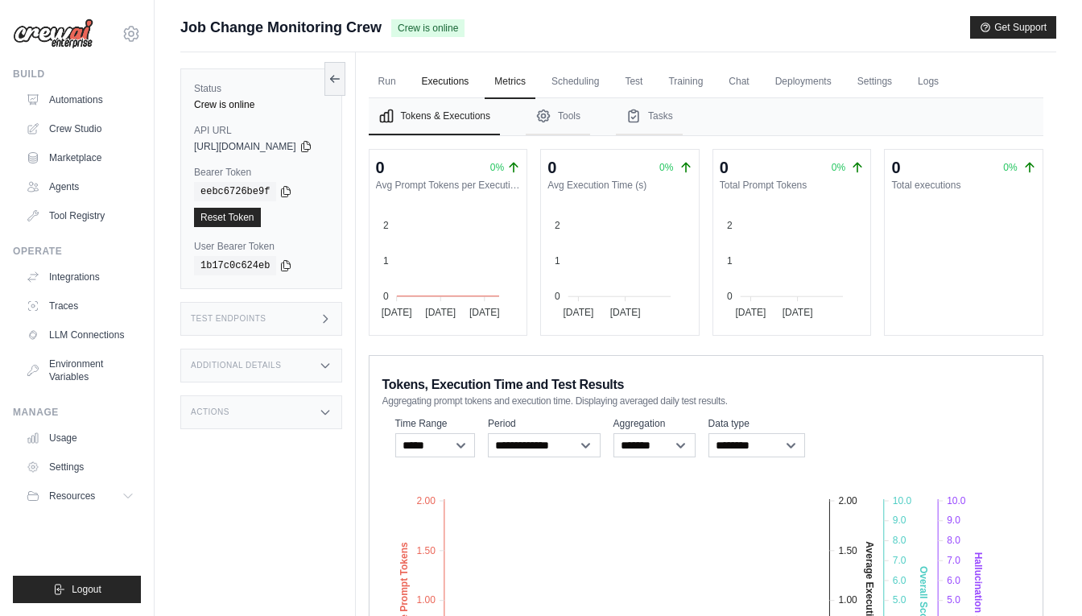
click at [479, 80] on link "Executions" at bounding box center [445, 82] width 67 height 34
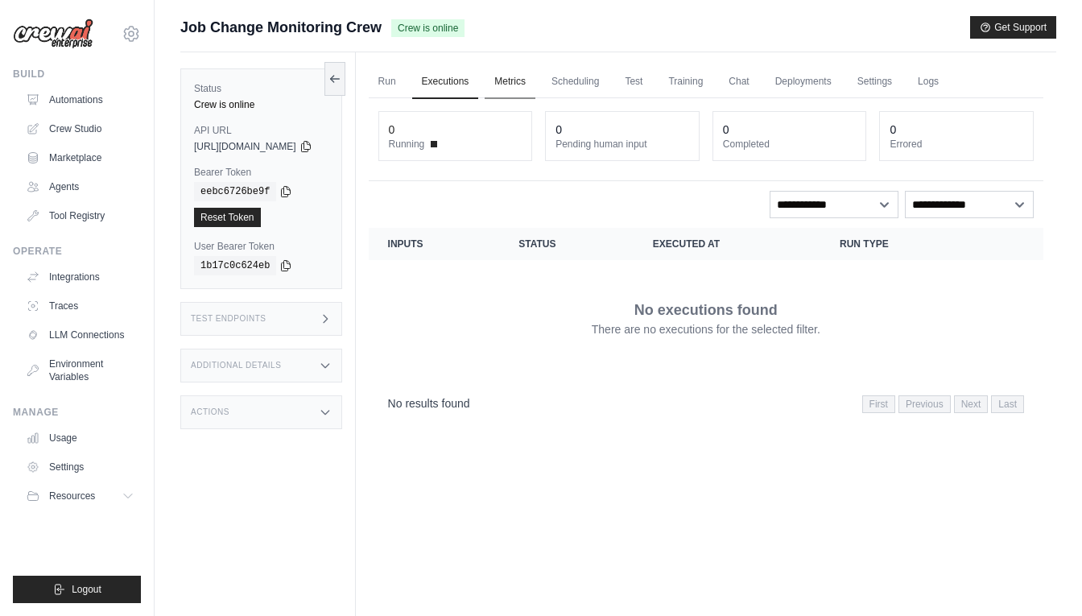
click at [536, 94] on link "Metrics" at bounding box center [510, 82] width 51 height 34
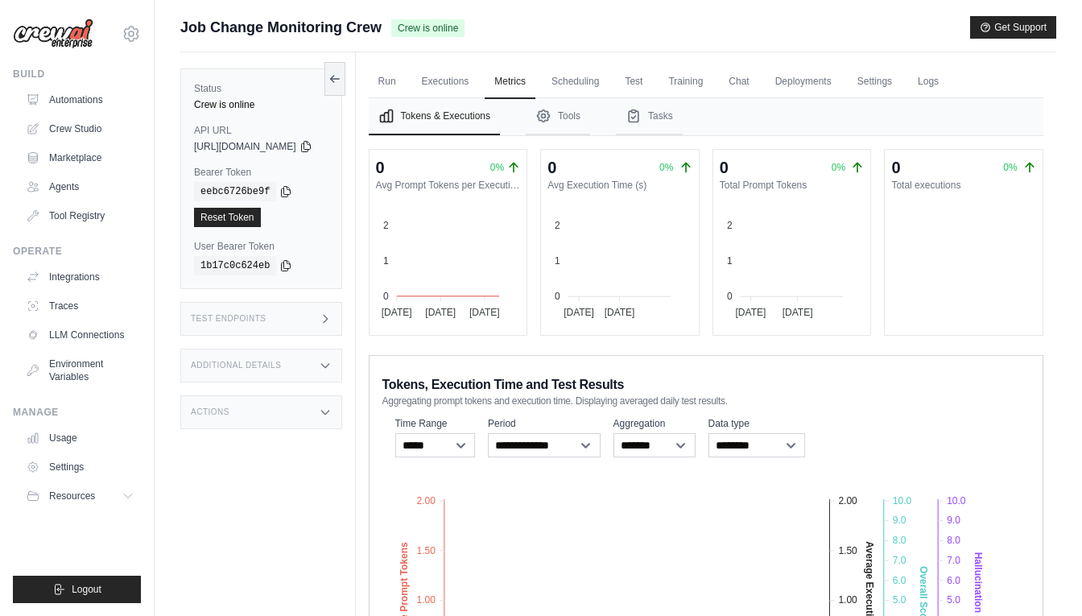
click at [507, 83] on ul "Run Executions Metrics Scheduling Test Training Chat Deployments Settings Logs" at bounding box center [706, 81] width 675 height 33
click at [478, 82] on link "Executions" at bounding box center [445, 82] width 67 height 34
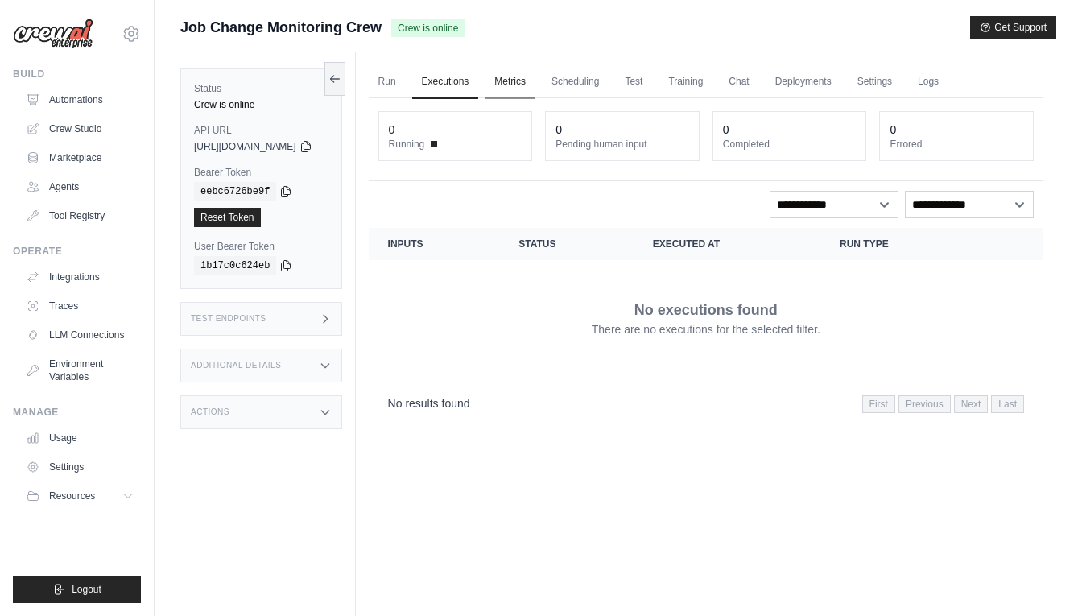
click at [530, 83] on link "Metrics" at bounding box center [510, 82] width 51 height 34
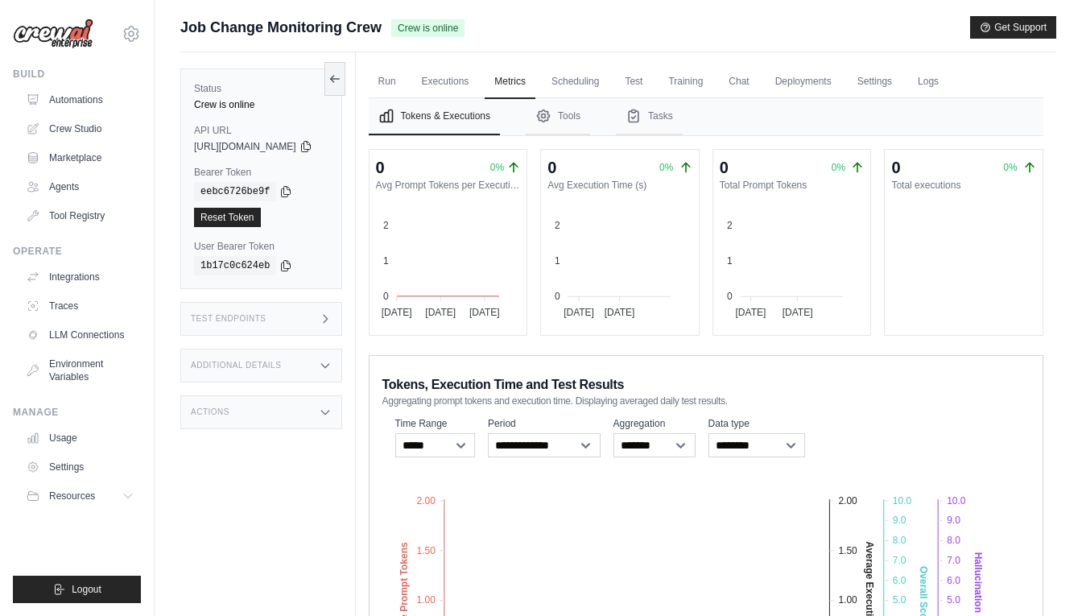
click at [395, 387] on div "**********" at bounding box center [706, 569] width 675 height 429
click at [552, 118] on icon "Tabs" at bounding box center [544, 116] width 16 height 16
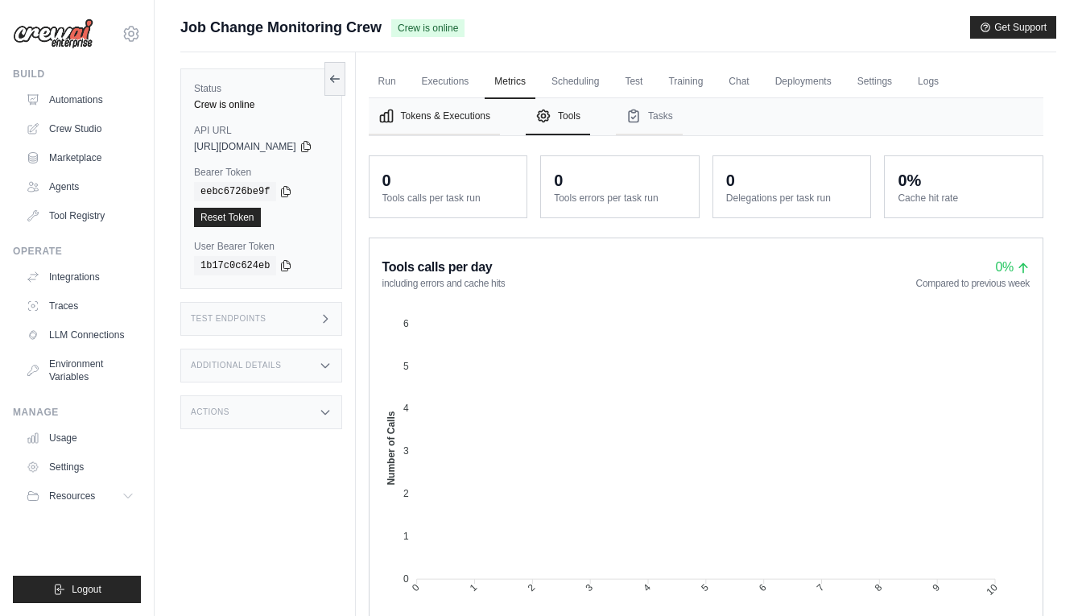
click at [454, 134] on button "Tokens & Executions" at bounding box center [434, 116] width 131 height 37
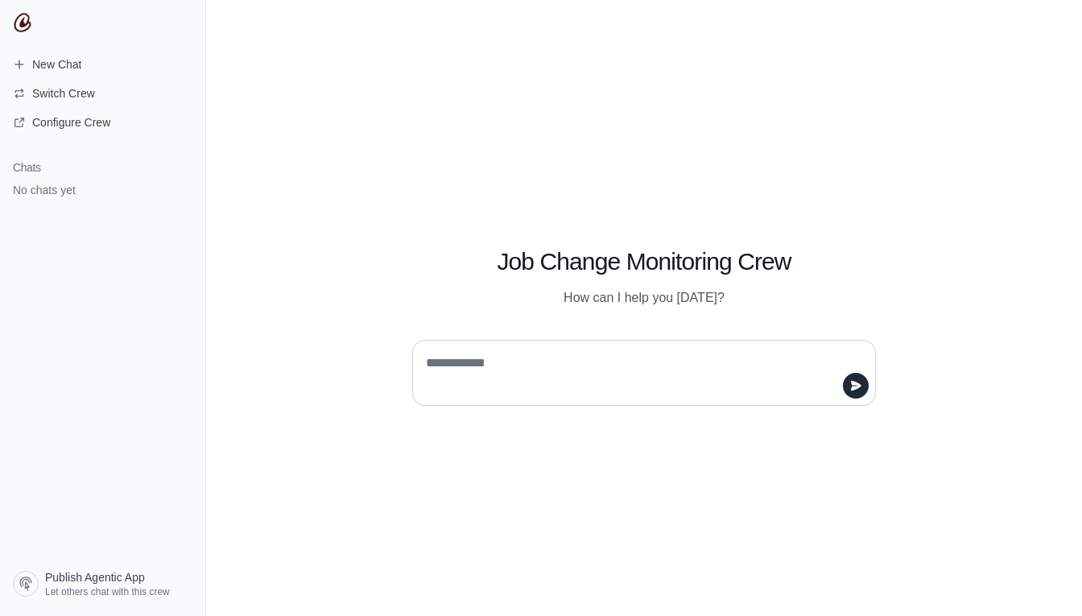
click at [582, 362] on textarea at bounding box center [639, 372] width 433 height 45
type textarea "****"
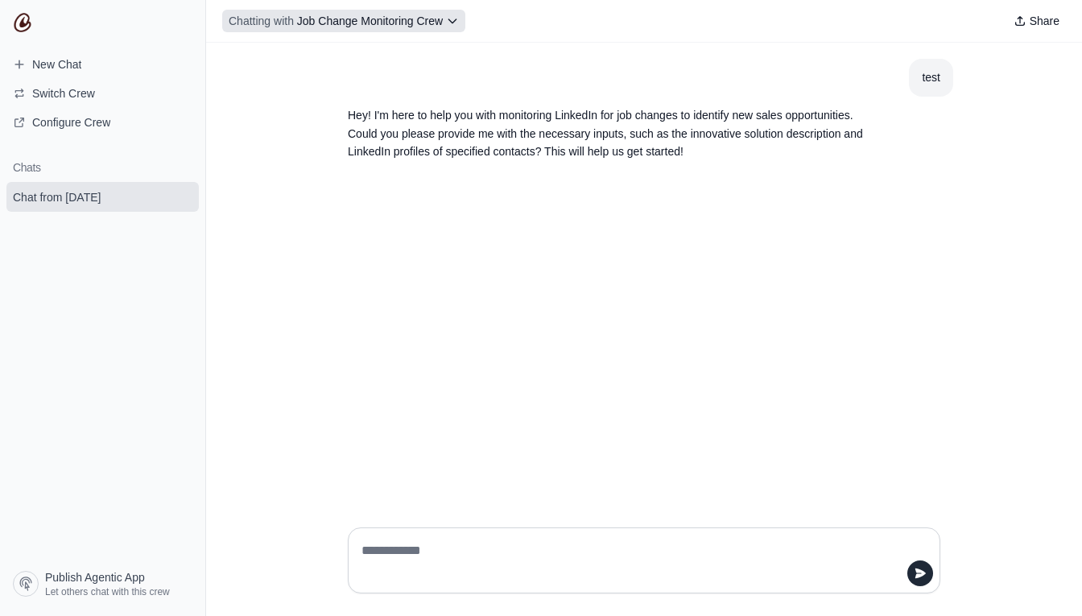
click at [441, 17] on span "Job Change Monitoring Crew" at bounding box center [370, 20] width 146 height 13
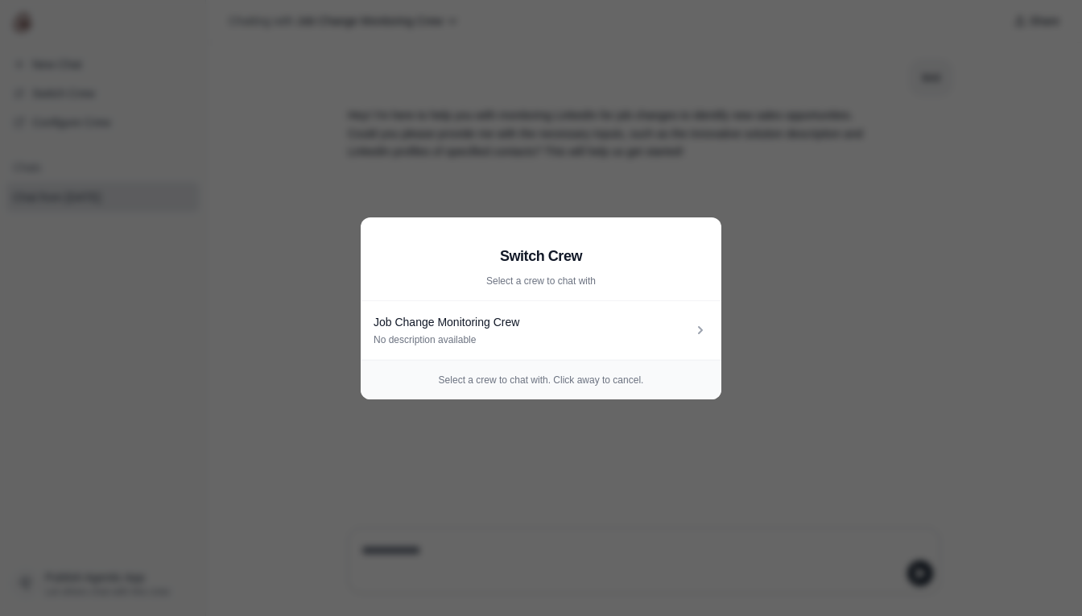
click at [592, 110] on aside "Switch Crew Select a crew to chat with Job Change Monitoring Crew No descriptio…" at bounding box center [541, 308] width 1082 height 616
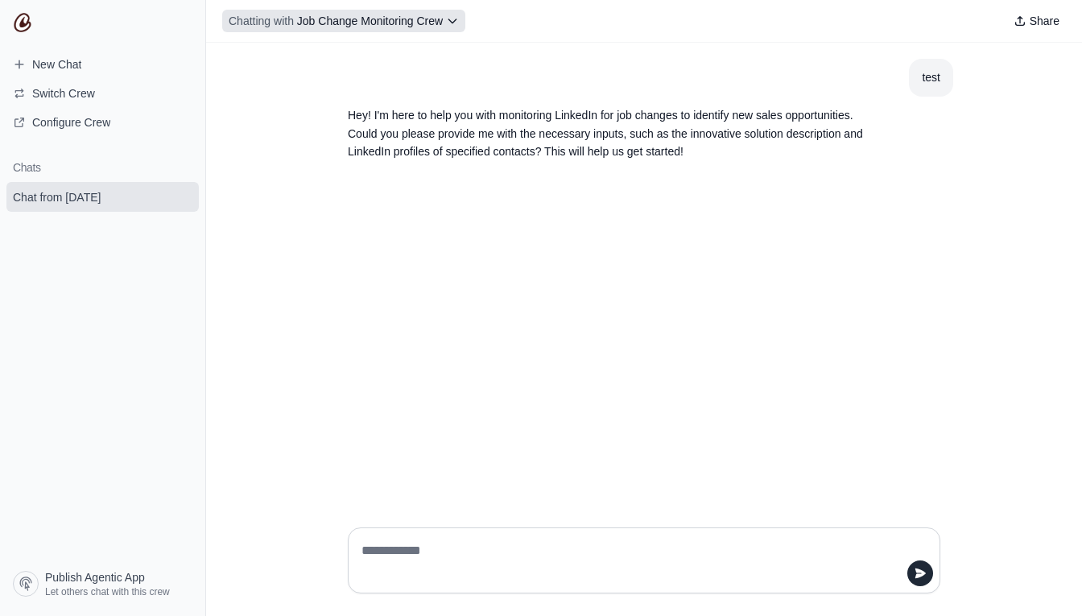
click at [432, 13] on span "Chatting with Job Change Monitoring Crew" at bounding box center [336, 21] width 214 height 16
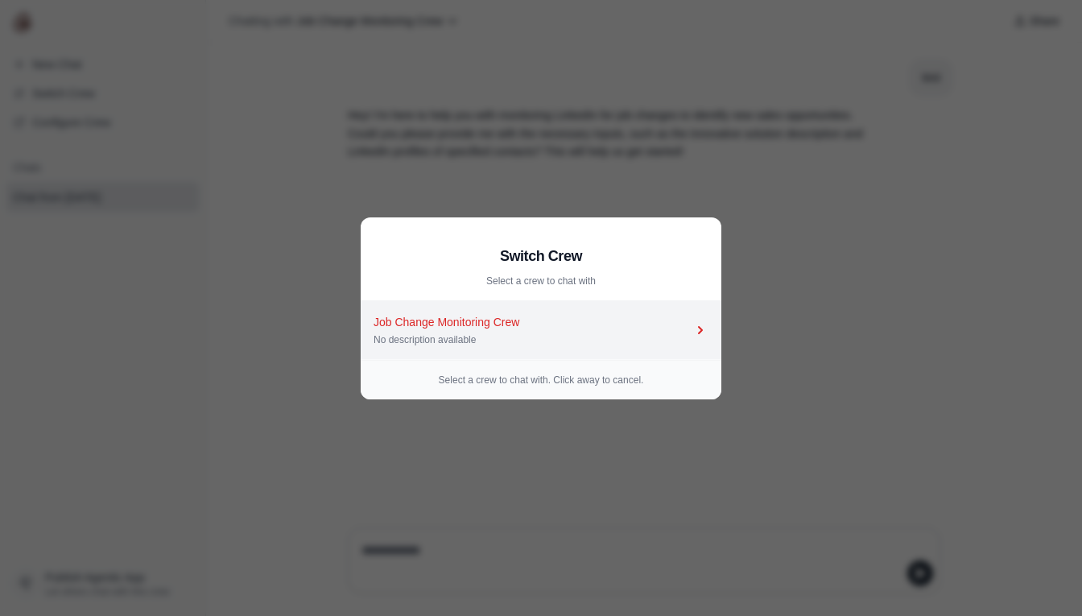
click at [584, 333] on div "No description available" at bounding box center [533, 339] width 319 height 13
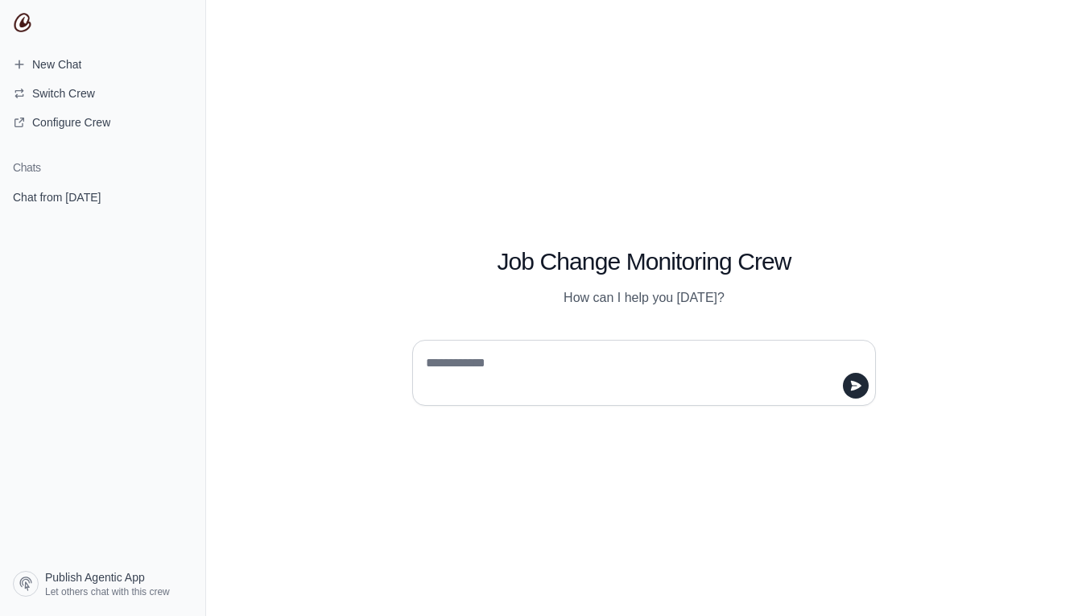
click at [499, 223] on div "Job Change Monitoring Crew How can I help you [DATE]?" at bounding box center [644, 258] width 541 height 97
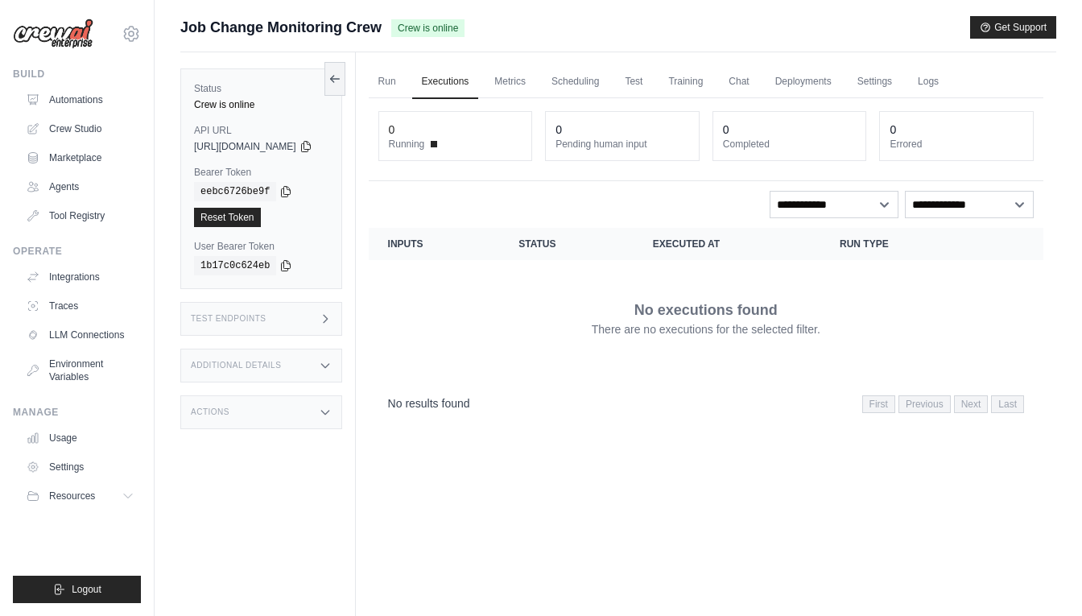
click at [536, 90] on link "Metrics" at bounding box center [510, 82] width 51 height 34
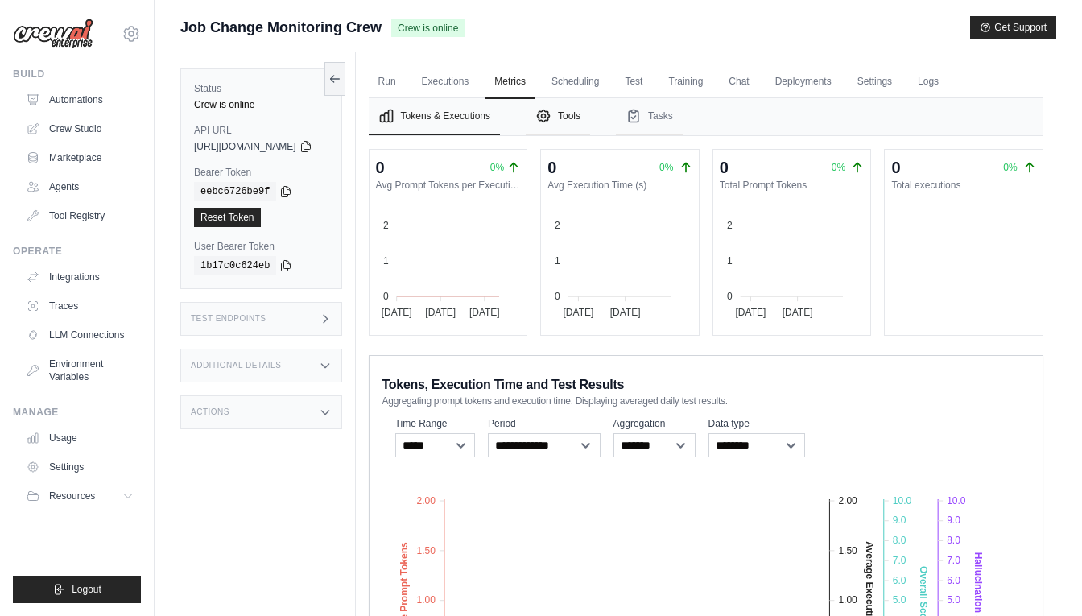
click at [590, 109] on button "Tools" at bounding box center [558, 116] width 64 height 37
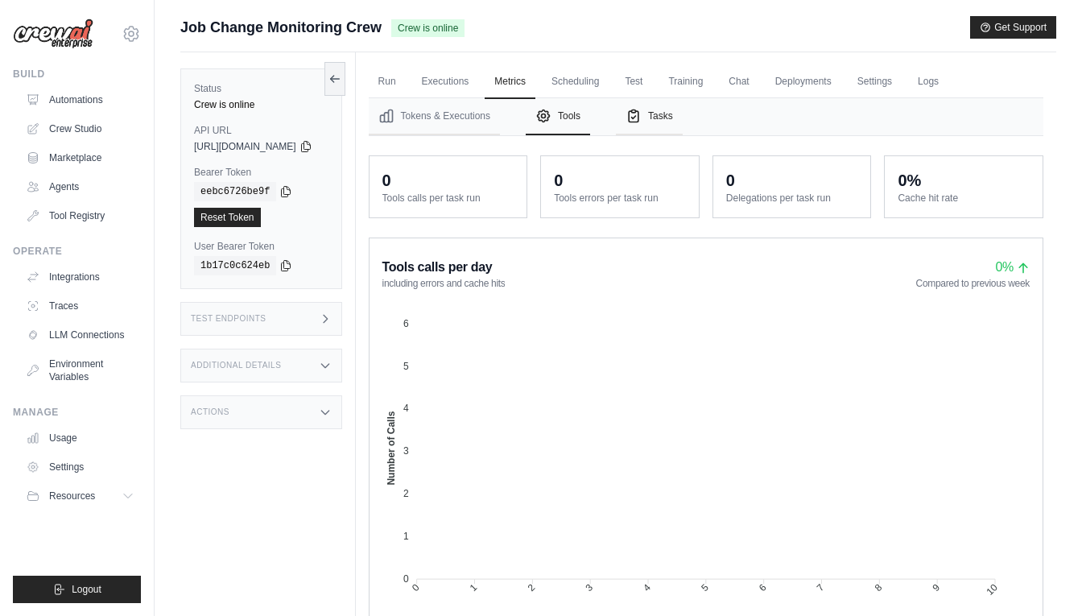
click at [678, 118] on button "Tasks" at bounding box center [649, 116] width 67 height 37
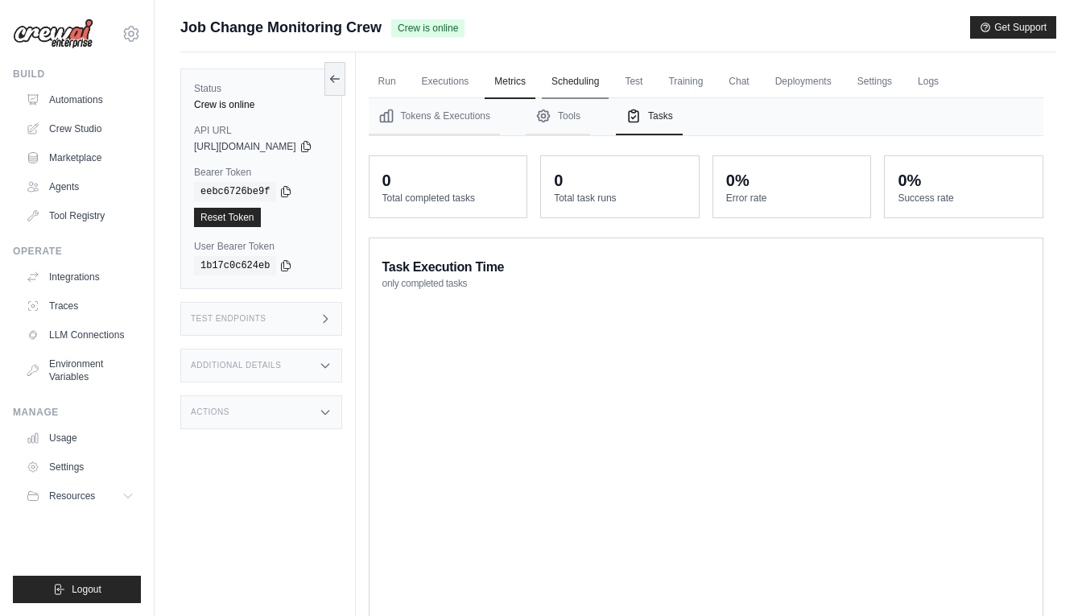
click at [603, 81] on link "Scheduling" at bounding box center [575, 82] width 67 height 34
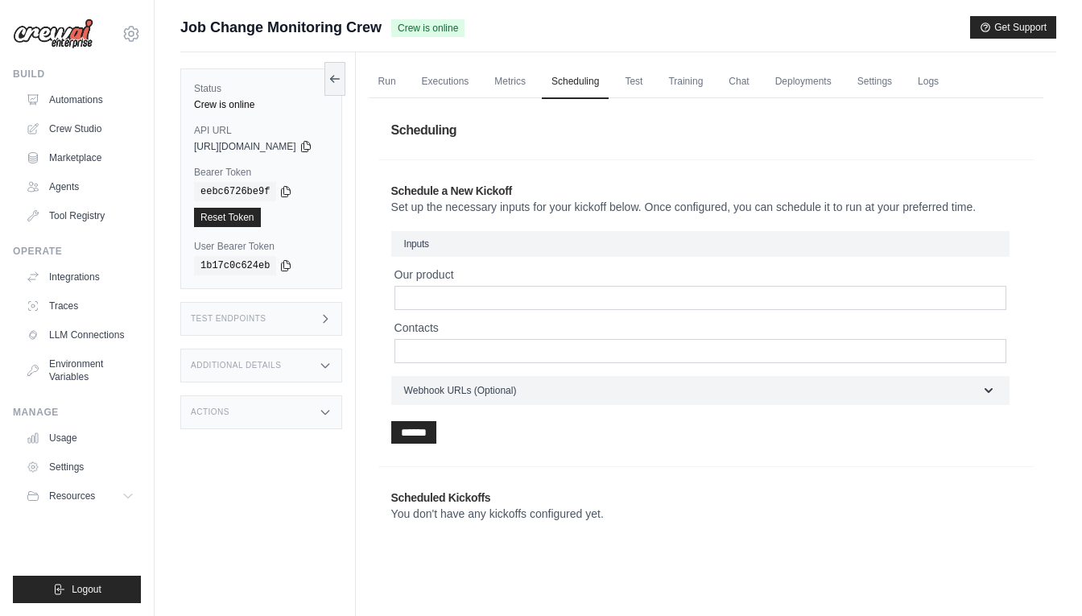
click at [450, 56] on div "Run Executions Metrics Scheduling Test Training Chat Deployments Settings Logs …" at bounding box center [706, 360] width 701 height 616
click at [884, 89] on link "Settings" at bounding box center [875, 82] width 54 height 34
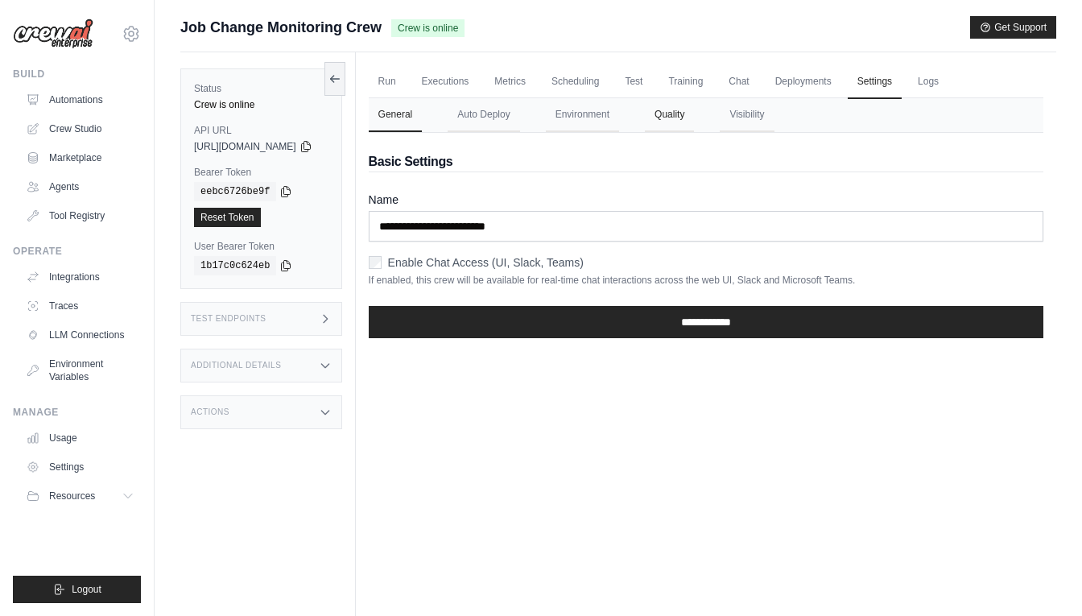
click at [694, 117] on button "Quality" at bounding box center [669, 115] width 49 height 34
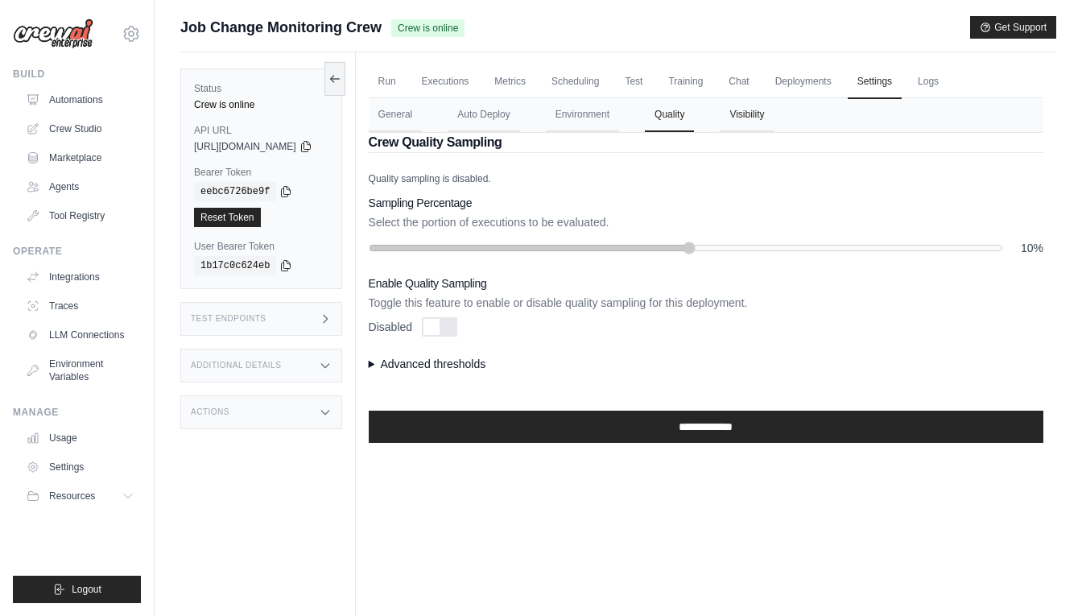
click at [774, 117] on button "Visibility" at bounding box center [747, 115] width 54 height 34
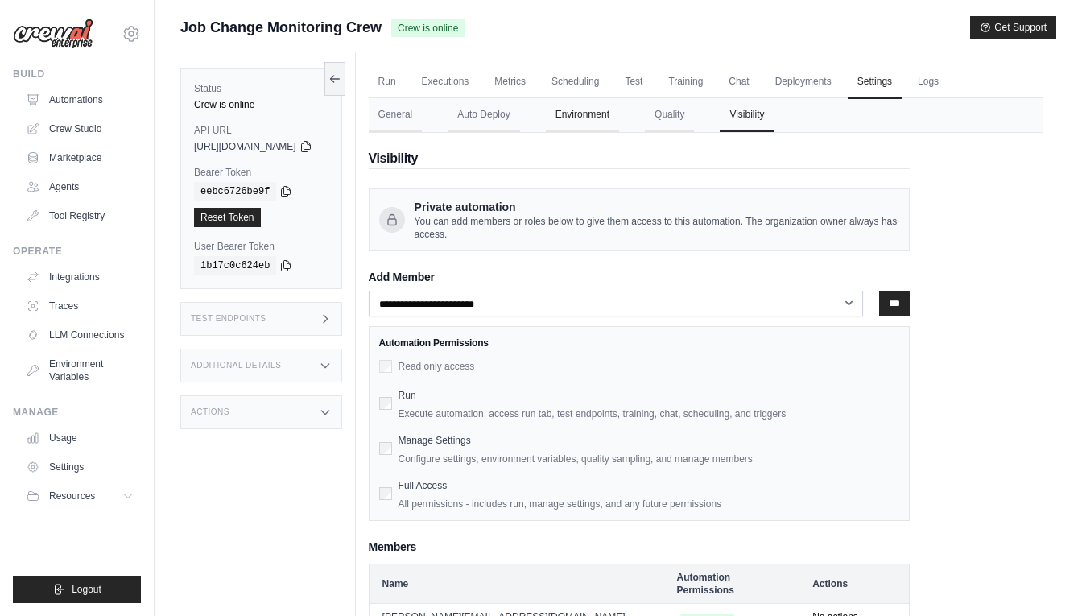
click at [619, 109] on button "Environment" at bounding box center [582, 115] width 73 height 34
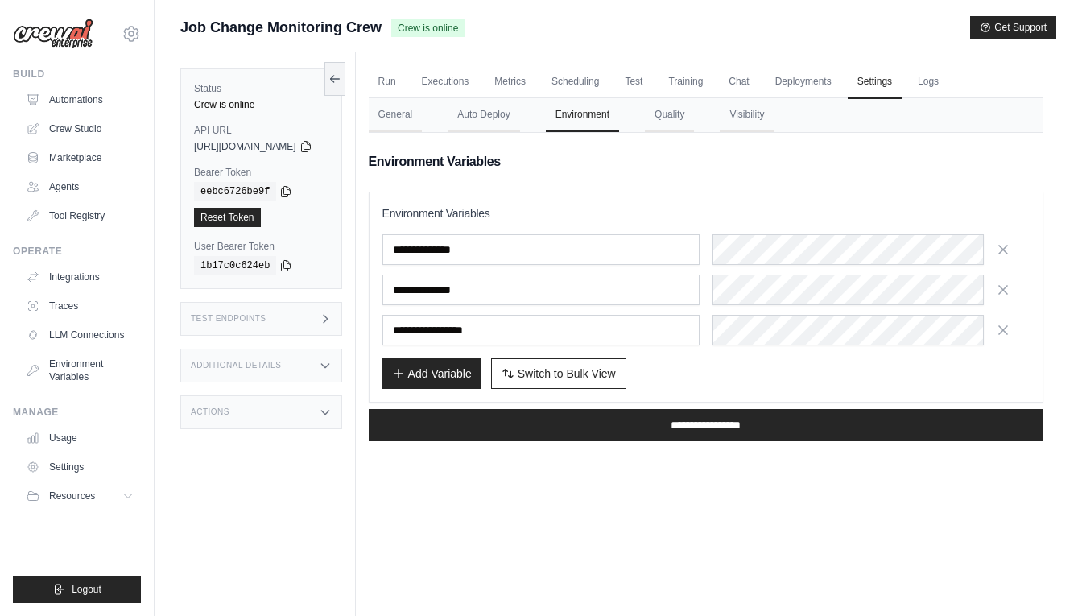
click at [608, 355] on div "**********" at bounding box center [706, 297] width 647 height 184
click at [608, 373] on span "Switch to Bulk View" at bounding box center [567, 373] width 98 height 16
type textarea "**********"
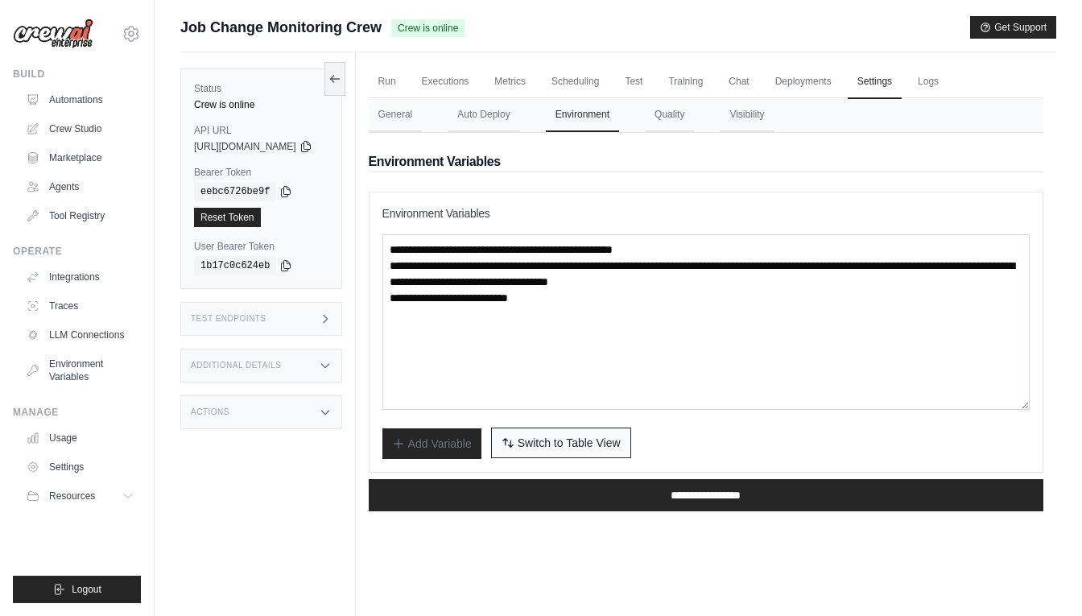
click at [608, 432] on button "Switch to Bulk View Switch to Table View" at bounding box center [561, 443] width 140 height 31
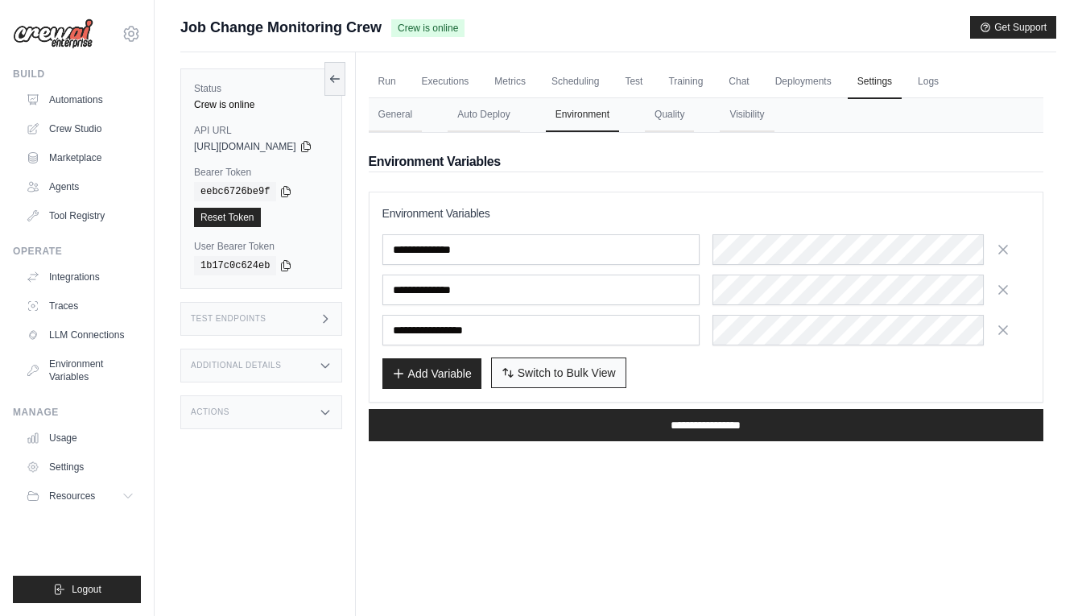
click at [613, 377] on span "Switch to Bulk View" at bounding box center [567, 373] width 98 height 16
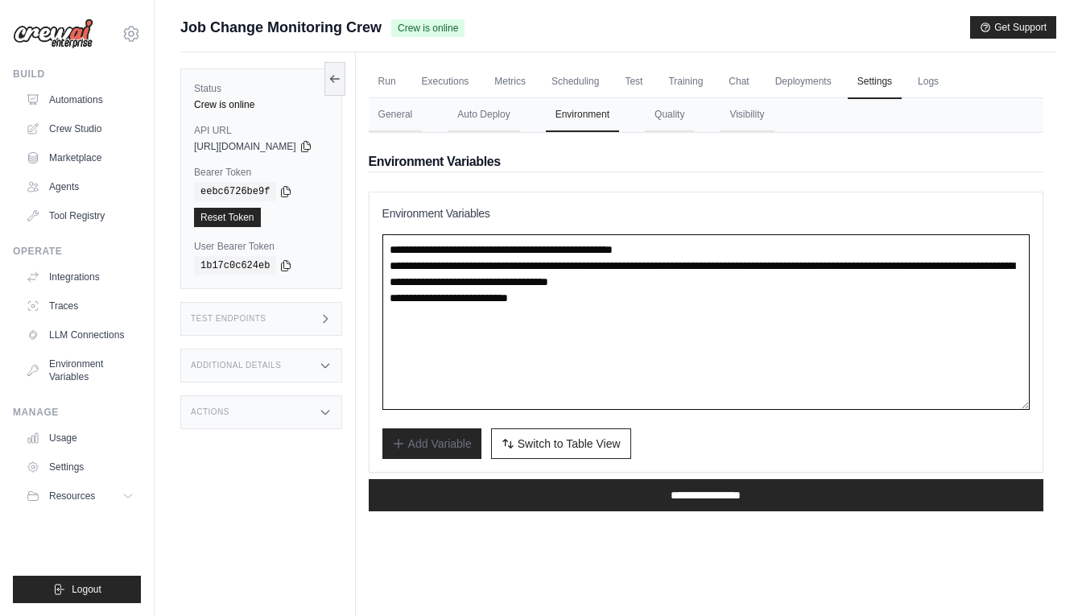
drag, startPoint x: 519, startPoint y: 264, endPoint x: 817, endPoint y: 297, distance: 299.8
click at [817, 297] on textarea "**********" at bounding box center [706, 322] width 647 height 176
click at [572, 296] on textarea "**********" at bounding box center [706, 322] width 647 height 176
drag, startPoint x: 521, startPoint y: 263, endPoint x: 649, endPoint y: 293, distance: 131.5
click at [649, 293] on textarea "**********" at bounding box center [706, 322] width 647 height 176
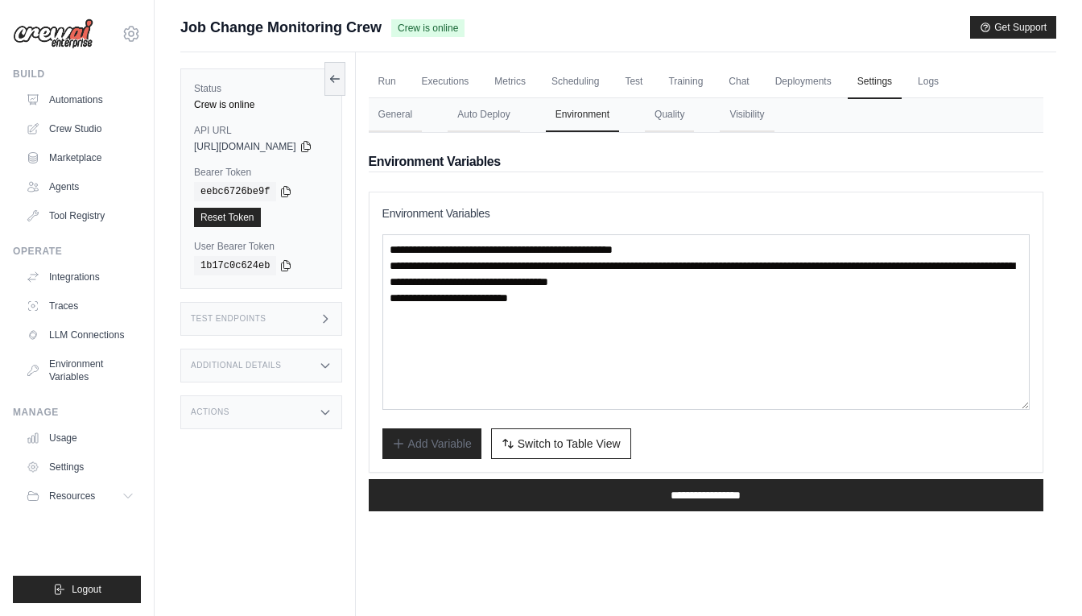
click at [715, 214] on h3 "Environment Variables" at bounding box center [706, 213] width 647 height 16
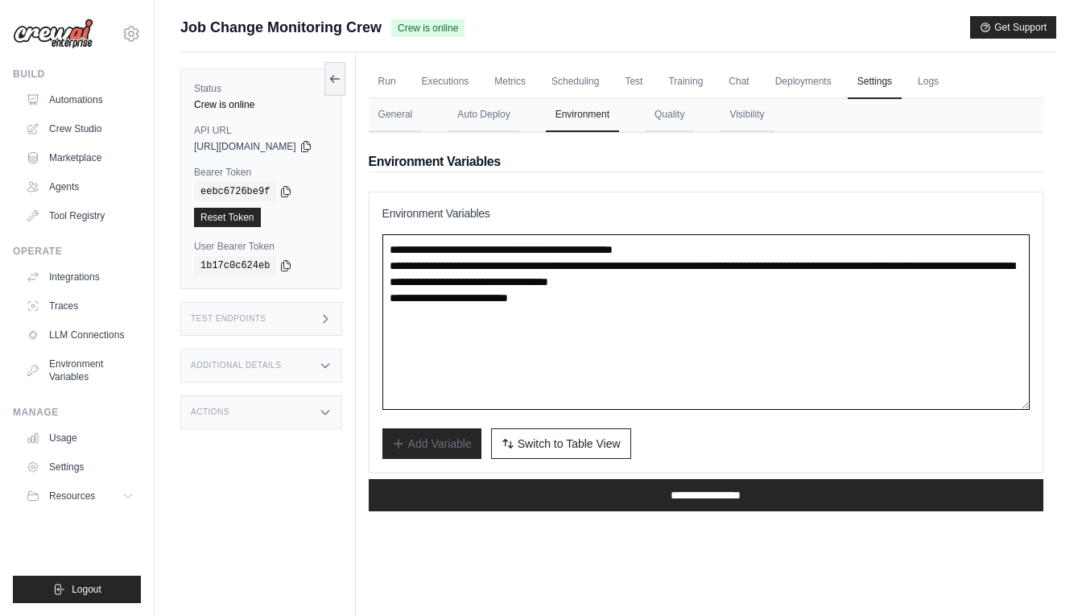
drag, startPoint x: 519, startPoint y: 264, endPoint x: 663, endPoint y: 295, distance: 146.6
click at [663, 295] on textarea "**********" at bounding box center [706, 322] width 647 height 176
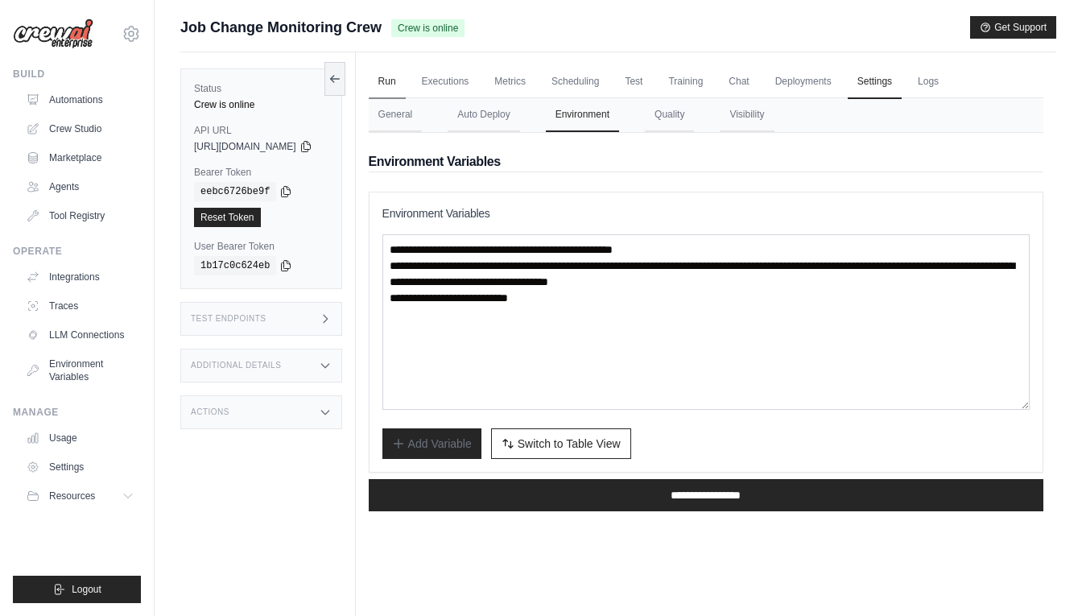
click at [406, 77] on link "Run" at bounding box center [387, 82] width 37 height 34
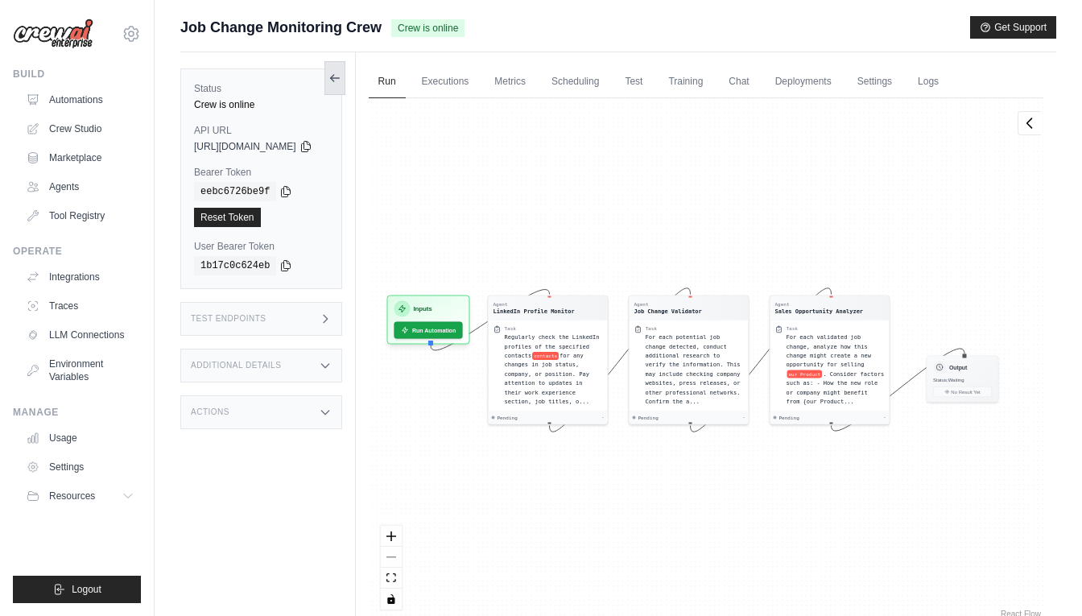
click at [341, 84] on icon at bounding box center [335, 78] width 13 height 13
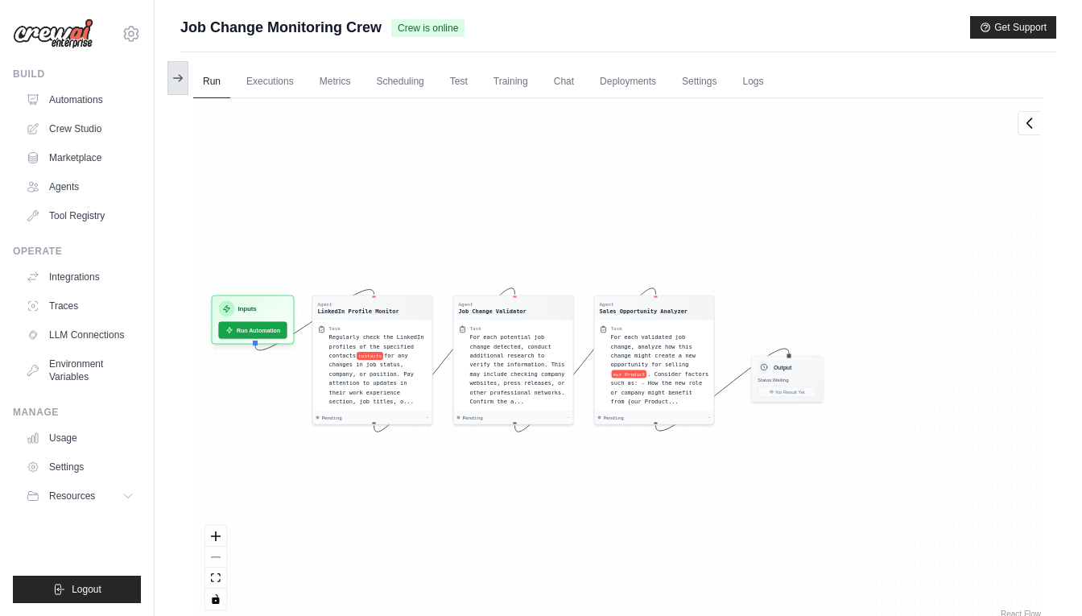
click at [176, 72] on icon at bounding box center [178, 78] width 13 height 13
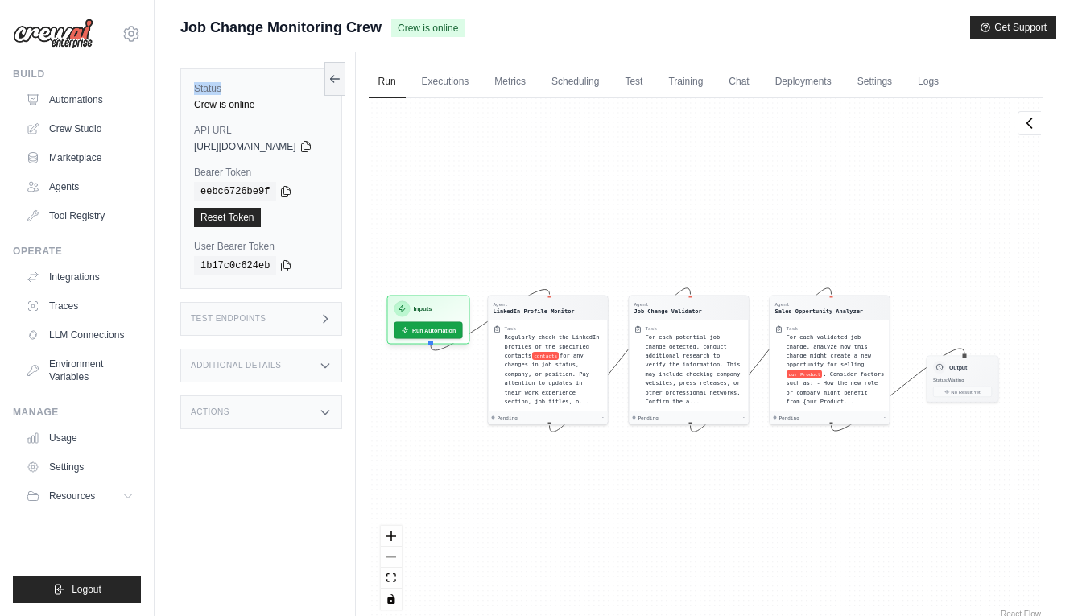
click at [176, 72] on div "Submit a support request Describe your issue or question * Please be specific a…" at bounding box center [619, 342] width 928 height 652
click at [93, 101] on link "Automations" at bounding box center [82, 100] width 122 height 26
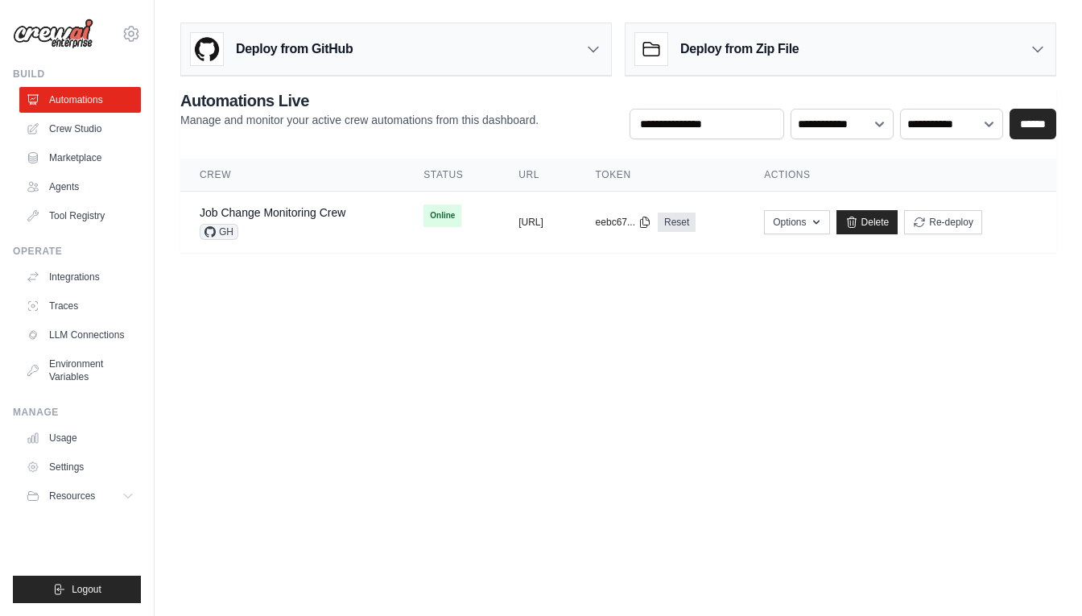
click at [648, 278] on main "Deploy from GitHub Deploy your project directly from GitHub. Select a repositor…" at bounding box center [619, 144] width 928 height 288
click at [318, 217] on link "Job Change Monitoring Crew" at bounding box center [273, 212] width 146 height 13
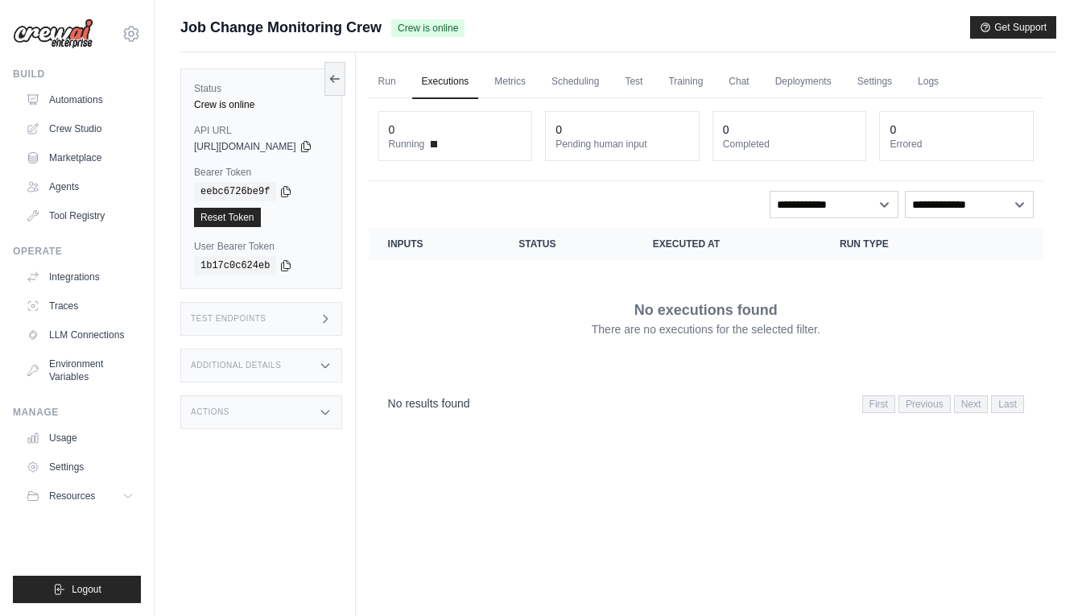
click at [463, 81] on link "Executions" at bounding box center [445, 82] width 67 height 34
click at [759, 72] on link "Chat" at bounding box center [738, 82] width 39 height 34
click at [900, 78] on link "Settings" at bounding box center [875, 82] width 54 height 34
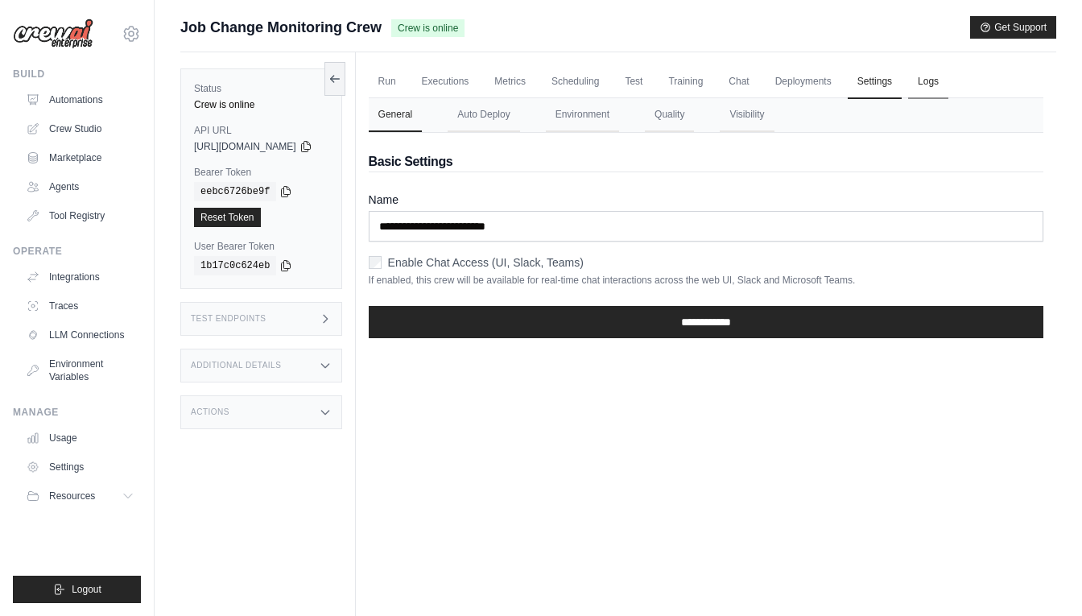
click at [949, 85] on link "Logs" at bounding box center [928, 82] width 40 height 34
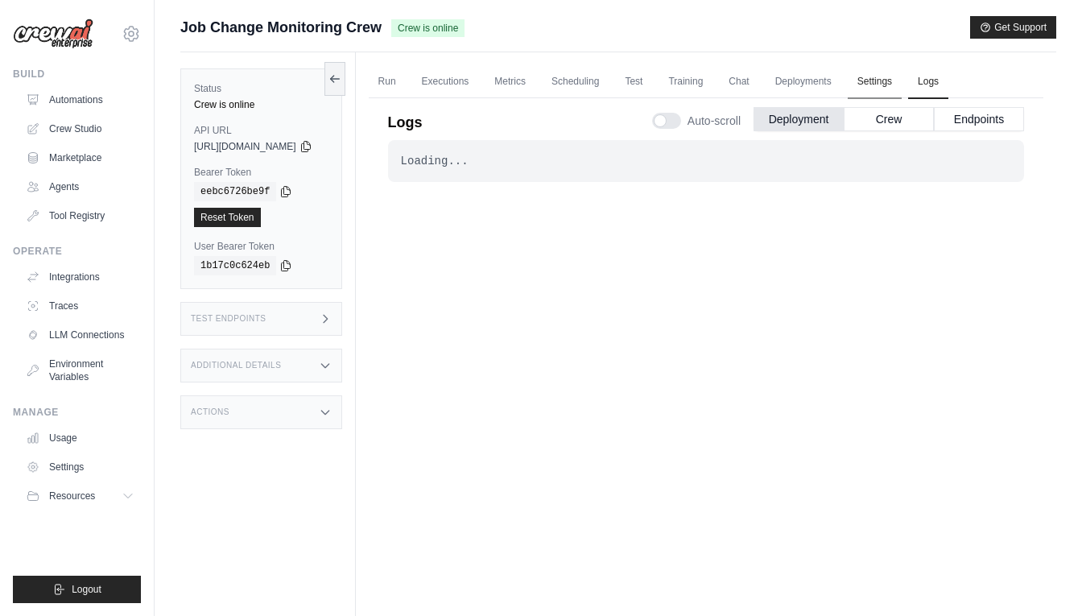
click at [902, 82] on link "Settings" at bounding box center [875, 82] width 54 height 34
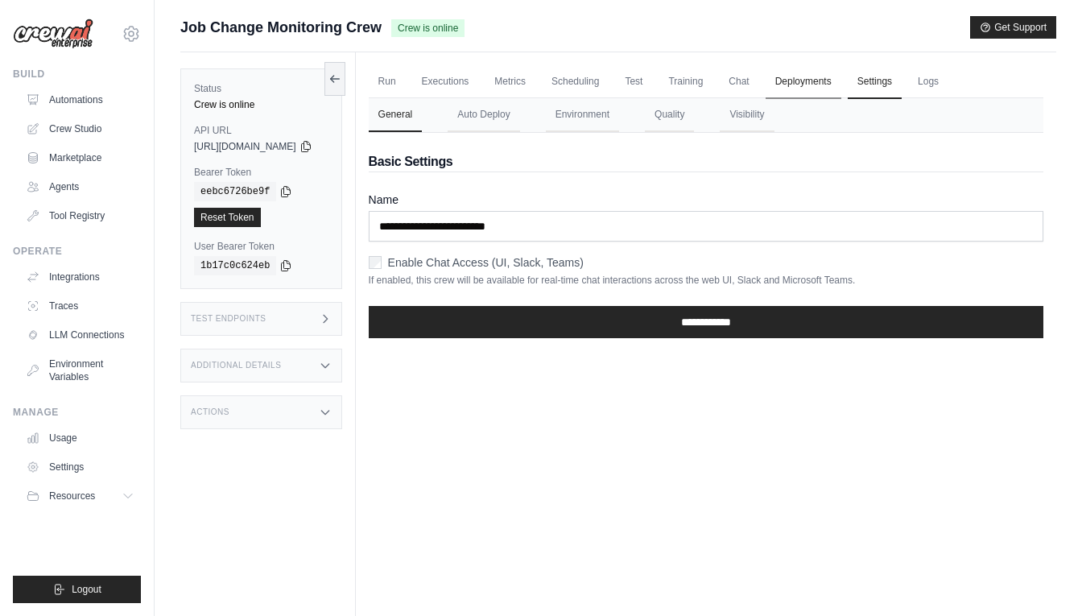
click at [842, 85] on link "Deployments" at bounding box center [804, 82] width 76 height 34
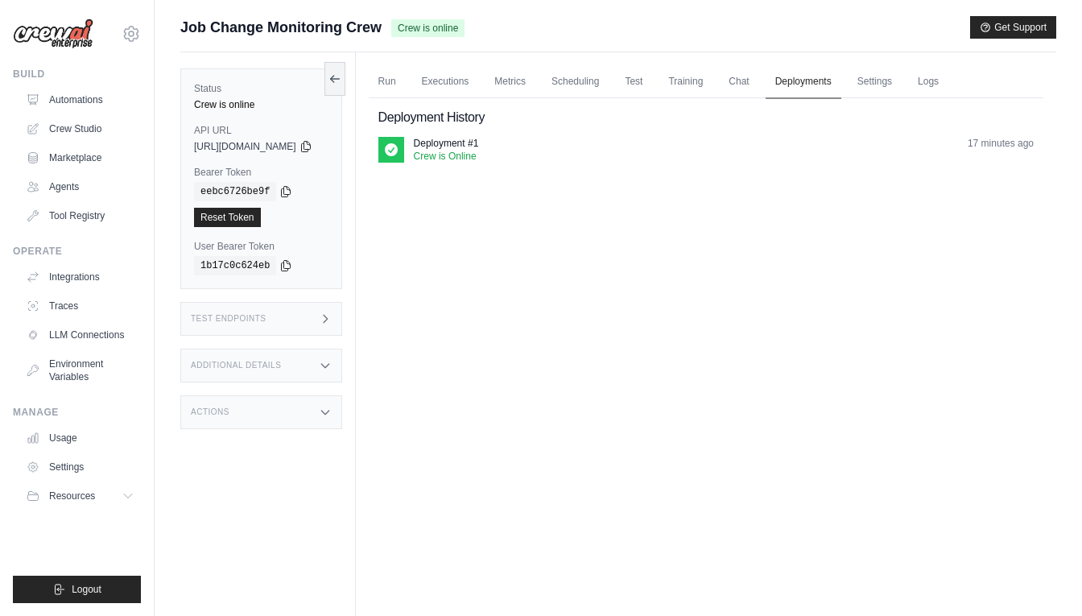
click at [803, 89] on link "Deployments" at bounding box center [804, 82] width 76 height 34
click at [755, 88] on link "Chat" at bounding box center [738, 82] width 39 height 34
click at [713, 84] on link "Training" at bounding box center [686, 82] width 54 height 34
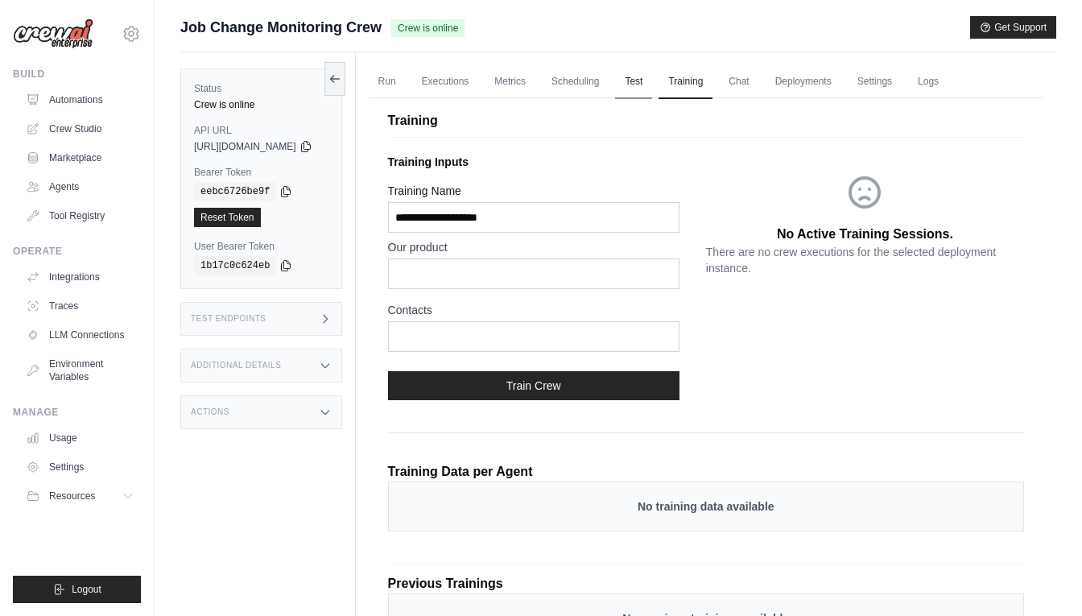
click at [651, 86] on link "Test" at bounding box center [633, 82] width 37 height 34
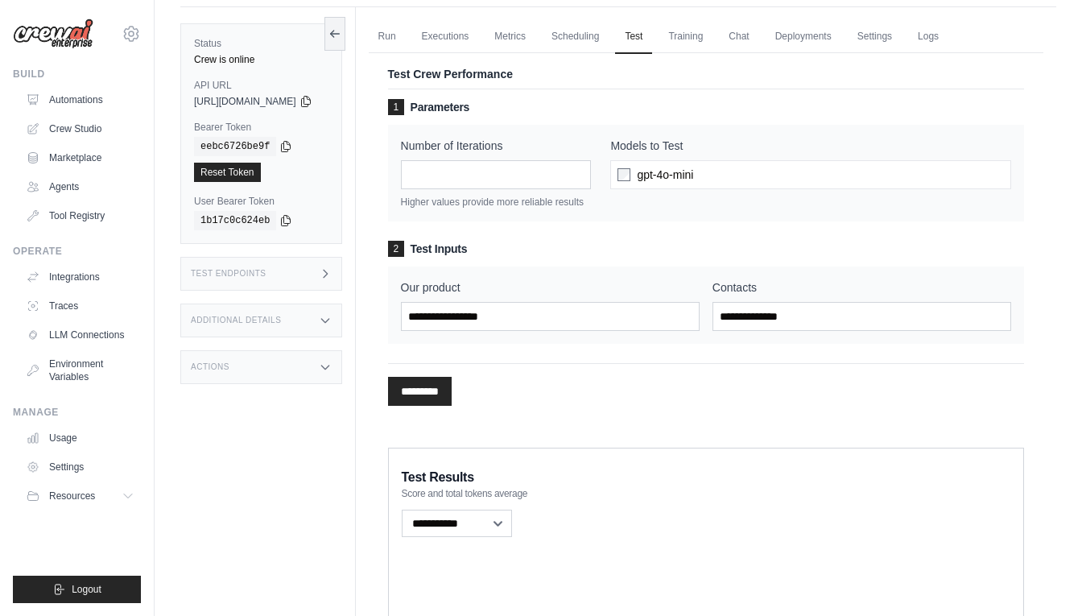
scroll to position [24, 0]
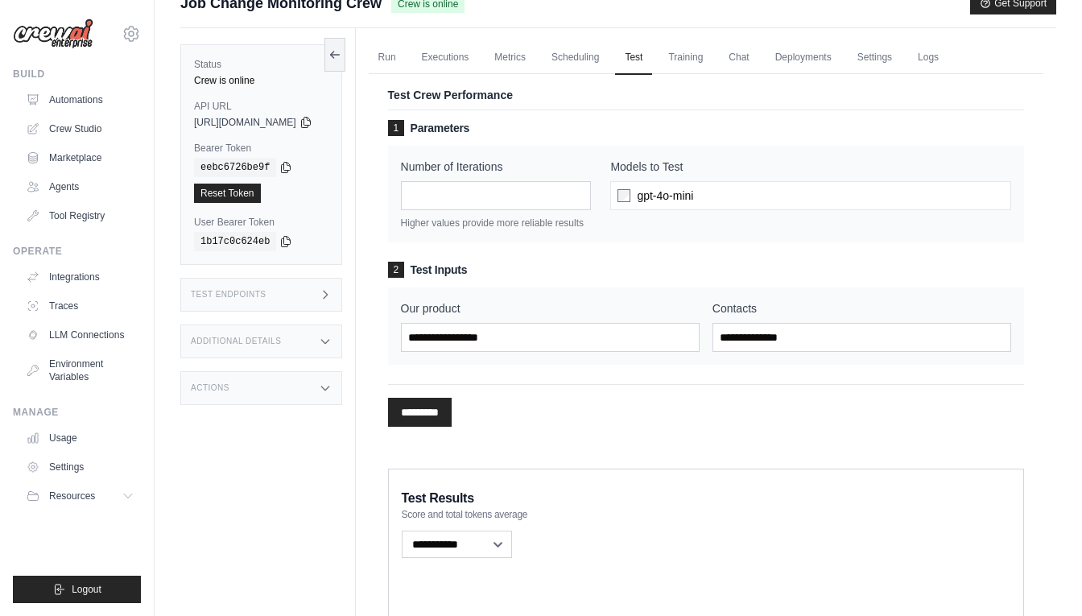
click at [661, 201] on span "gpt-4o-mini" at bounding box center [665, 196] width 56 height 16
click at [738, 184] on div "gpt-4o-mini" at bounding box center [810, 195] width 401 height 29
click at [597, 58] on link "Scheduling" at bounding box center [575, 58] width 67 height 34
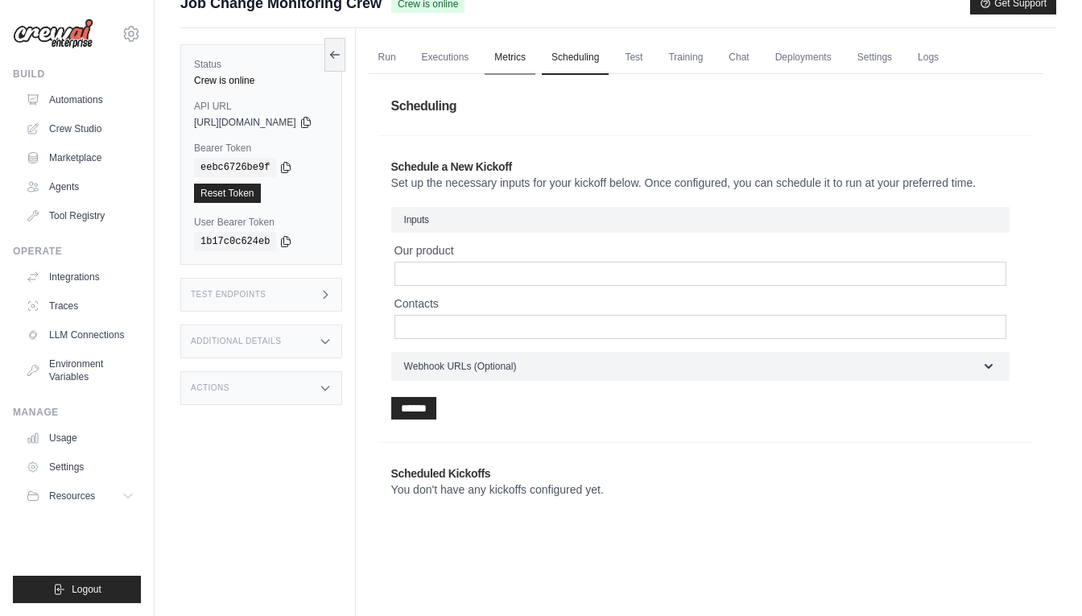
click at [527, 66] on link "Metrics" at bounding box center [510, 58] width 51 height 34
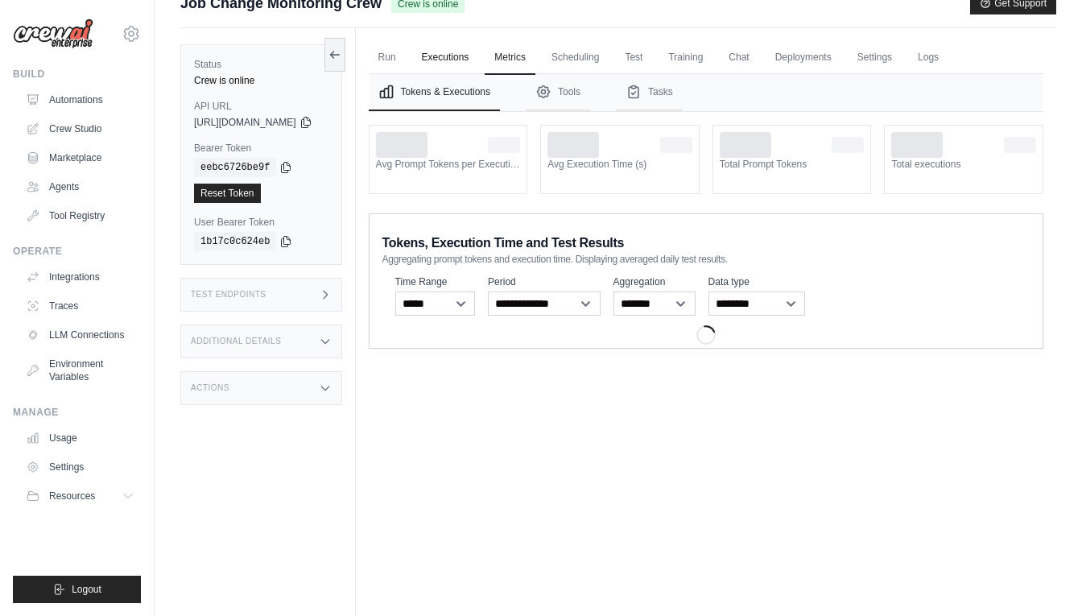
click at [476, 67] on link "Executions" at bounding box center [445, 58] width 67 height 34
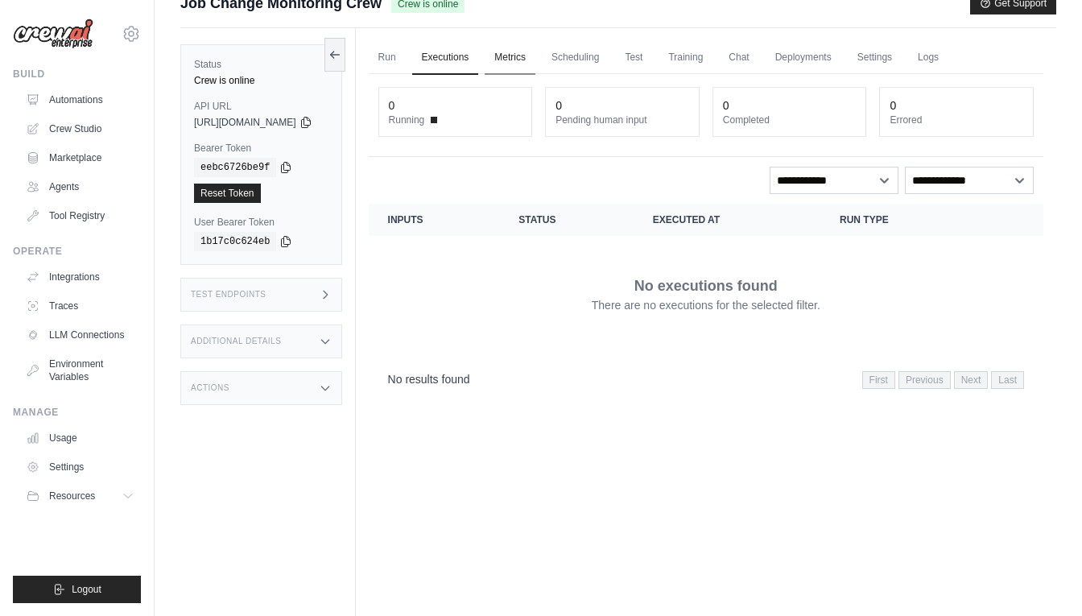
click at [534, 56] on link "Metrics" at bounding box center [510, 58] width 51 height 34
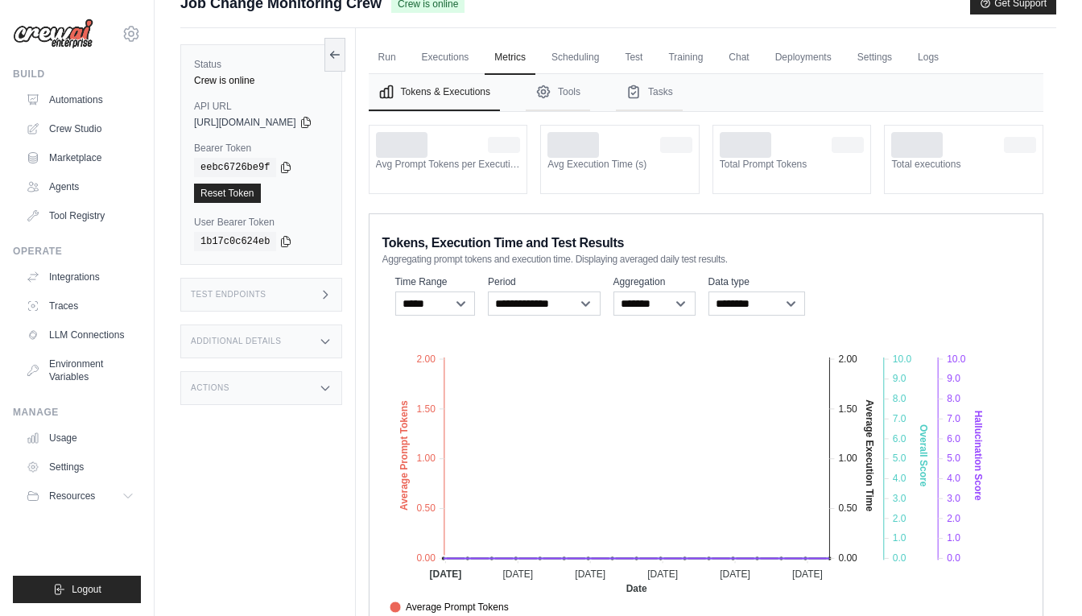
click at [441, 74] on button "Tokens & Executions" at bounding box center [434, 92] width 131 height 37
click at [473, 60] on link "Executions" at bounding box center [445, 58] width 67 height 34
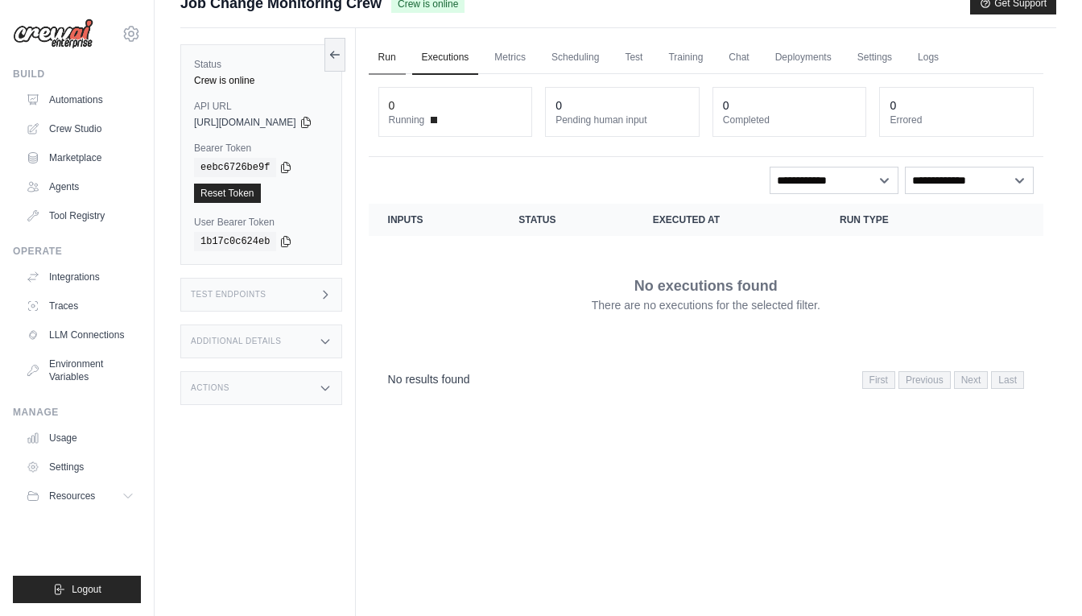
click at [405, 60] on link "Run" at bounding box center [387, 58] width 37 height 34
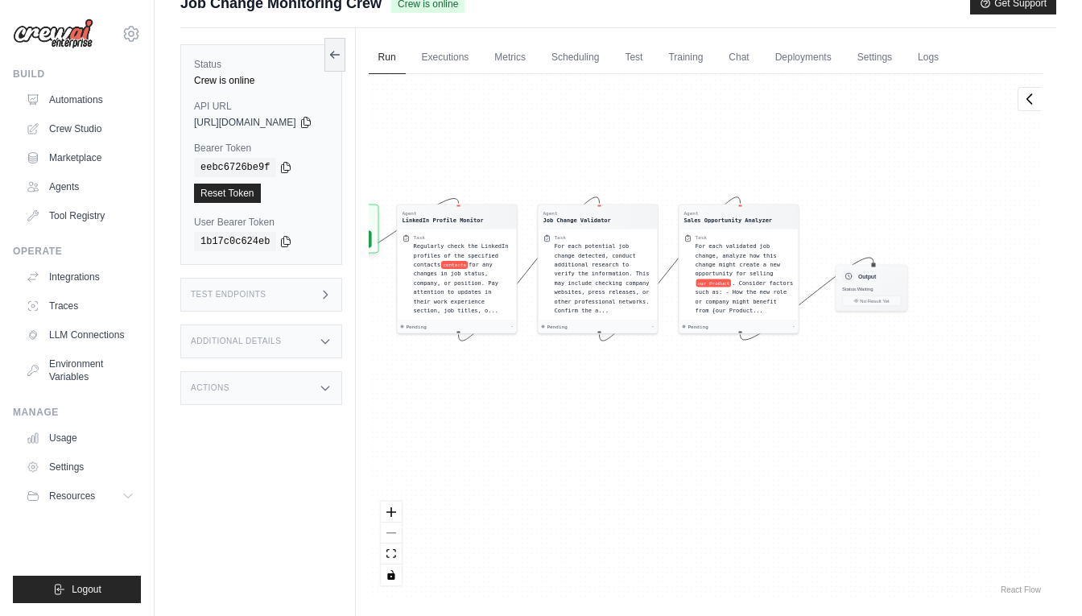
drag, startPoint x: 641, startPoint y: 273, endPoint x: 550, endPoint y: 206, distance: 112.9
click at [550, 206] on div "Agent LinkedIn Profile Monitor Task Regularly check the LinkedIn profiles of th…" at bounding box center [706, 335] width 675 height 523
click at [75, 469] on link "Settings" at bounding box center [82, 467] width 122 height 26
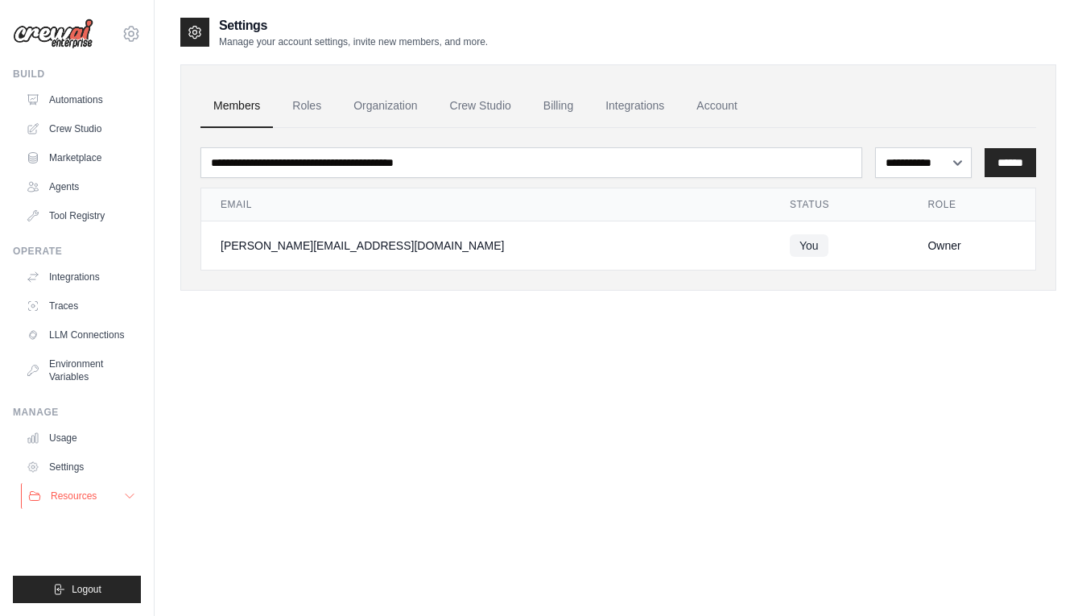
click at [49, 507] on button "Resources" at bounding box center [82, 496] width 122 height 26
click at [99, 528] on span "Documentation" at bounding box center [89, 523] width 65 height 13
click at [920, 48] on div "**********" at bounding box center [618, 169] width 876 height 242
